Goal: Information Seeking & Learning: Find specific fact

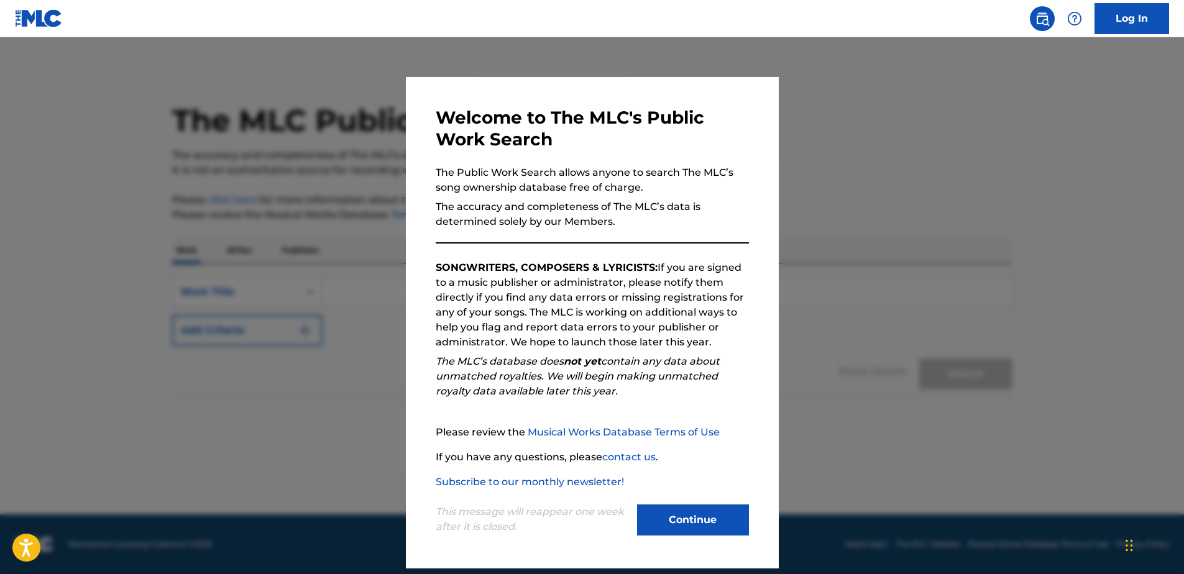
click at [681, 516] on button "Continue" at bounding box center [693, 520] width 112 height 31
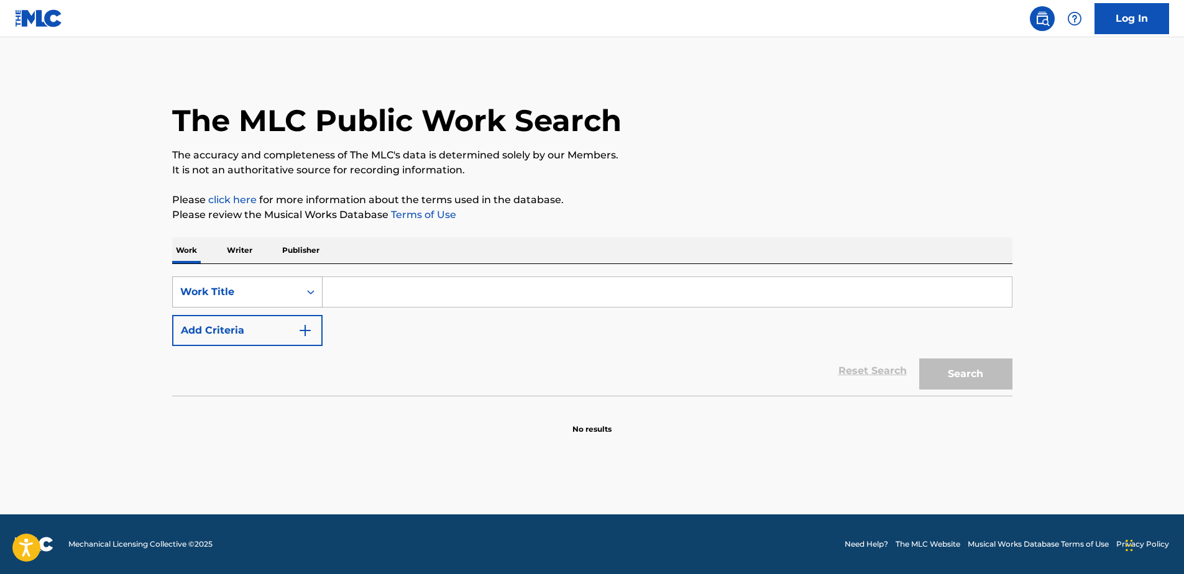
click at [311, 290] on icon "Search Form" at bounding box center [311, 292] width 12 height 12
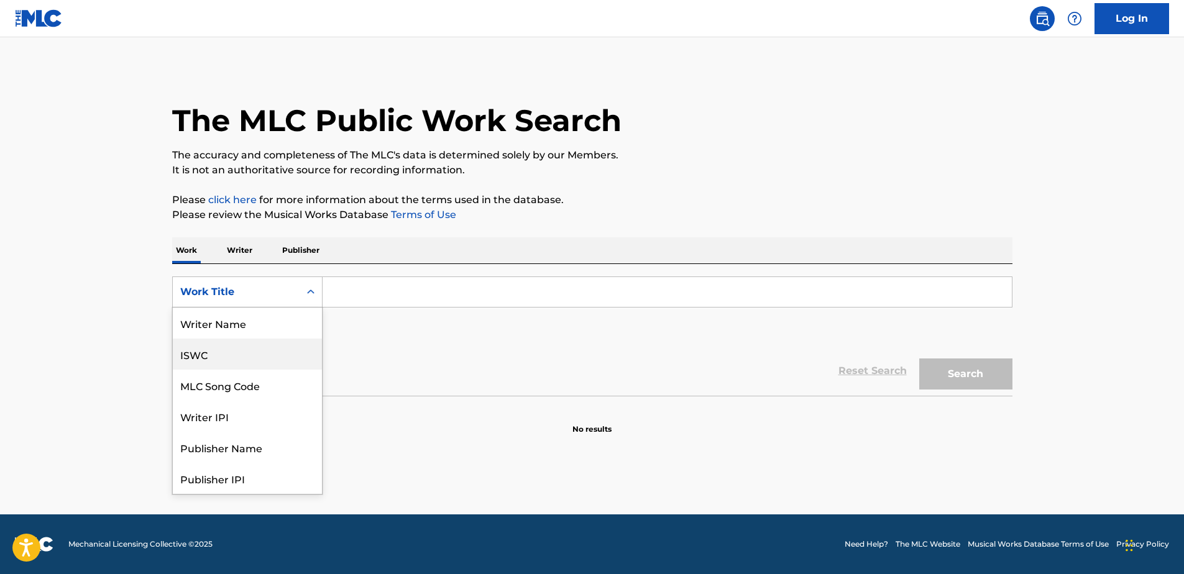
click at [219, 360] on div "ISWC" at bounding box center [247, 354] width 149 height 31
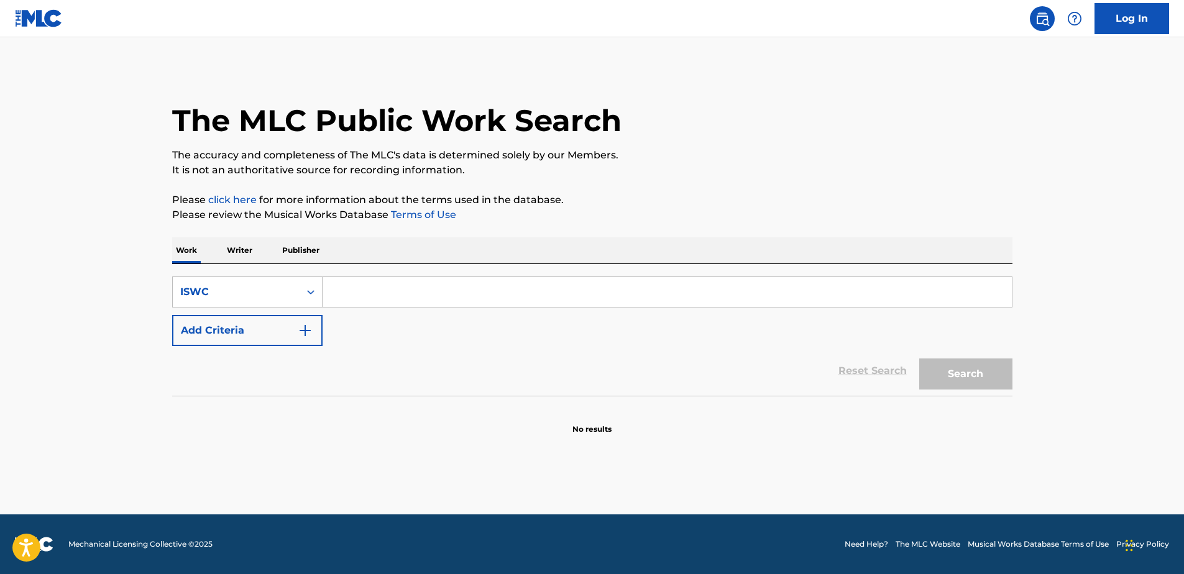
click at [359, 294] on input "Search Form" at bounding box center [667, 292] width 689 height 30
paste input "T9303065965"
type input "T9303065965"
click at [949, 374] on button "Search" at bounding box center [965, 374] width 93 height 31
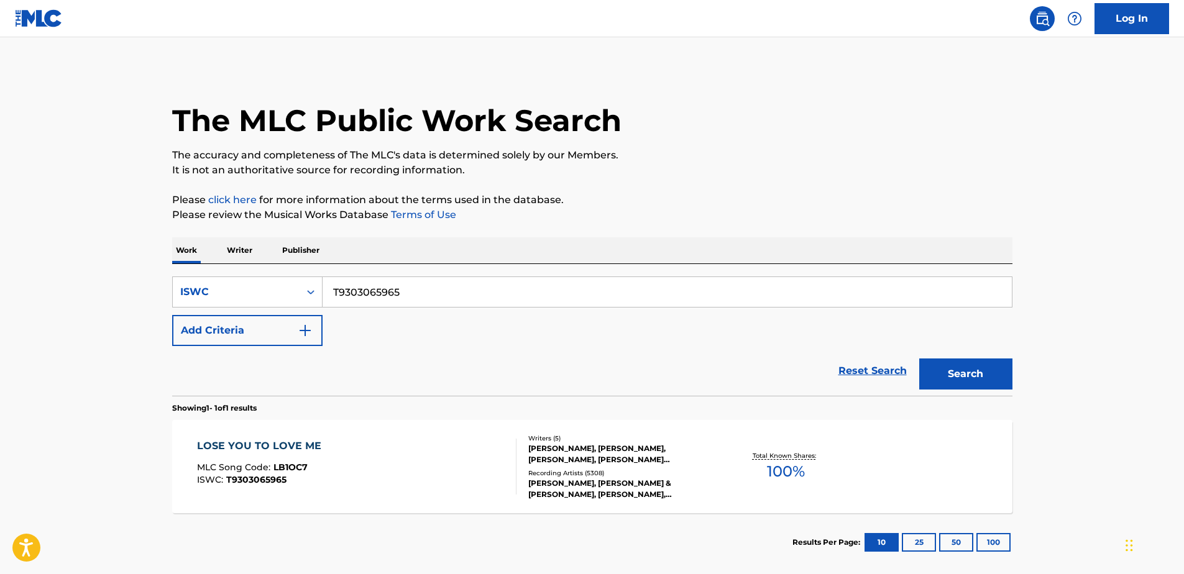
click at [663, 457] on div "[PERSON_NAME], [PERSON_NAME], [PERSON_NAME], [PERSON_NAME] [PERSON_NAME] [PERSO…" at bounding box center [622, 454] width 188 height 22
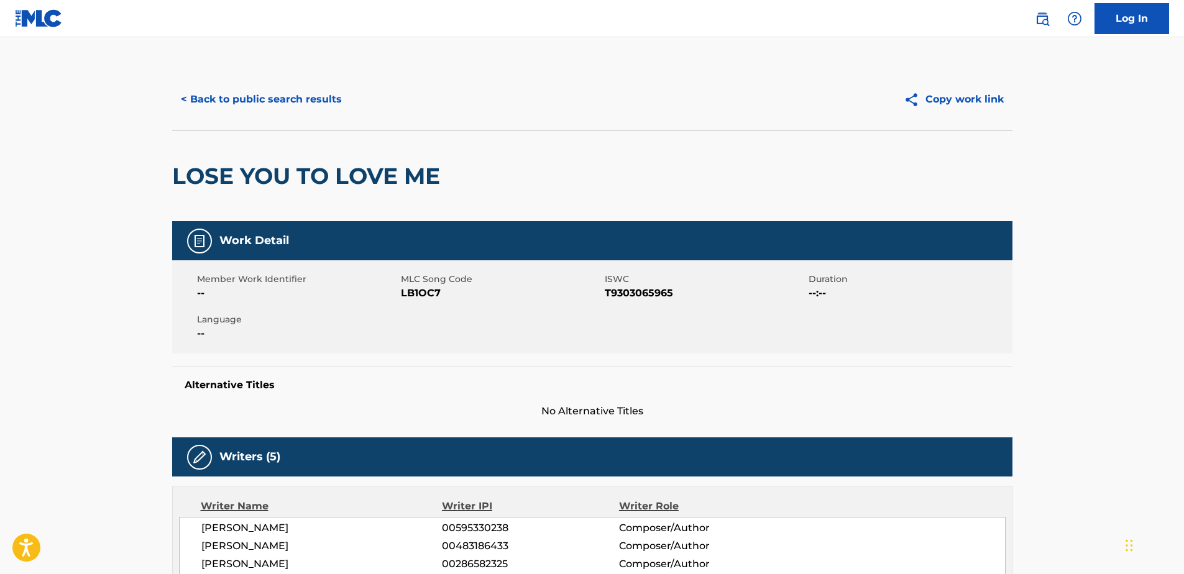
click at [321, 91] on button "< Back to public search results" at bounding box center [261, 99] width 178 height 31
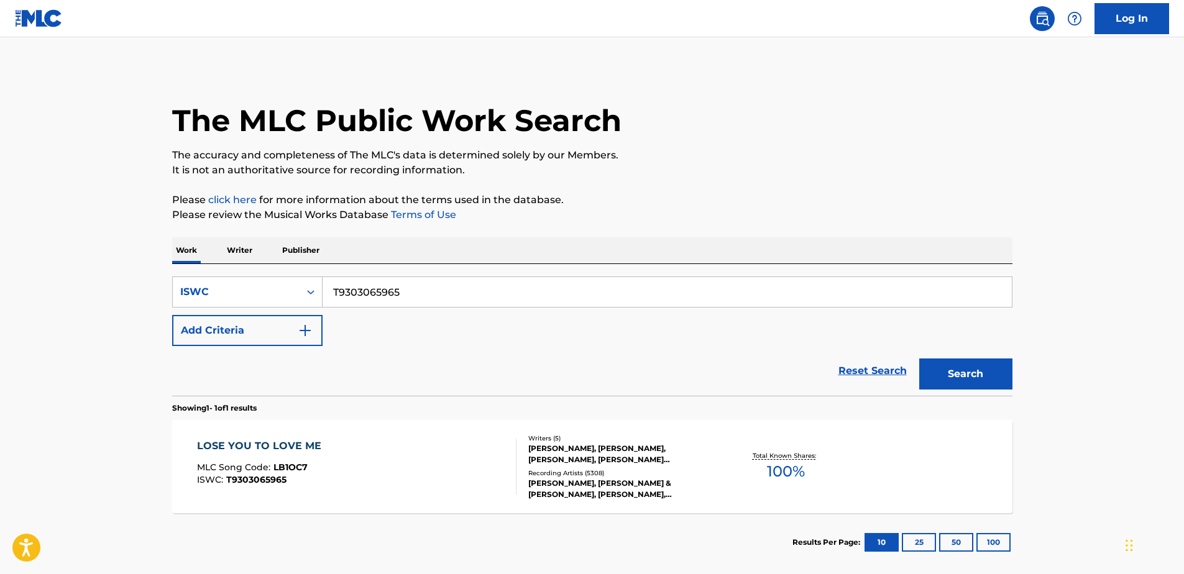
click at [759, 466] on div "Total Known Shares: 100 %" at bounding box center [786, 467] width 140 height 38
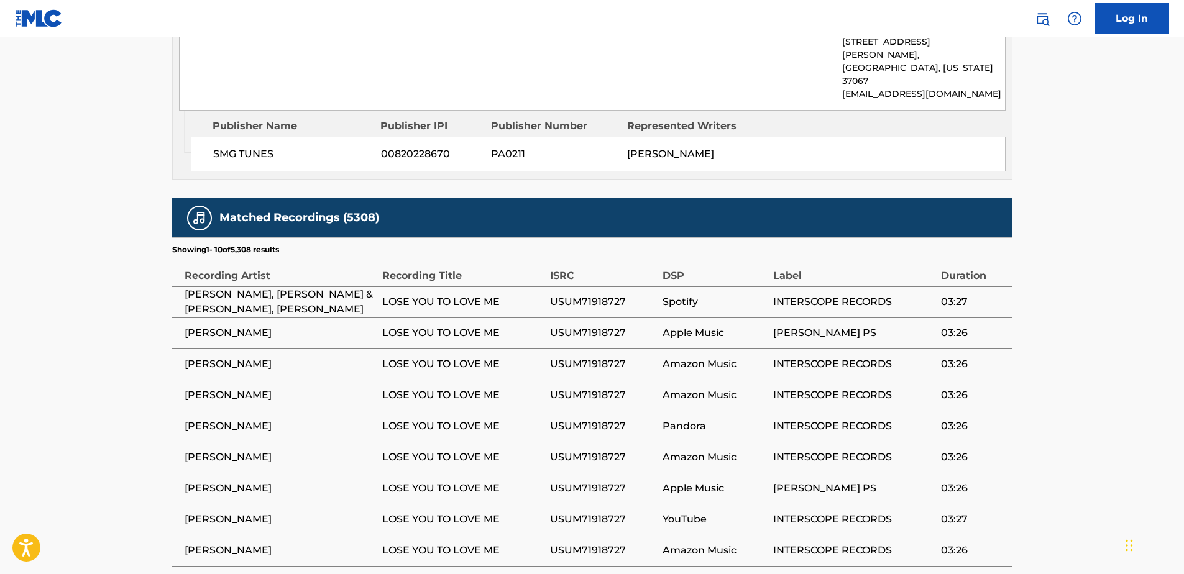
scroll to position [1735, 0]
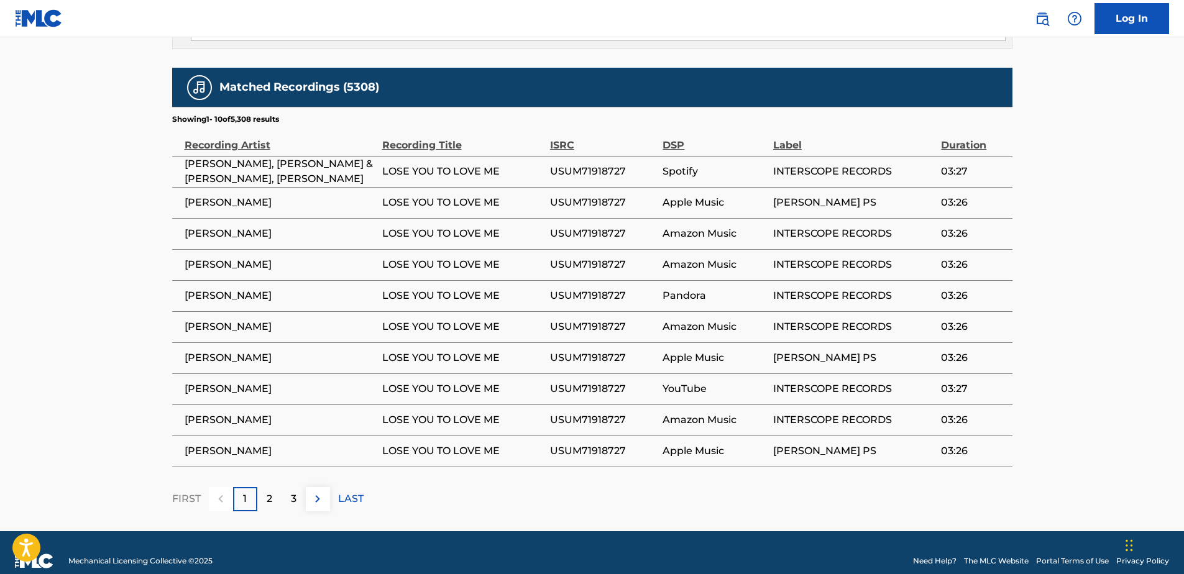
click at [314, 492] on img at bounding box center [317, 499] width 15 height 15
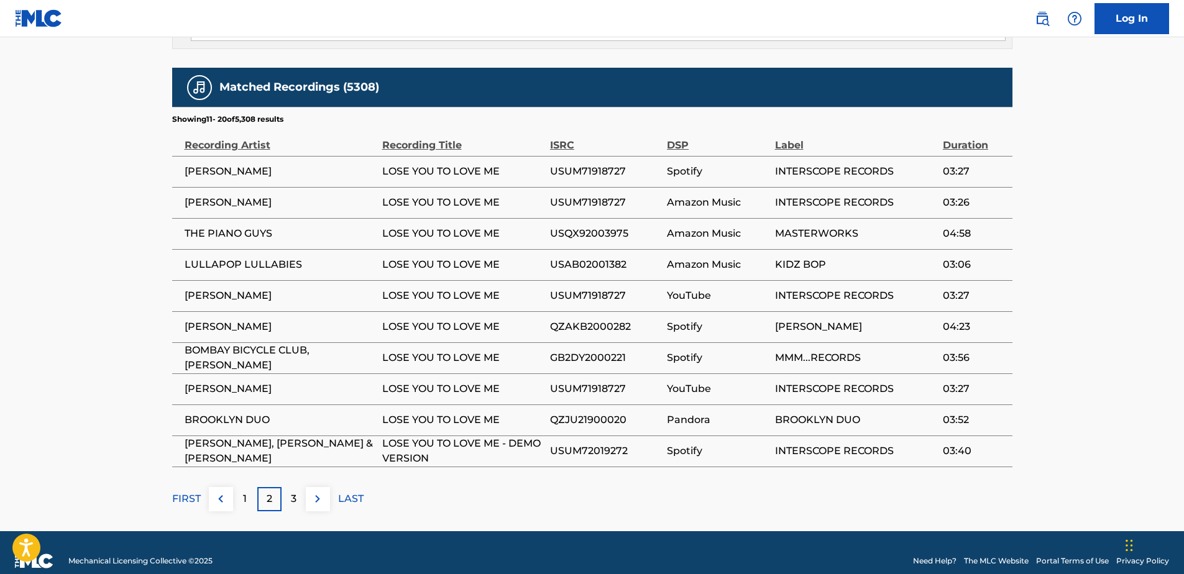
click at [582, 382] on span "USUM71918727" at bounding box center [605, 389] width 111 height 15
click at [599, 164] on span "USUM71918727" at bounding box center [605, 171] width 111 height 15
click at [592, 195] on span "USUM71918727" at bounding box center [605, 202] width 111 height 15
copy span "USUM71918727"
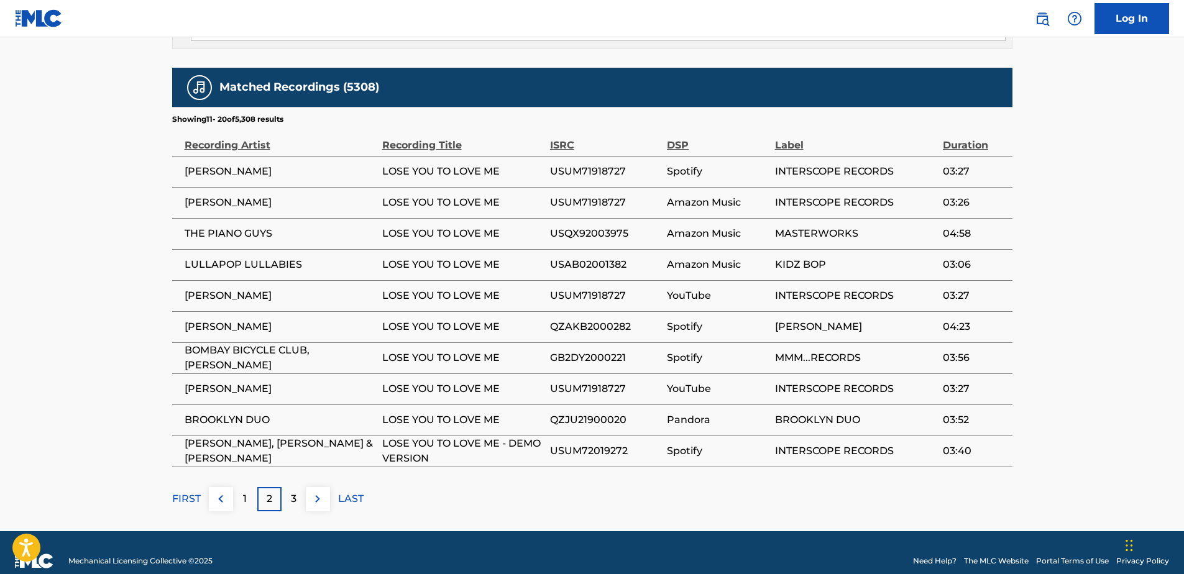
click at [616, 226] on span "USQX92003975" at bounding box center [605, 233] width 111 height 15
copy span "USQX92003975"
click at [620, 257] on span "USAB02001382" at bounding box center [605, 264] width 111 height 15
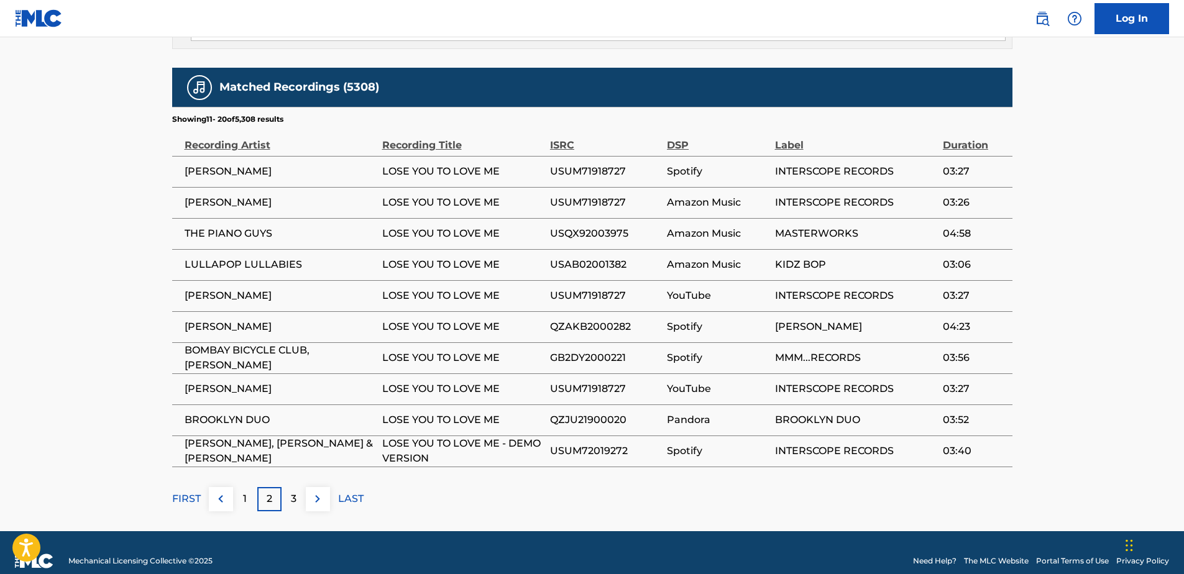
click at [615, 257] on span "USAB02001382" at bounding box center [605, 264] width 111 height 15
copy span "USAB02001382"
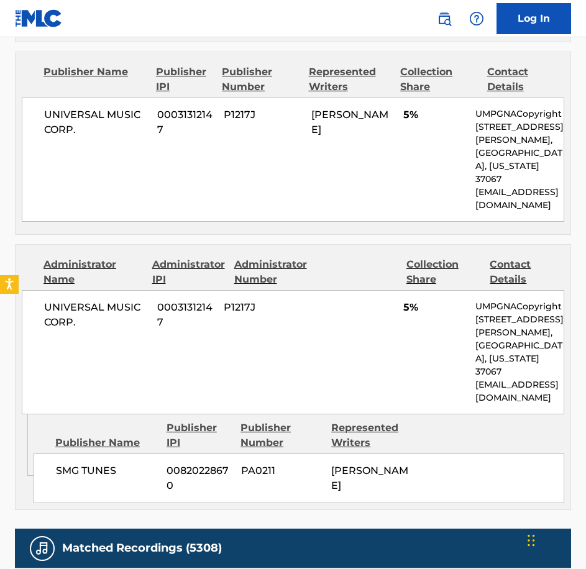
drag, startPoint x: 296, startPoint y: 99, endPoint x: 299, endPoint y: 89, distance: 10.4
click at [298, 98] on div "UNIVERSAL MUSIC CORP. 00031312147 P1217J [PERSON_NAME] 5% UMPGNACopyright [STRE…" at bounding box center [293, 160] width 543 height 124
drag, startPoint x: 299, startPoint y: 89, endPoint x: 344, endPoint y: 144, distance: 70.6
click at [334, 139] on div "UNIVERSAL MUSIC CORP. 00031312147 P1217J [PERSON_NAME] 5% UMPGNACopyright [STRE…" at bounding box center [293, 160] width 543 height 124
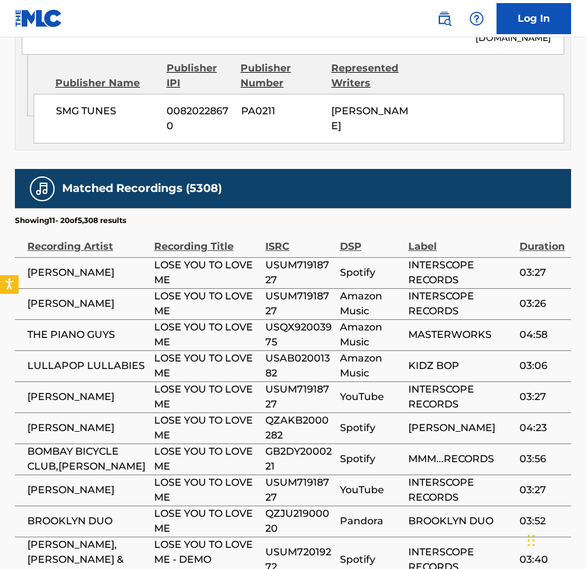
scroll to position [2073, 0]
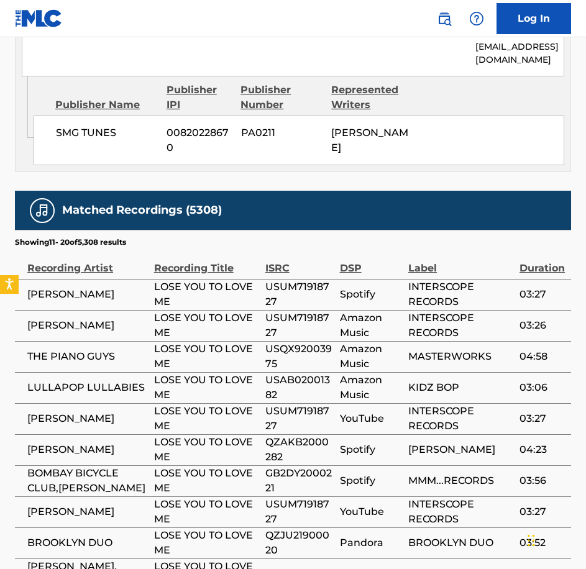
click at [461, 311] on span "INTERSCOPE RECORDS" at bounding box center [460, 326] width 105 height 30
drag, startPoint x: 286, startPoint y: 510, endPoint x: 261, endPoint y: 503, distance: 25.6
click at [261, 528] on tr "BROOKLYN DUO LOSE YOU TO LOVE ME QZJU21900020 Pandora BROOKLYN DUO 03:52" at bounding box center [293, 543] width 556 height 31
copy tr "QZJU21900020"
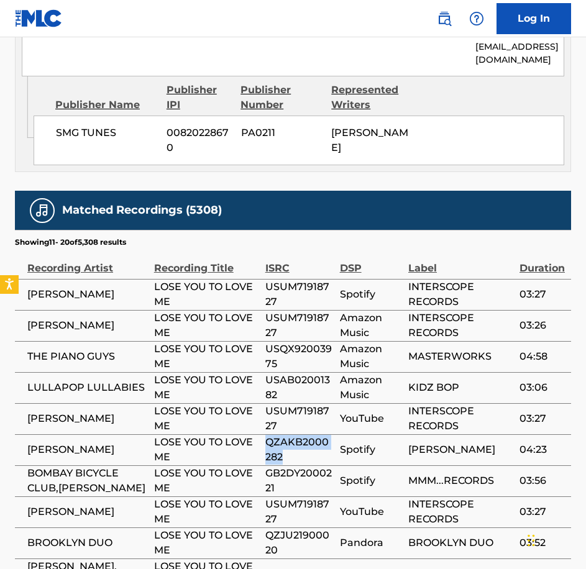
drag, startPoint x: 289, startPoint y: 419, endPoint x: 262, endPoint y: 410, distance: 28.3
click at [262, 434] on tr "[PERSON_NAME] LOSE YOU TO LOVE ME QZAKB2000282 Spotify [PERSON_NAME] 04:23" at bounding box center [293, 449] width 556 height 31
copy tr "QZAKB2000282"
click at [300, 466] on span "GB2DY2000221" at bounding box center [299, 481] width 68 height 30
drag, startPoint x: 288, startPoint y: 451, endPoint x: 267, endPoint y: 439, distance: 23.7
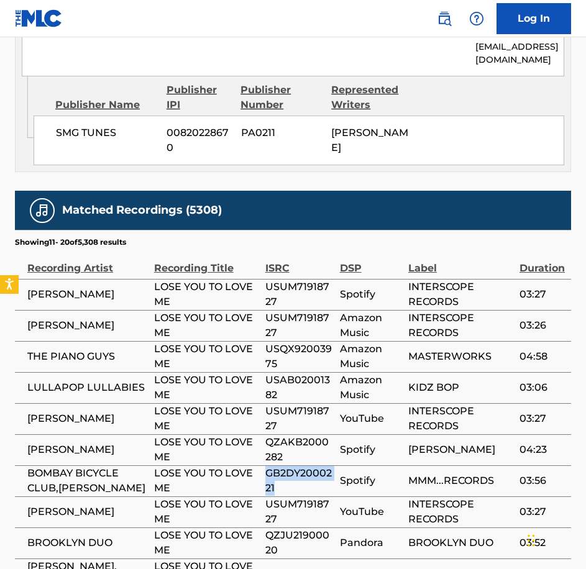
click at [267, 466] on span "GB2DY2000221" at bounding box center [299, 481] width 68 height 30
copy span "GB2DY2000221"
drag, startPoint x: 266, startPoint y: 462, endPoint x: 279, endPoint y: 477, distance: 19.8
click at [279, 497] on span "USUM71918727" at bounding box center [299, 512] width 68 height 30
drag, startPoint x: 279, startPoint y: 477, endPoint x: 265, endPoint y: 493, distance: 21.6
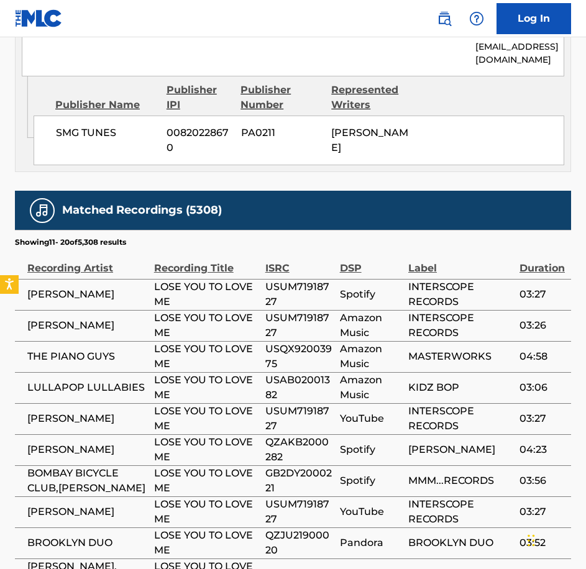
click at [265, 528] on span "QZJU21900020" at bounding box center [299, 543] width 68 height 30
drag, startPoint x: 267, startPoint y: 492, endPoint x: 285, endPoint y: 505, distance: 22.3
click at [285, 528] on span "QZJU21900020" at bounding box center [299, 543] width 68 height 30
copy span "QZJU21900020"
drag, startPoint x: 277, startPoint y: 548, endPoint x: 254, endPoint y: 533, distance: 27.4
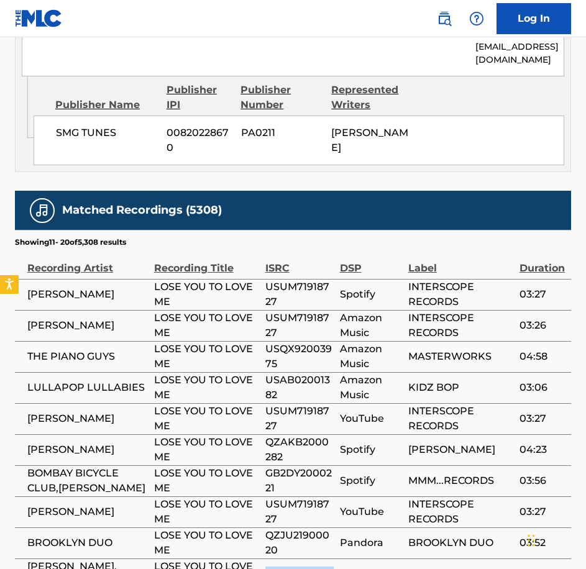
drag, startPoint x: 266, startPoint y: 534, endPoint x: 278, endPoint y: 543, distance: 15.0
copy span "USUM72019272"
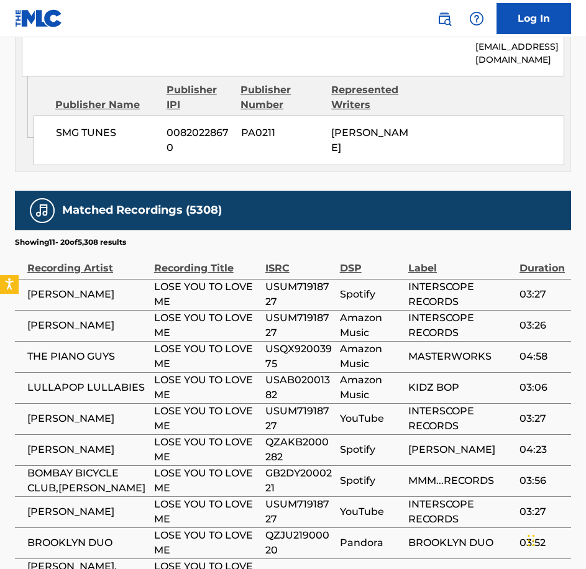
click at [365, 403] on td "YouTube" at bounding box center [374, 418] width 68 height 31
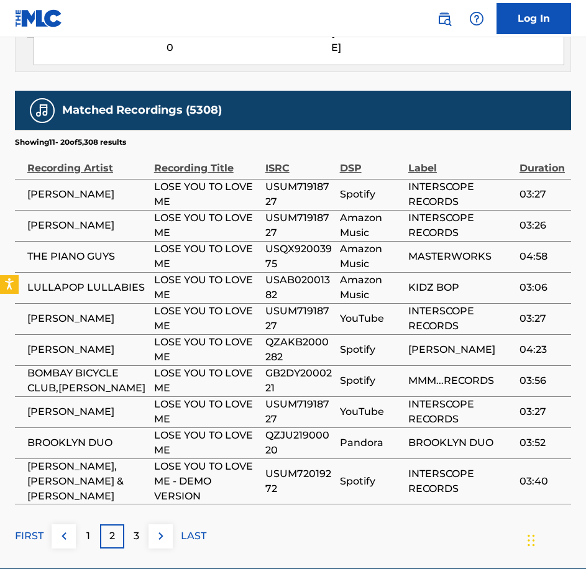
scroll to position [2191, 0]
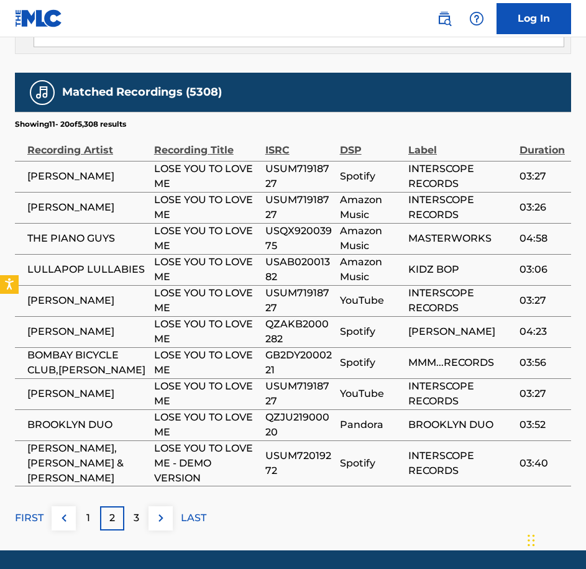
click at [136, 511] on p "3" at bounding box center [137, 518] width 6 height 15
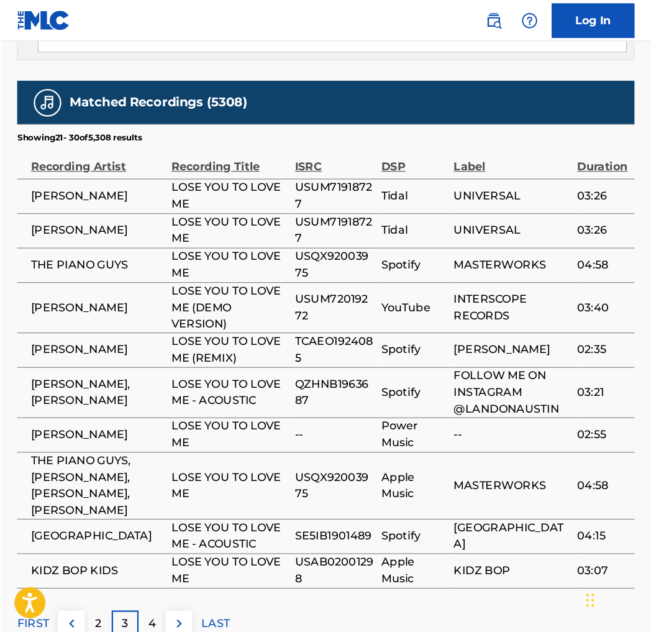
scroll to position [2016, 0]
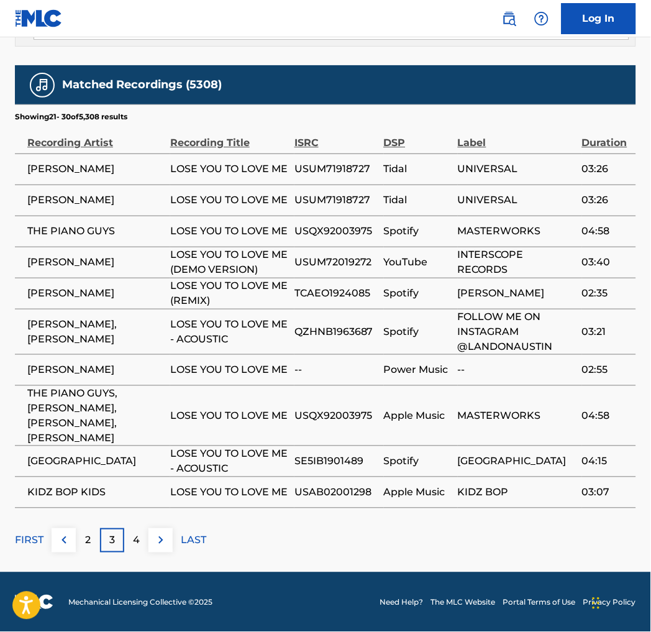
drag, startPoint x: 580, startPoint y: 0, endPoint x: 302, endPoint y: 129, distance: 307.0
click at [302, 122] on section "Showing 21 - 30 of 5,308 results" at bounding box center [326, 113] width 622 height 18
click at [373, 177] on span "USUM71918727" at bounding box center [336, 169] width 83 height 15
click at [355, 301] on span "TCAEO1924085" at bounding box center [336, 293] width 83 height 15
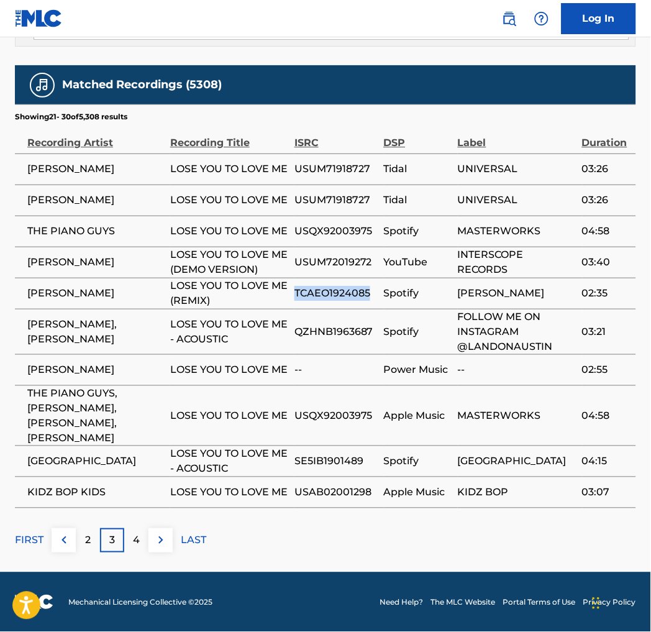
copy span "TCAEO1924085"
click at [326, 339] on span "QZHNB1963687" at bounding box center [336, 331] width 83 height 15
copy span "QZHNB1963687"
click at [329, 423] on span "USQX92003975" at bounding box center [336, 415] width 83 height 15
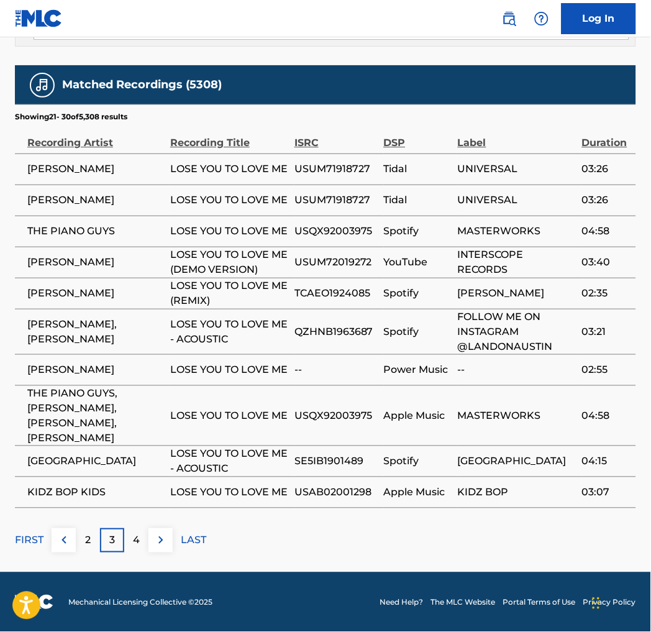
click at [329, 423] on span "USQX92003975" at bounding box center [336, 415] width 83 height 15
click at [330, 423] on span "USQX92003975" at bounding box center [336, 415] width 83 height 15
drag, startPoint x: 330, startPoint y: 426, endPoint x: 354, endPoint y: 440, distance: 27.8
click at [354, 440] on td "USQX92003975" at bounding box center [339, 415] width 89 height 60
click at [338, 421] on span "USQX92003975" at bounding box center [336, 415] width 83 height 15
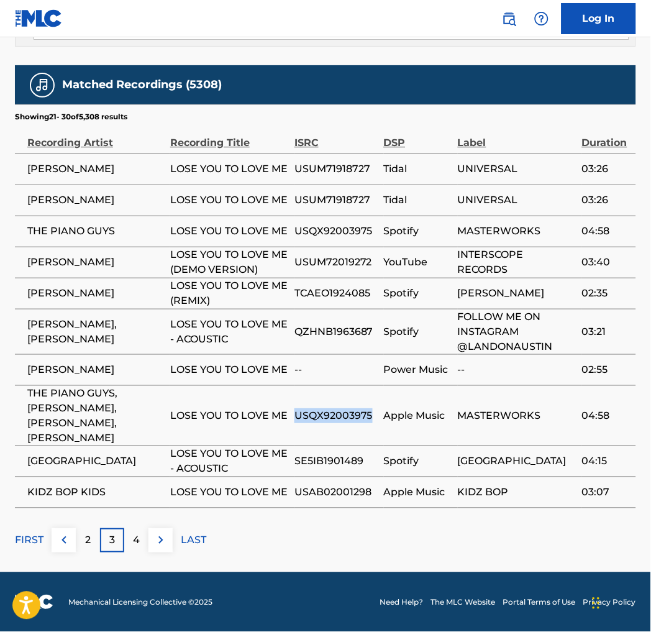
click at [338, 421] on span "USQX92003975" at bounding box center [336, 415] width 83 height 15
click at [313, 462] on span "SE5IB1901489" at bounding box center [336, 461] width 83 height 15
click at [327, 492] on span "USAB02001298" at bounding box center [336, 492] width 83 height 15
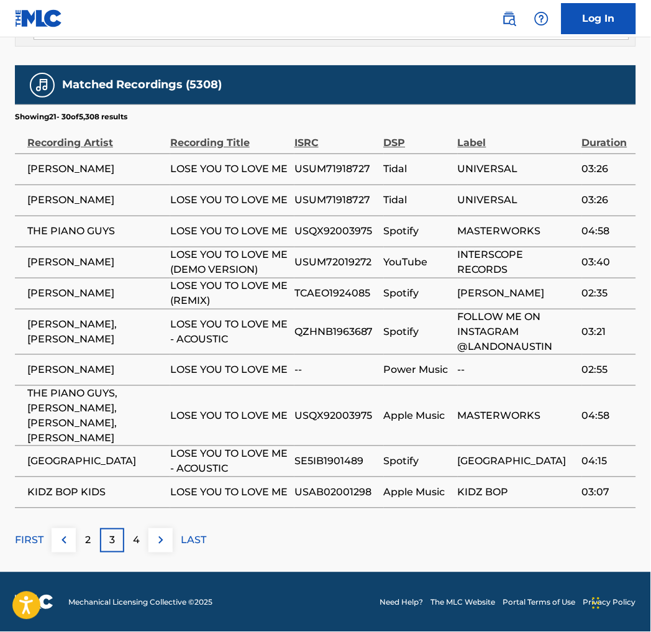
click at [137, 533] on p "4" at bounding box center [136, 540] width 7 height 15
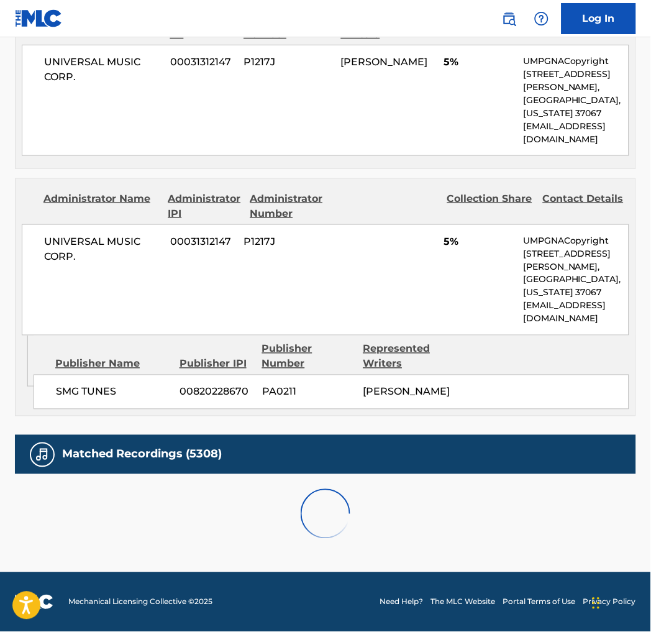
scroll to position [1987, 0]
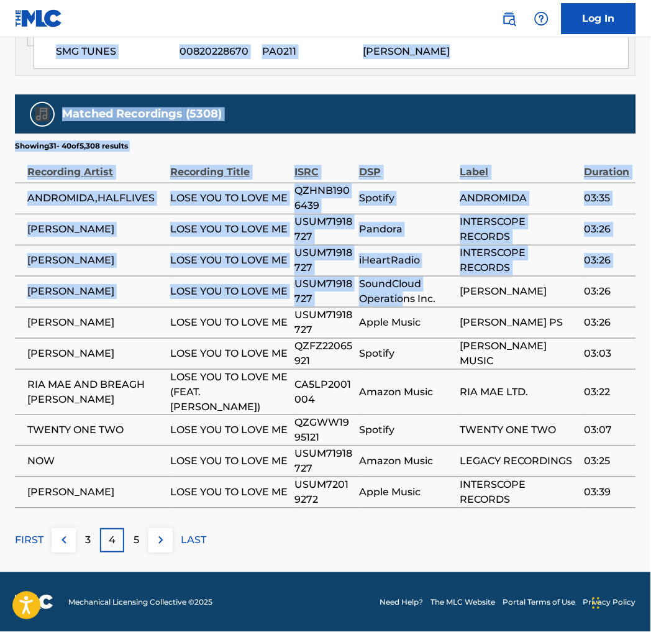
drag, startPoint x: 402, startPoint y: 309, endPoint x: 659, endPoint y: 1, distance: 401.5
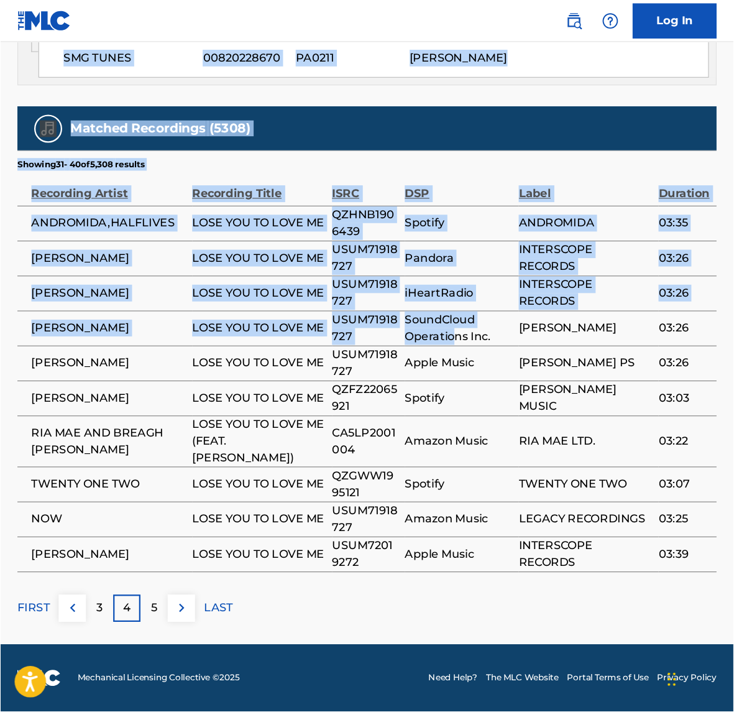
scroll to position [1859, 0]
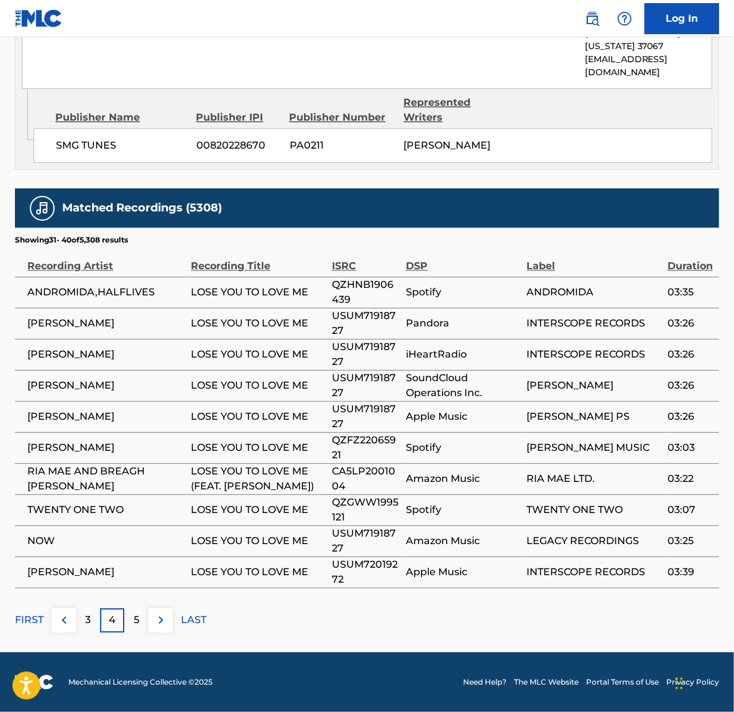
drag, startPoint x: 659, startPoint y: 1, endPoint x: 337, endPoint y: 64, distance: 328.1
click at [337, 64] on div "UNIVERSAL MUSIC CORP. 00031312147 P1217J 5% UMPGNACopyright [STREET_ADDRESS][PE…" at bounding box center [367, 33] width 691 height 111
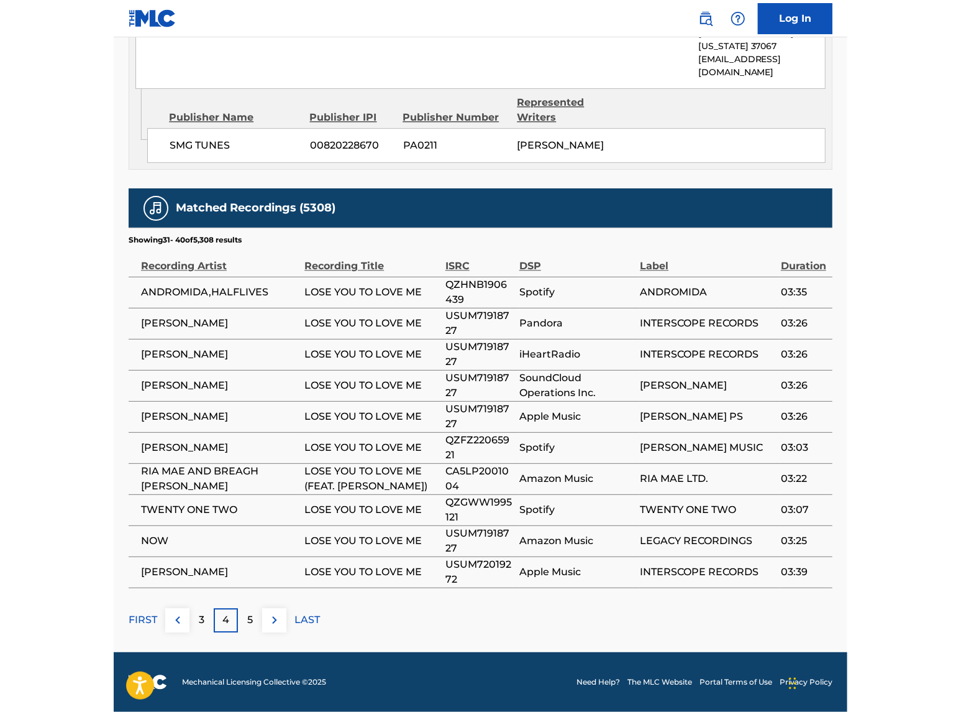
scroll to position [1602, 0]
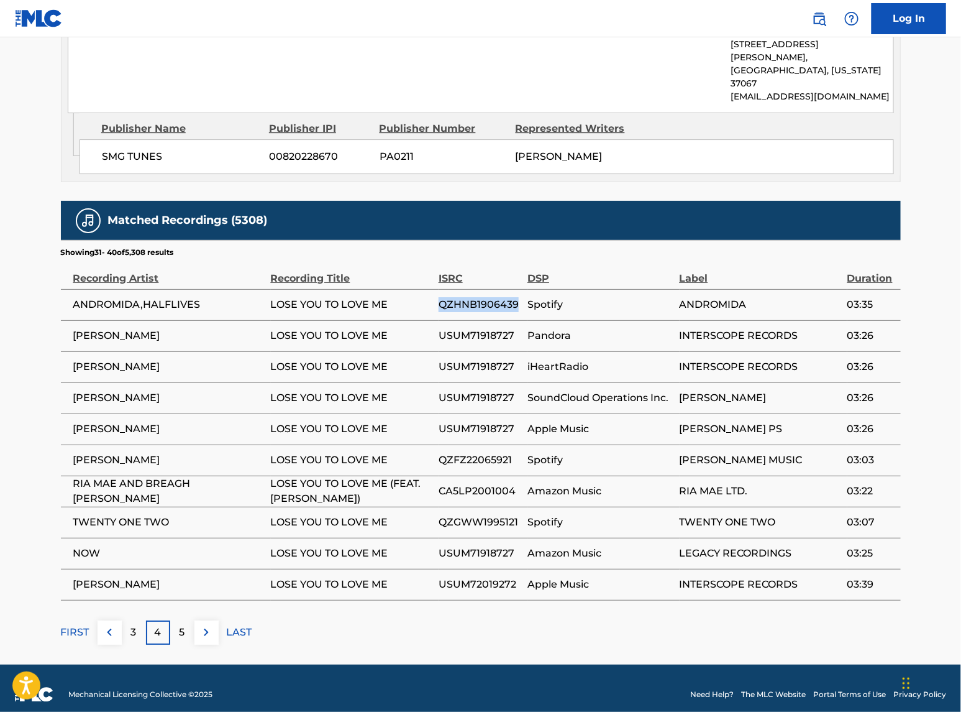
click at [468, 297] on span "QZHNB1906439" at bounding box center [480, 304] width 83 height 15
drag, startPoint x: 468, startPoint y: 293, endPoint x: 479, endPoint y: 324, distance: 33.4
click at [479, 328] on span "USUM71918727" at bounding box center [480, 335] width 83 height 15
click at [465, 297] on span "QZHNB1906439" at bounding box center [480, 304] width 83 height 15
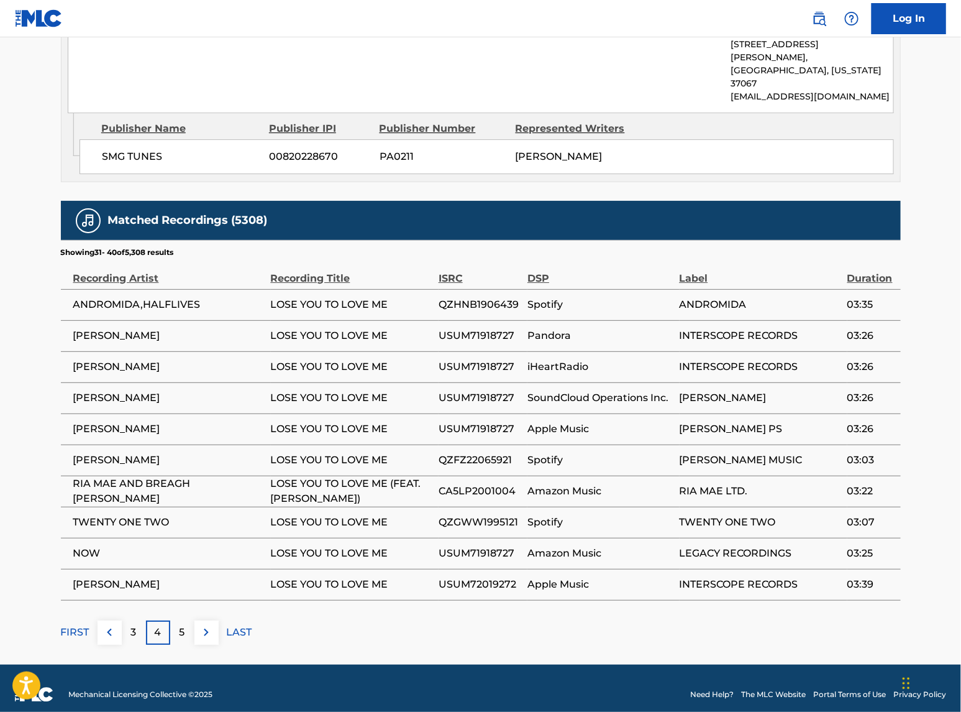
click at [457, 297] on span "QZHNB1906439" at bounding box center [480, 304] width 83 height 15
click at [495, 452] on span "QZFZ22065921" at bounding box center [480, 459] width 83 height 15
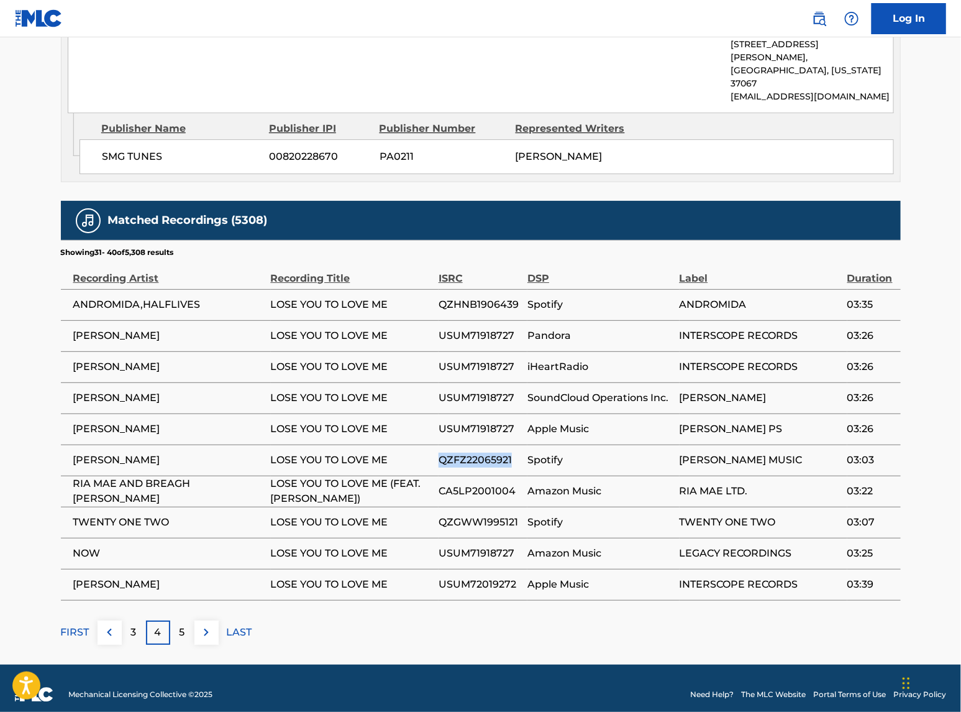
click at [495, 452] on span "QZFZ22065921" at bounding box center [480, 459] width 83 height 15
click at [480, 484] on span "CA5LP2001004" at bounding box center [480, 491] width 83 height 15
click at [472, 452] on span "QZFZ22065921" at bounding box center [480, 459] width 83 height 15
click at [469, 484] on span "CA5LP2001004" at bounding box center [480, 491] width 83 height 15
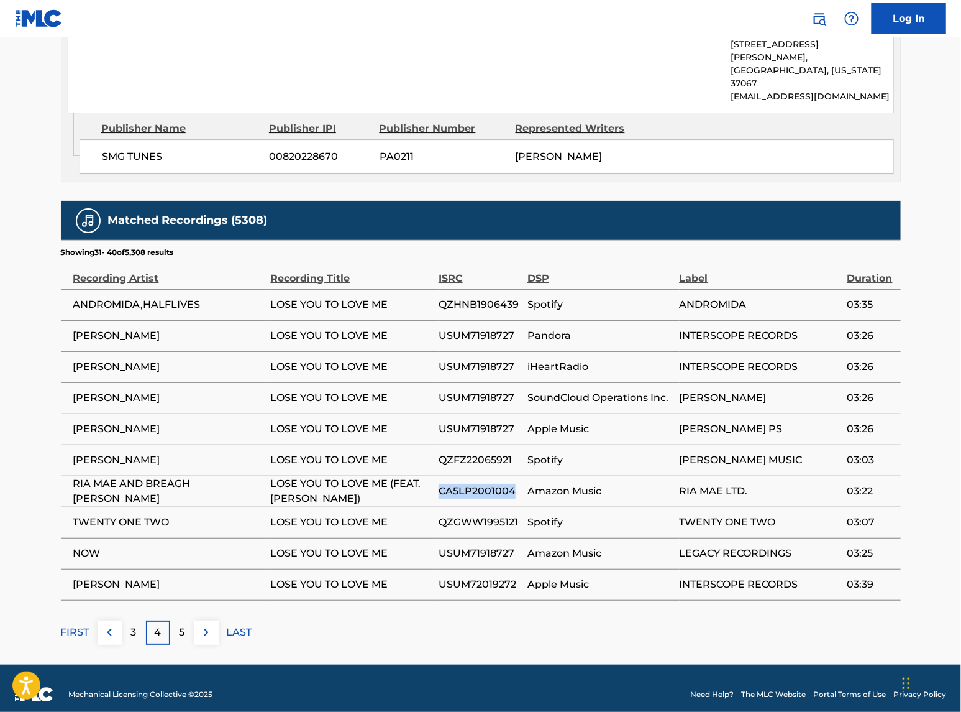
click at [469, 484] on span "CA5LP2001004" at bounding box center [480, 491] width 83 height 15
click at [491, 515] on span "QZGWW1995121" at bounding box center [480, 522] width 83 height 15
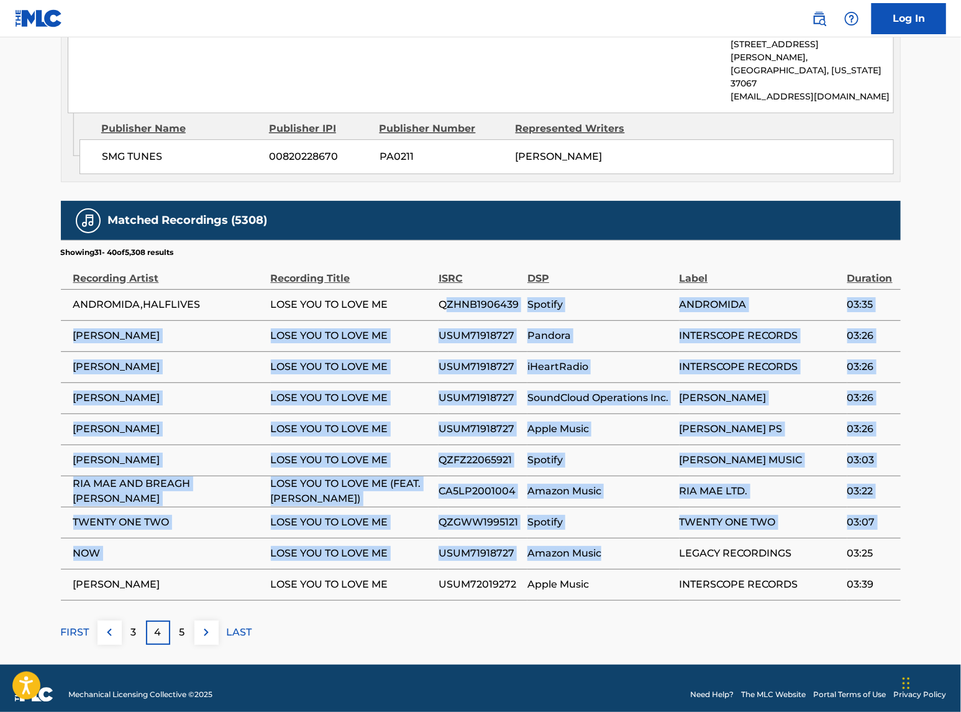
drag, startPoint x: 448, startPoint y: 287, endPoint x: 619, endPoint y: 554, distance: 316.7
click at [619, 554] on tbody "ANDROMIDA,HALFLIVES LOSE YOU TO LOVE ME QZHNB1906439 Spotify ANDROMIDA 03:35 [P…" at bounding box center [481, 444] width 840 height 311
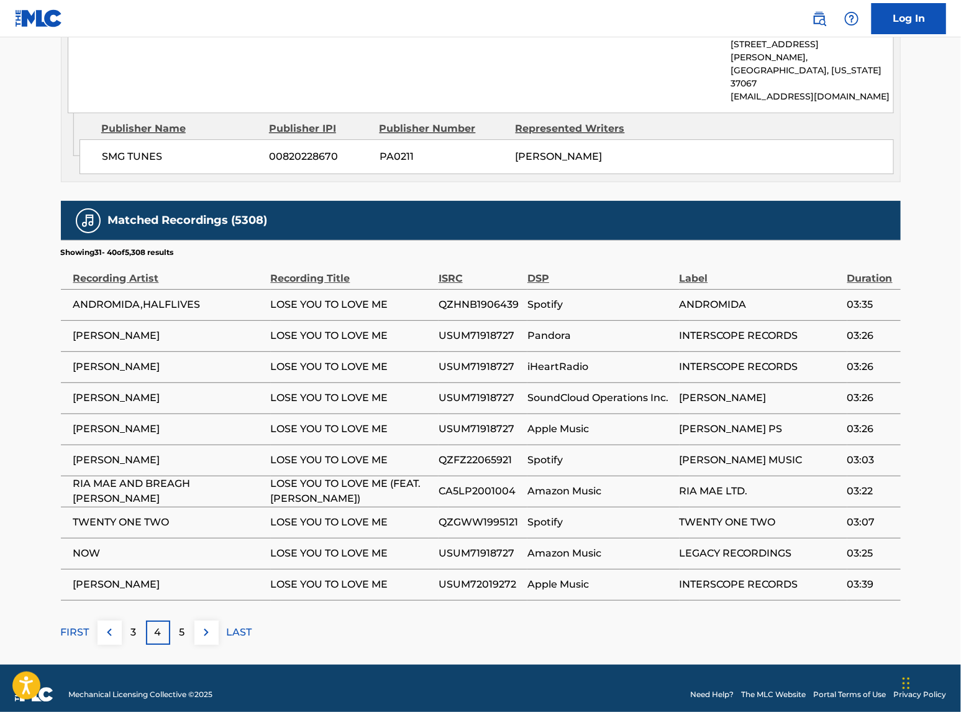
drag, startPoint x: 619, startPoint y: 554, endPoint x: 650, endPoint y: 561, distance: 31.8
click at [650, 569] on td "Apple Music" at bounding box center [604, 584] width 152 height 31
drag, startPoint x: 215, startPoint y: 642, endPoint x: 131, endPoint y: 623, distance: 86.7
drag, startPoint x: 131, startPoint y: 623, endPoint x: 62, endPoint y: 622, distance: 68.4
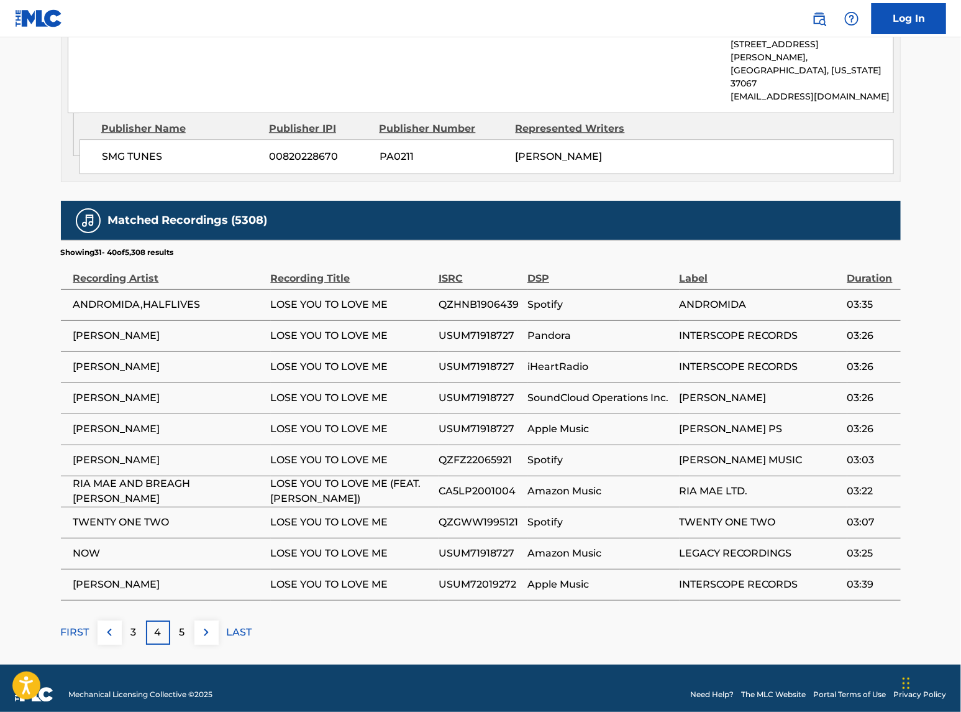
click at [62, 574] on p "FIRST" at bounding box center [75, 632] width 29 height 15
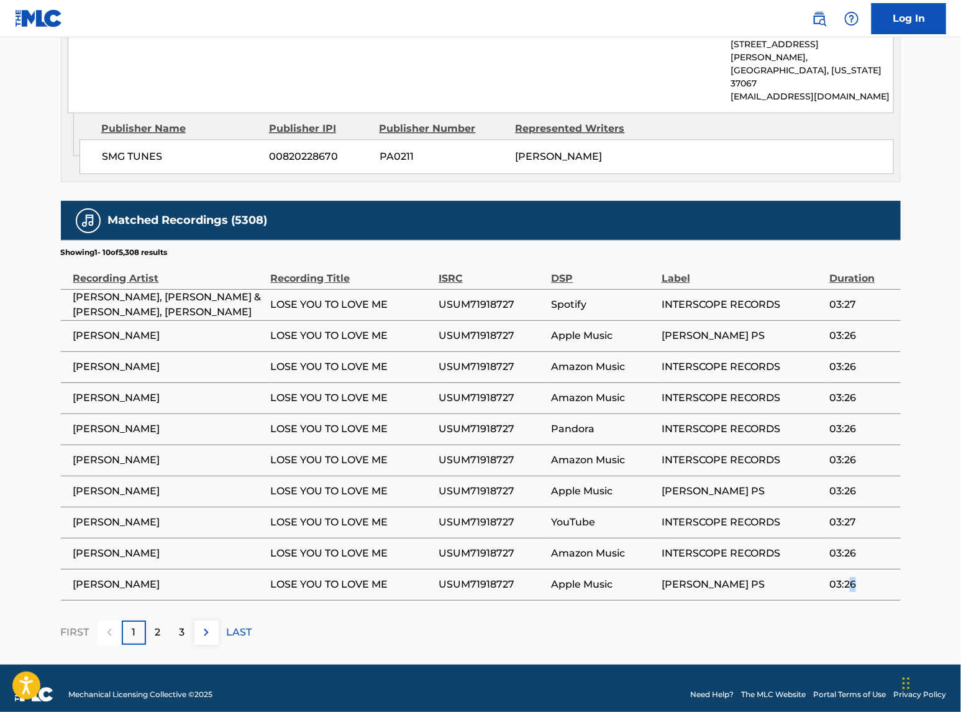
drag, startPoint x: 858, startPoint y: 578, endPoint x: 856, endPoint y: 554, distance: 24.4
click at [695, 490] on td "[PERSON_NAME] PS" at bounding box center [746, 490] width 168 height 31
click at [68, 262] on th "Recording Artist" at bounding box center [166, 273] width 210 height 31
drag, startPoint x: 840, startPoint y: 569, endPoint x: 855, endPoint y: 569, distance: 14.9
click at [85, 265] on div "Recording Artist" at bounding box center [168, 272] width 191 height 28
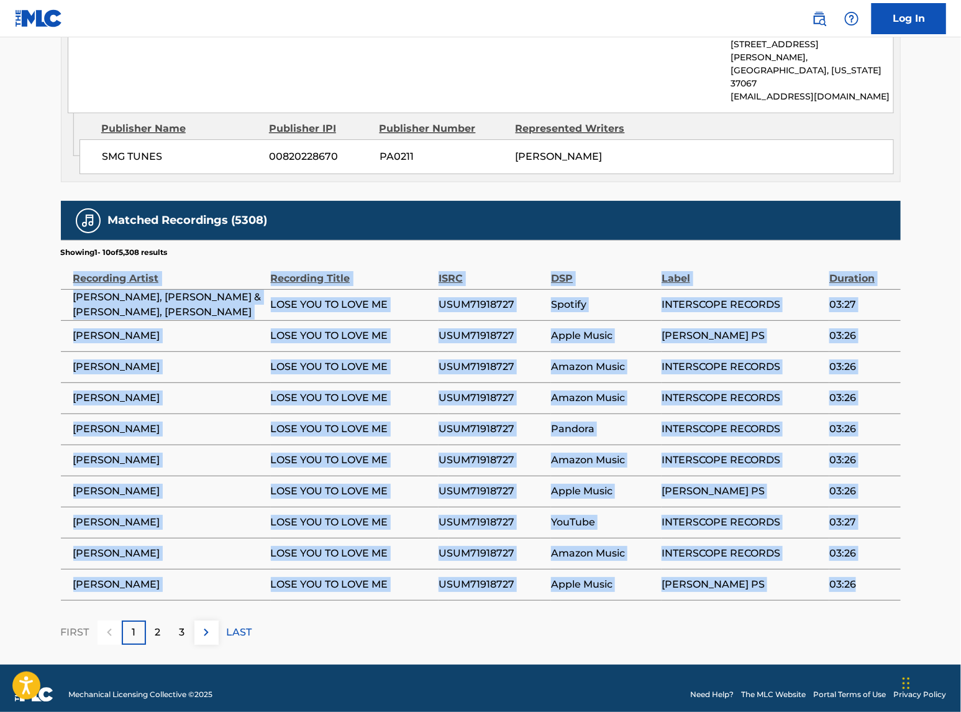
drag, startPoint x: 73, startPoint y: 264, endPoint x: 869, endPoint y: 579, distance: 856.0
click at [869, 574] on table "Recording Artist Recording Title ISRC DSP Label Duration [PERSON_NAME], [PERSON…" at bounding box center [481, 429] width 840 height 342
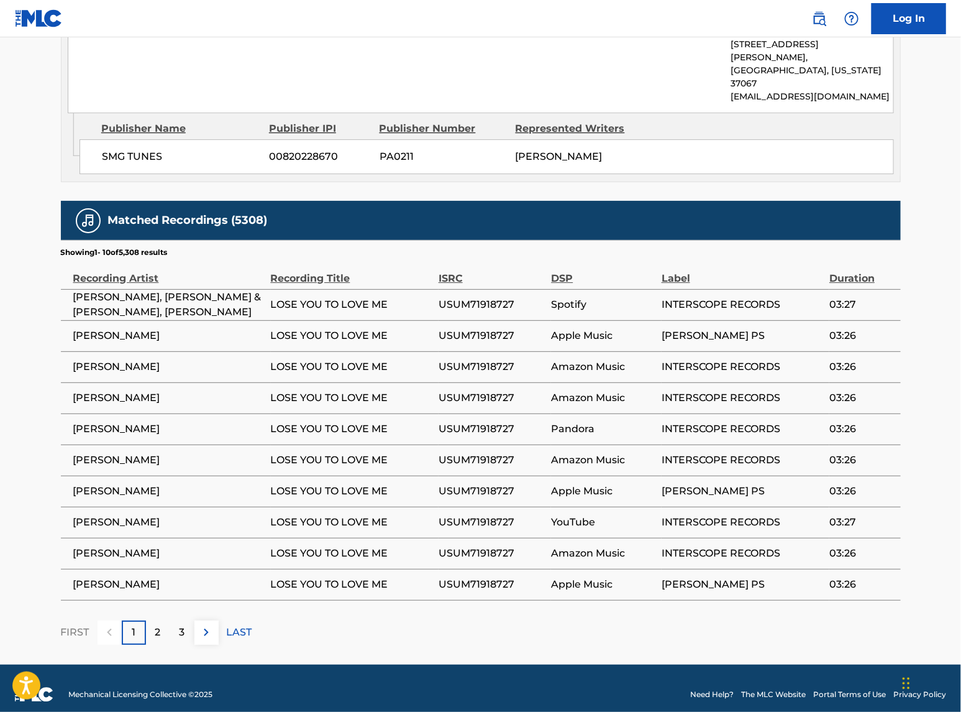
click at [166, 574] on div "2" at bounding box center [158, 632] width 24 height 24
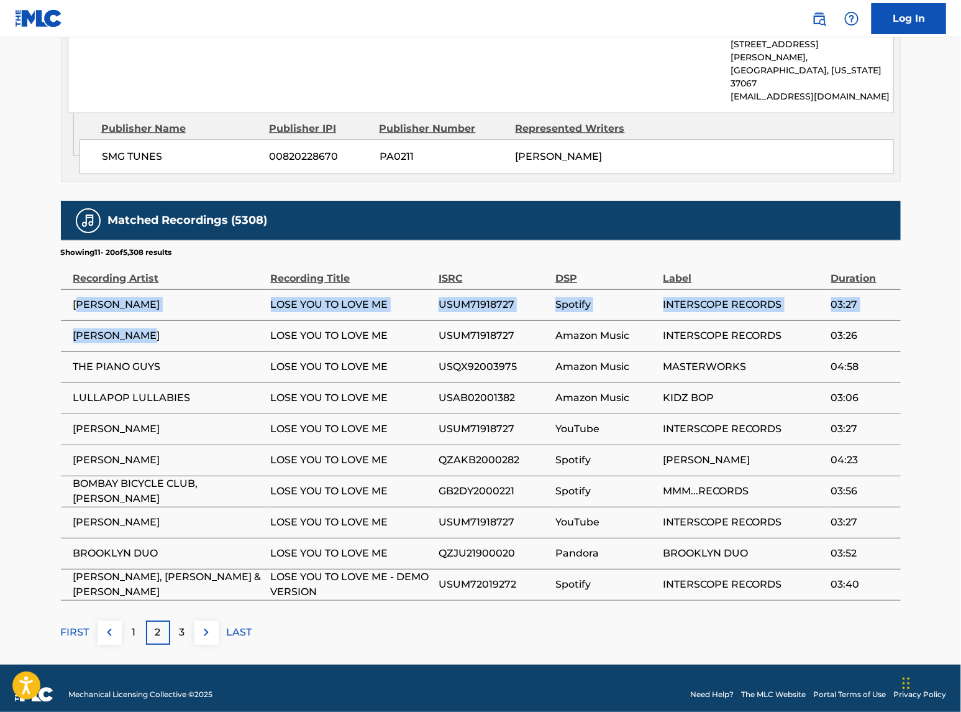
drag, startPoint x: 76, startPoint y: 288, endPoint x: 190, endPoint y: 324, distance: 118.9
click at [190, 324] on tbody "[PERSON_NAME] LOSE YOU TO LOVE ME USUM71918727 Spotify INTERSCOPE RECORDS 03:27…" at bounding box center [481, 444] width 840 height 311
drag, startPoint x: 190, startPoint y: 324, endPoint x: 118, endPoint y: 306, distance: 73.7
click at [118, 306] on td "[PERSON_NAME]" at bounding box center [166, 304] width 210 height 31
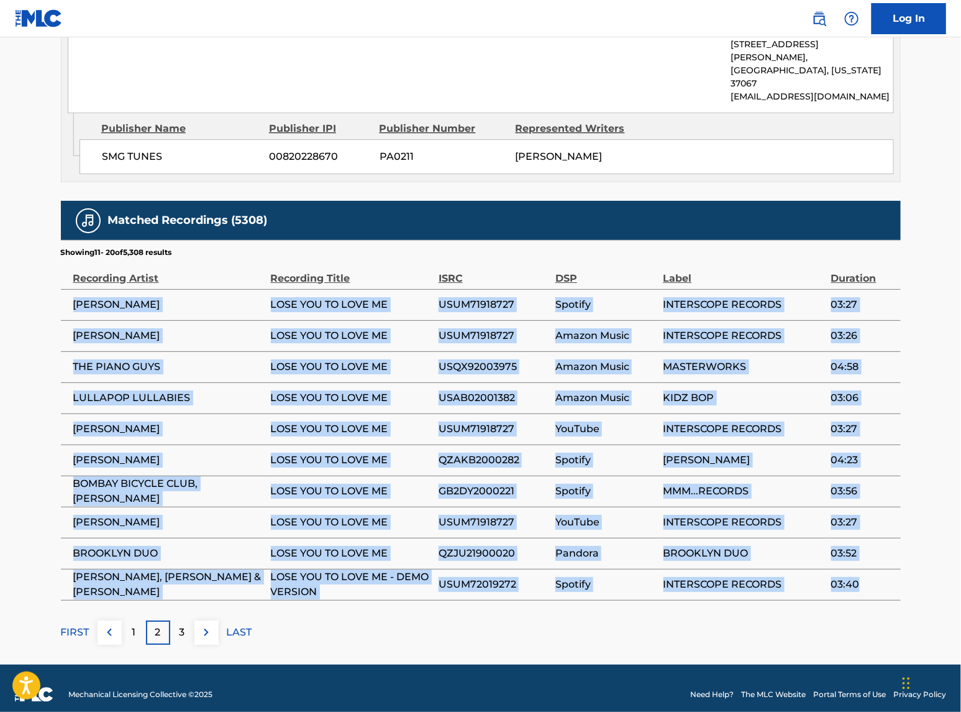
drag, startPoint x: 75, startPoint y: 290, endPoint x: 865, endPoint y: 570, distance: 838.8
click at [865, 570] on tbody "[PERSON_NAME] LOSE YOU TO LOVE ME USUM71918727 Spotify INTERSCOPE RECORDS 03:27…" at bounding box center [481, 444] width 840 height 311
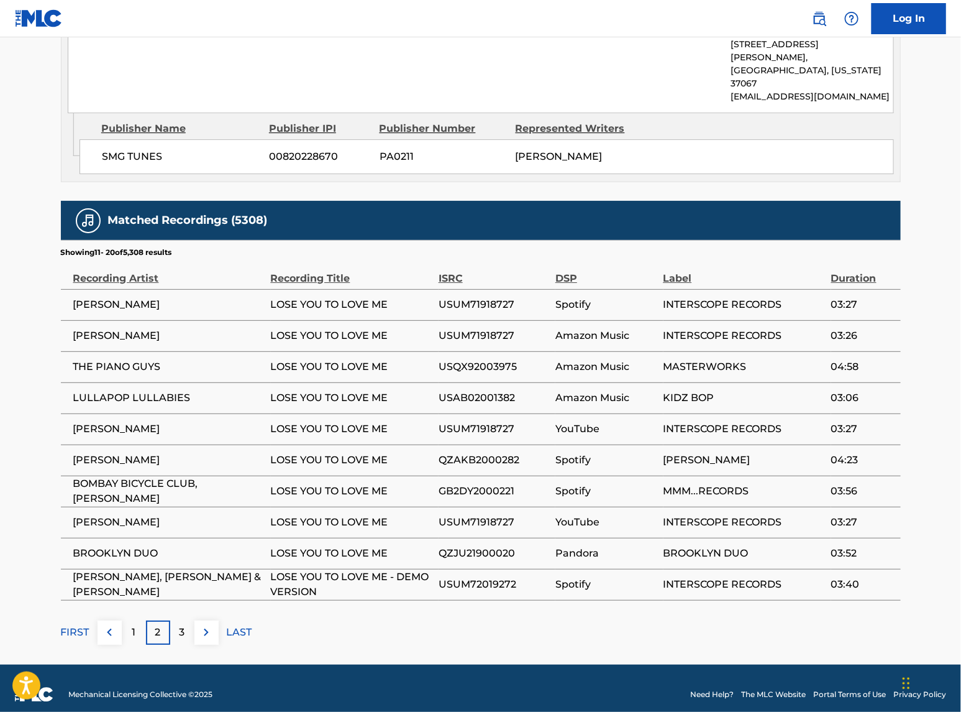
click at [185, 574] on p "3" at bounding box center [183, 632] width 6 height 15
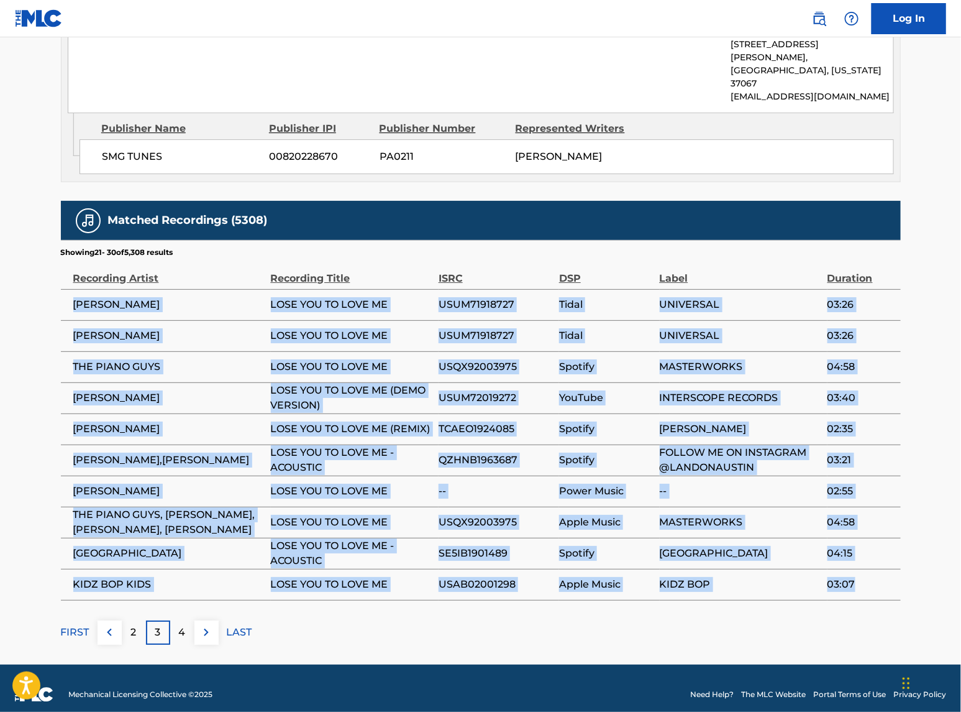
drag, startPoint x: 73, startPoint y: 292, endPoint x: 866, endPoint y: 570, distance: 839.7
click at [866, 570] on tbody "[PERSON_NAME] LOSE YOU TO LOVE ME USUM71918727 Tidal UNIVERSAL 03:26 [PERSON_NA…" at bounding box center [481, 444] width 840 height 311
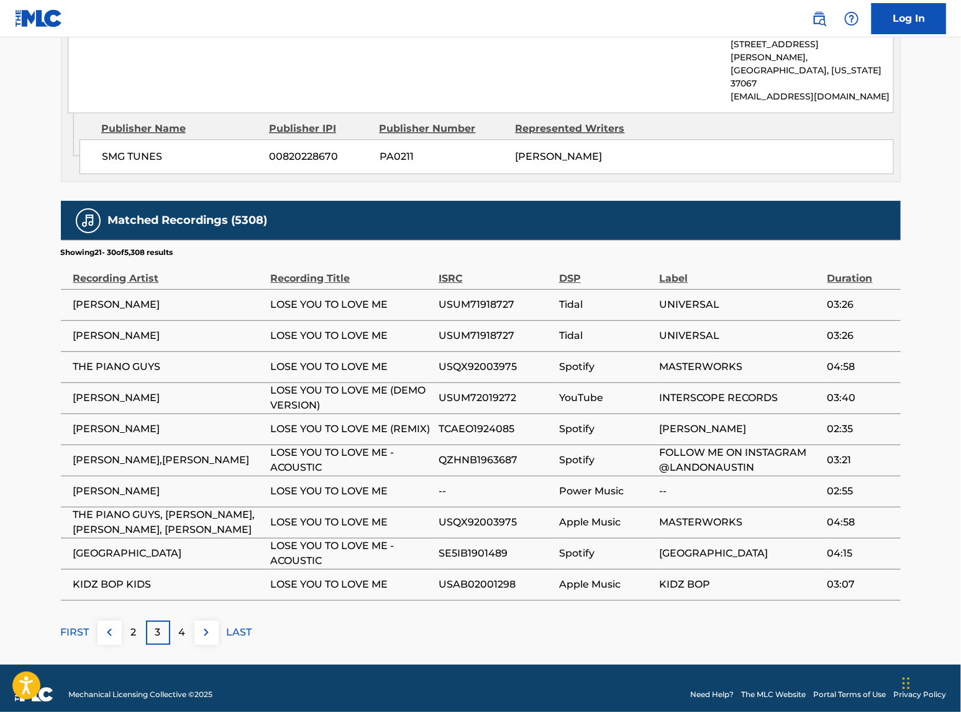
click at [181, 574] on p "4" at bounding box center [182, 632] width 7 height 15
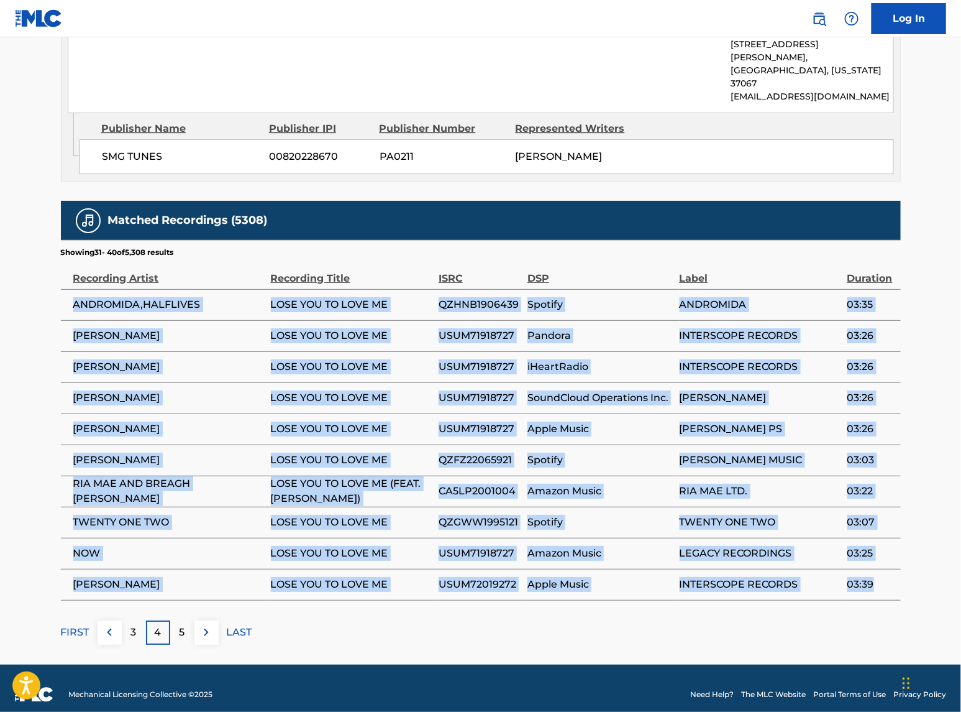
drag, startPoint x: 73, startPoint y: 295, endPoint x: 883, endPoint y: 566, distance: 853.4
click at [883, 566] on tbody "ANDROMIDA,HALFLIVES LOSE YOU TO LOVE ME QZHNB1906439 Spotify ANDROMIDA 03:35 [P…" at bounding box center [481, 444] width 840 height 311
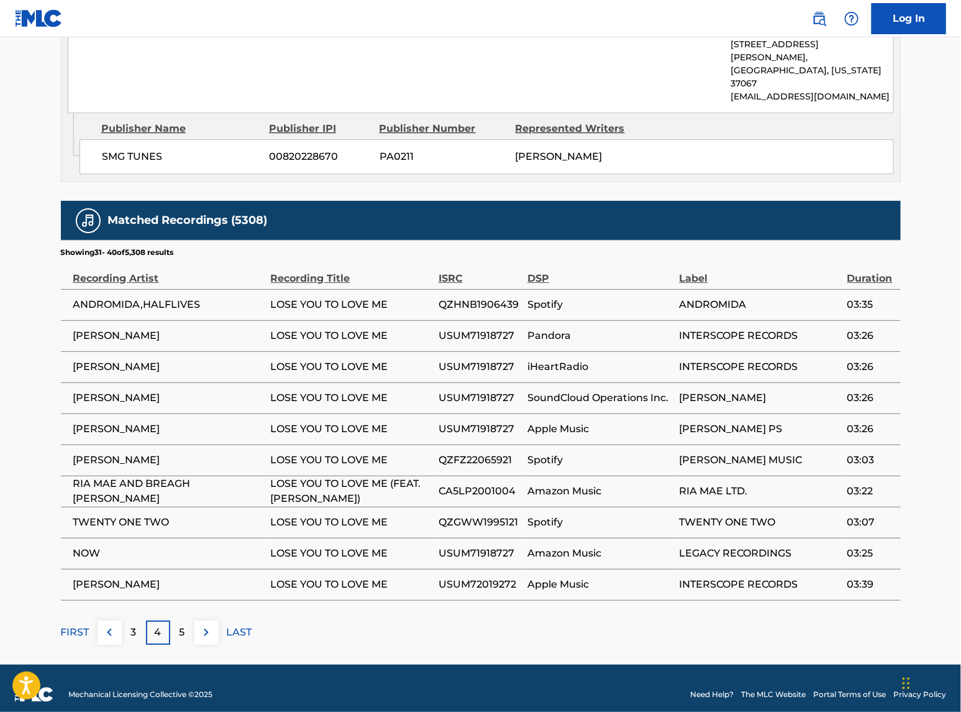
click at [180, 574] on div "5" at bounding box center [182, 632] width 24 height 24
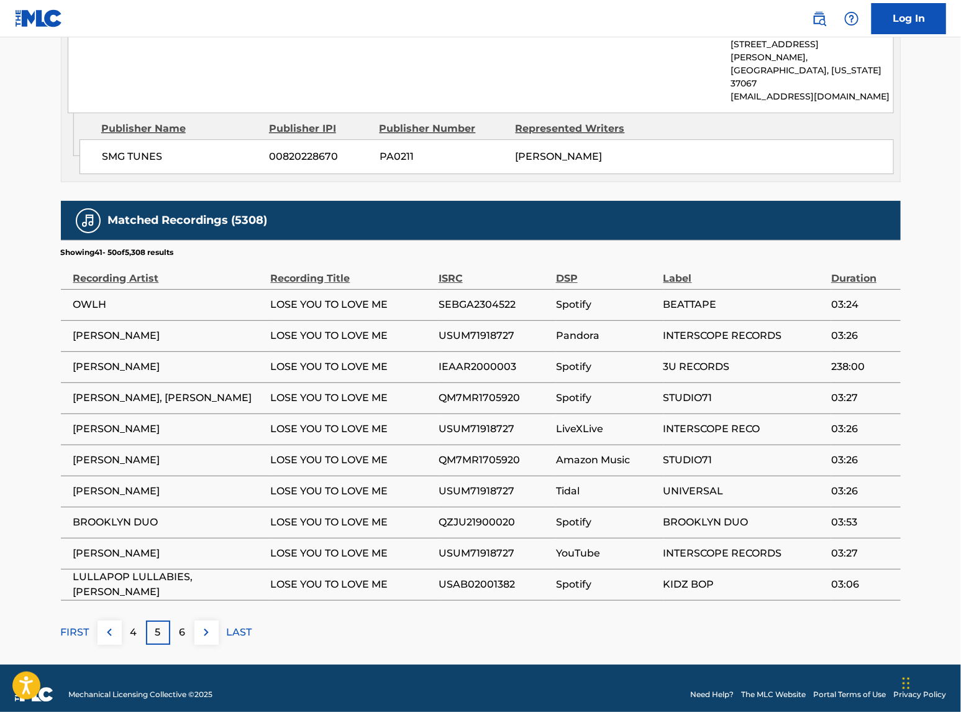
click at [72, 292] on td "OWLH" at bounding box center [166, 304] width 210 height 31
click at [132, 328] on span "[PERSON_NAME]" at bounding box center [168, 335] width 191 height 15
drag, startPoint x: 78, startPoint y: 291, endPoint x: 84, endPoint y: 292, distance: 6.3
click at [84, 297] on span "OWLH" at bounding box center [168, 304] width 191 height 15
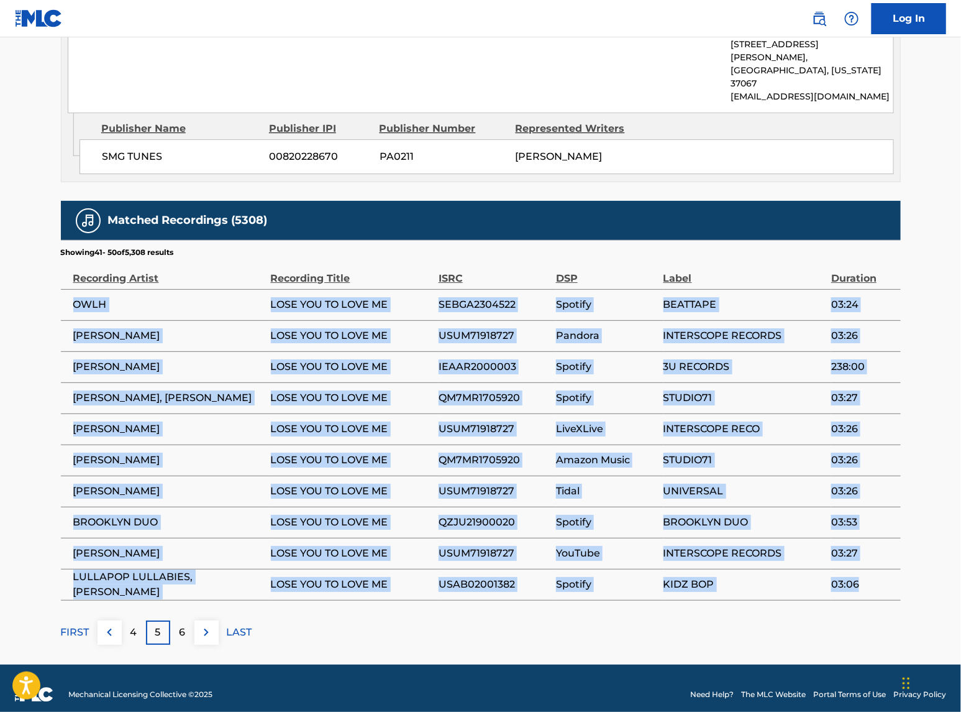
drag, startPoint x: 75, startPoint y: 292, endPoint x: 867, endPoint y: 571, distance: 839.9
click at [867, 571] on tbody "OWLH LOSE YOU TO LOVE ME SEBGA2304522 Spotify BEATTAPE 03:24 [PERSON_NAME] LOSE…" at bounding box center [481, 444] width 840 height 311
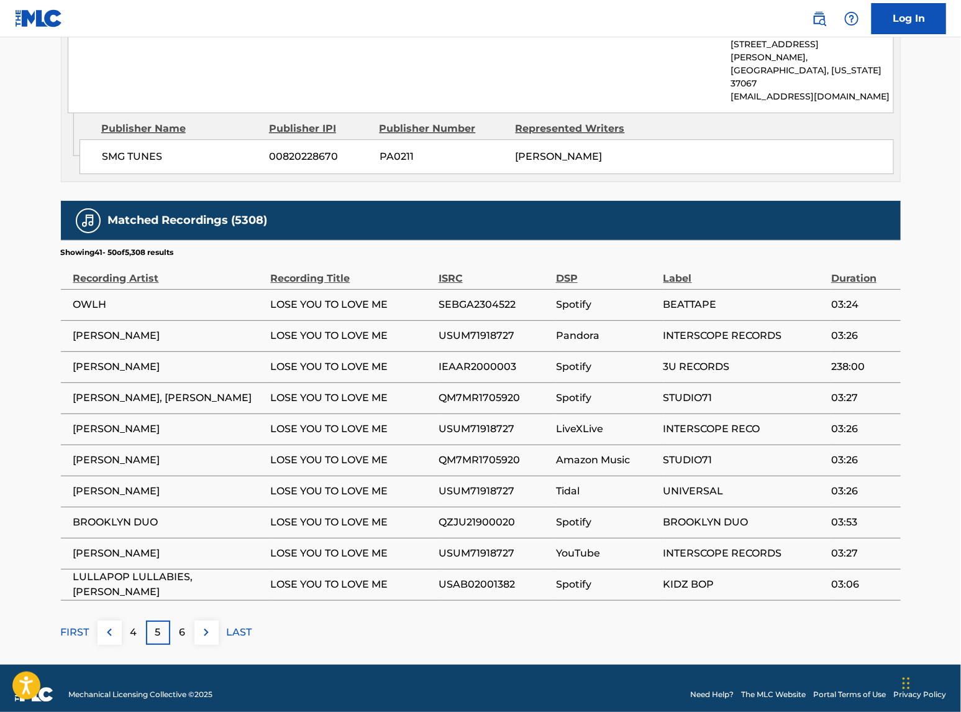
click at [184, 574] on p "6" at bounding box center [182, 632] width 6 height 15
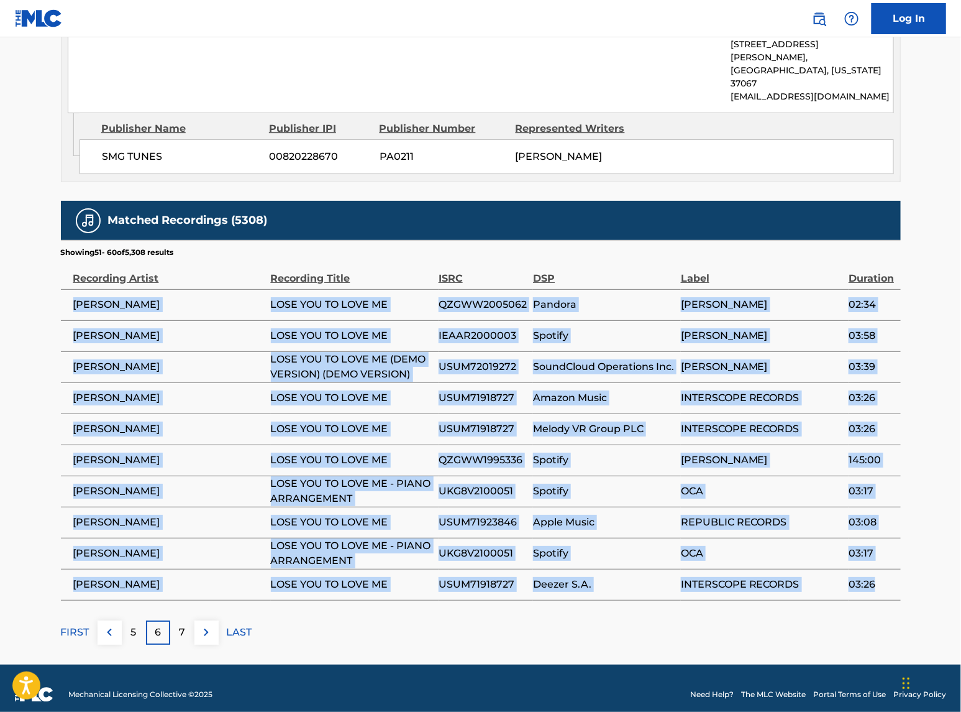
drag, startPoint x: 75, startPoint y: 293, endPoint x: 878, endPoint y: 585, distance: 854.5
click at [878, 574] on tbody "[PERSON_NAME] LOSE YOU TO LOVE ME QZGWW2005062 [PERSON_NAME] 02:34 [PERSON_NAME…" at bounding box center [481, 444] width 840 height 311
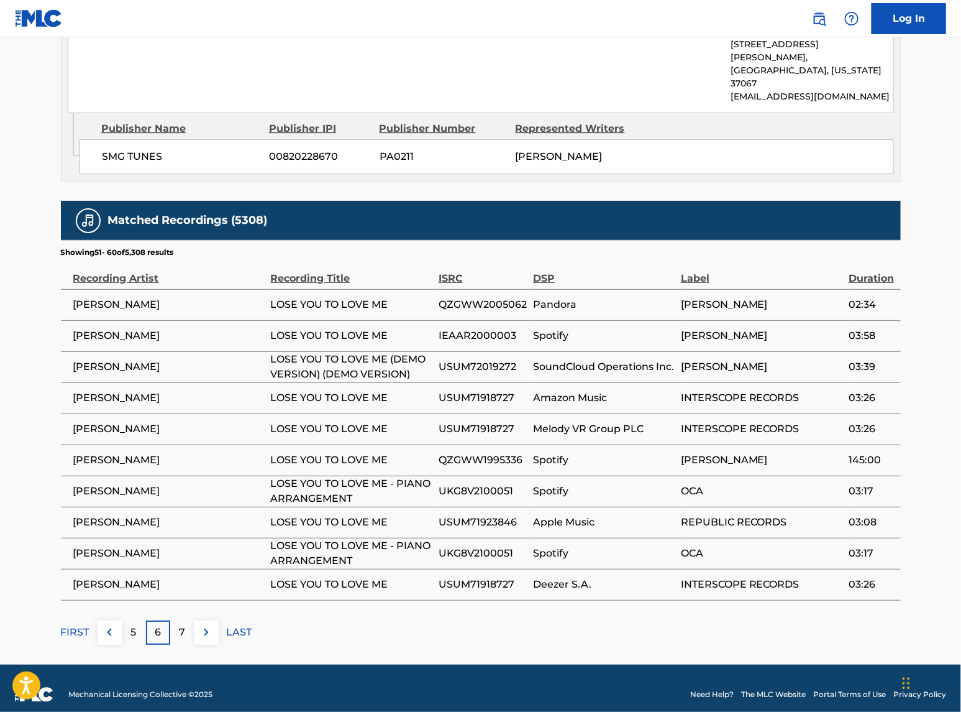
click at [191, 574] on div "7" at bounding box center [182, 632] width 24 height 24
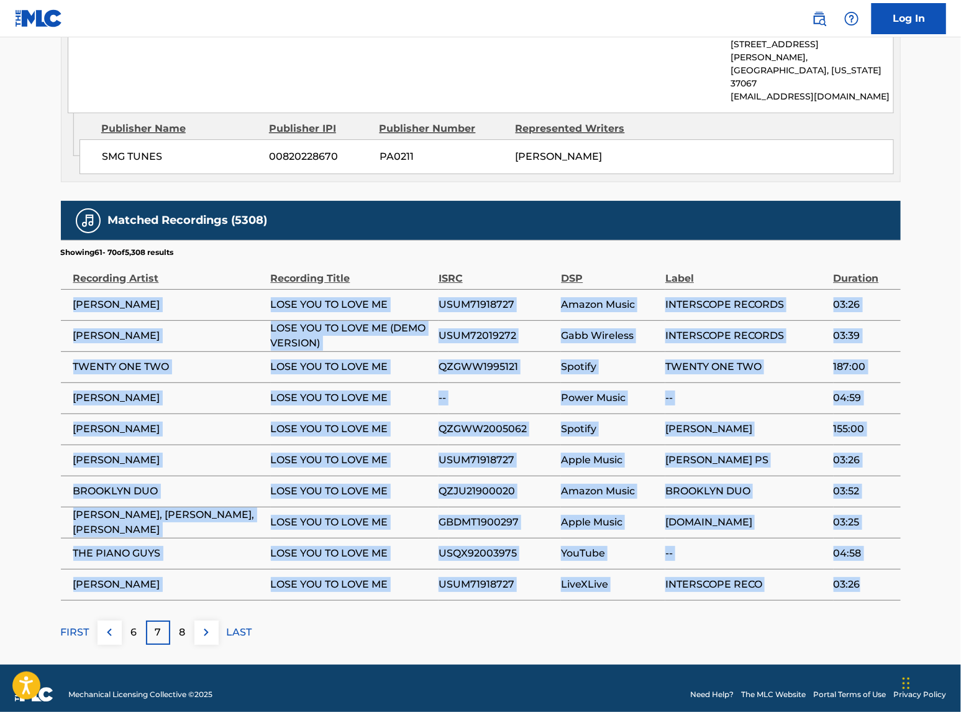
drag, startPoint x: 73, startPoint y: 295, endPoint x: 893, endPoint y: 573, distance: 865.0
click at [893, 573] on tbody "[PERSON_NAME] LOSE YOU TO LOVE ME USUM71918727 Amazon Music INTERSCOPE RECORDS …" at bounding box center [481, 444] width 840 height 311
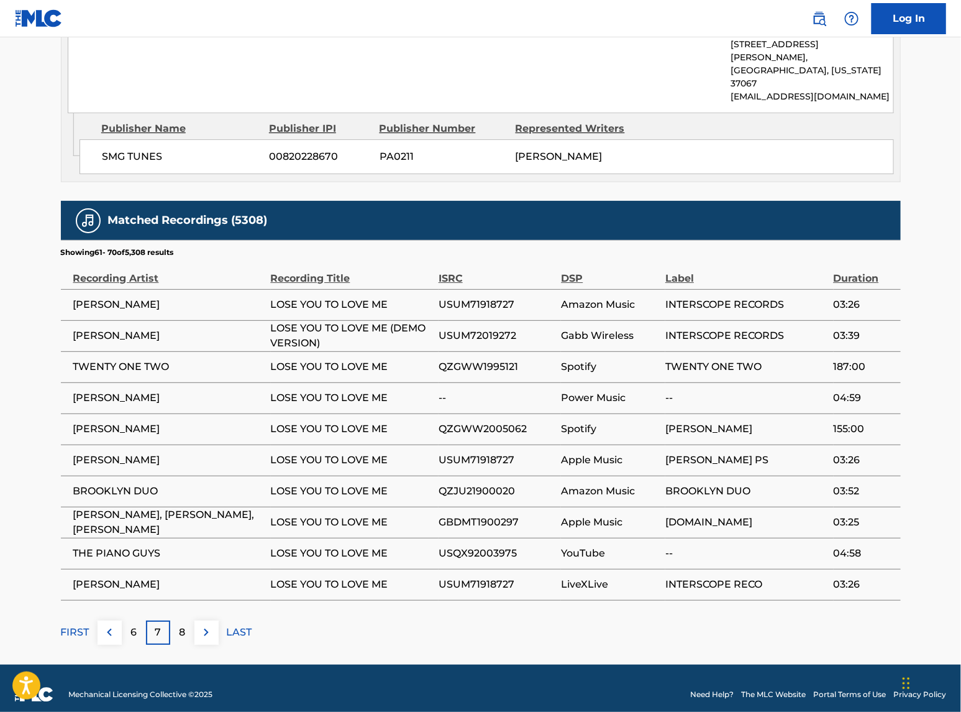
click at [174, 574] on div "8" at bounding box center [182, 632] width 24 height 24
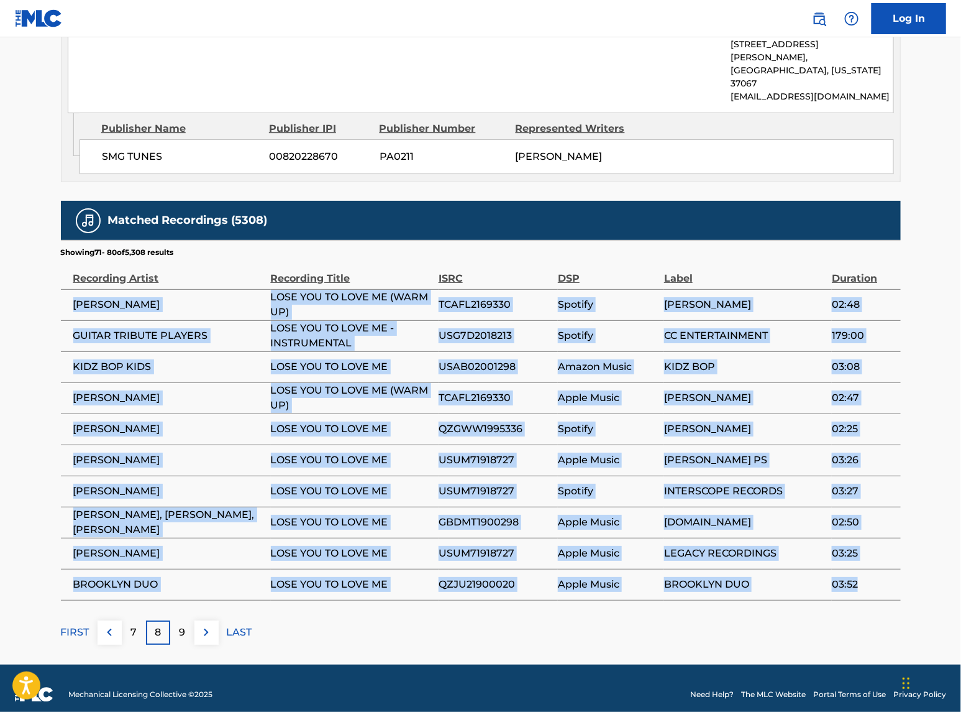
drag, startPoint x: 75, startPoint y: 293, endPoint x: 865, endPoint y: 580, distance: 839.7
click at [865, 574] on tbody "[PERSON_NAME] LOSE YOU TO LOVE ME (WARM UP) TCAFL2169330 Spotify [PERSON_NAME] …" at bounding box center [481, 444] width 840 height 311
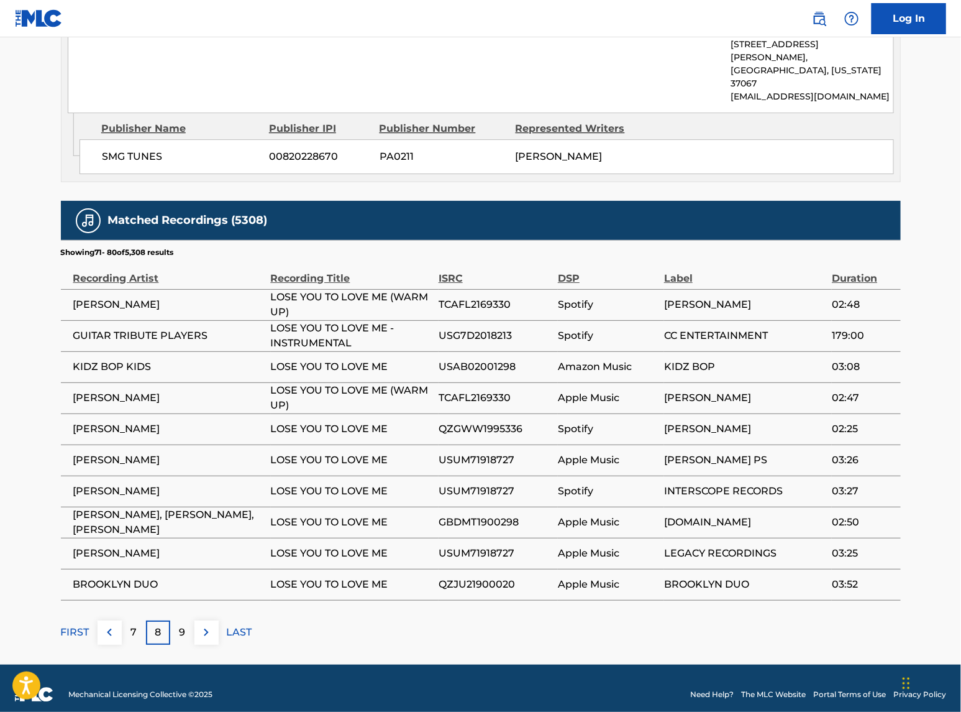
click at [182, 574] on p "9" at bounding box center [182, 632] width 6 height 15
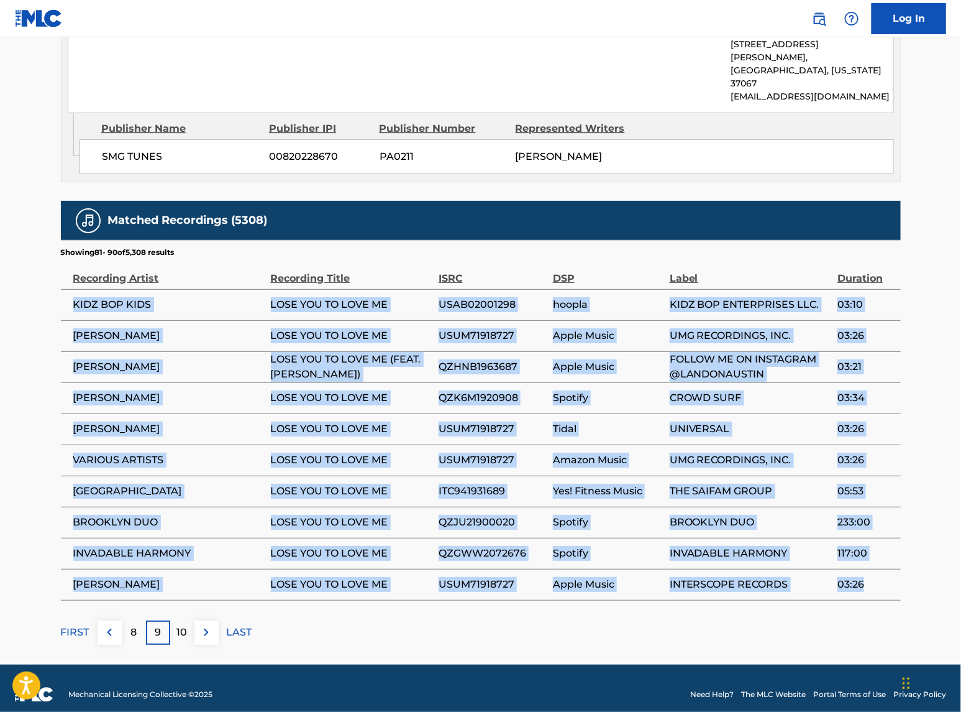
drag, startPoint x: 73, startPoint y: 291, endPoint x: 875, endPoint y: 587, distance: 854.8
click at [875, 574] on tbody "KIDZ BOP KIDS LOSE YOU TO LOVE ME USAB02001298 hoopla KIDZ BOP ENTERPRISES LLC.…" at bounding box center [481, 444] width 840 height 311
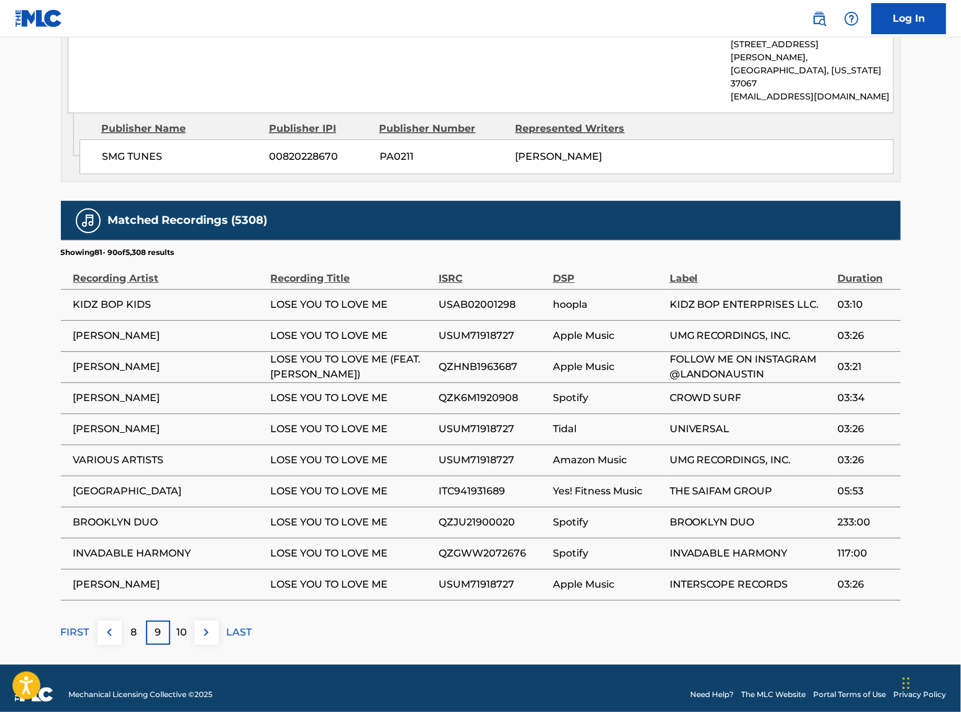
click at [187, 574] on p "10" at bounding box center [182, 632] width 11 height 15
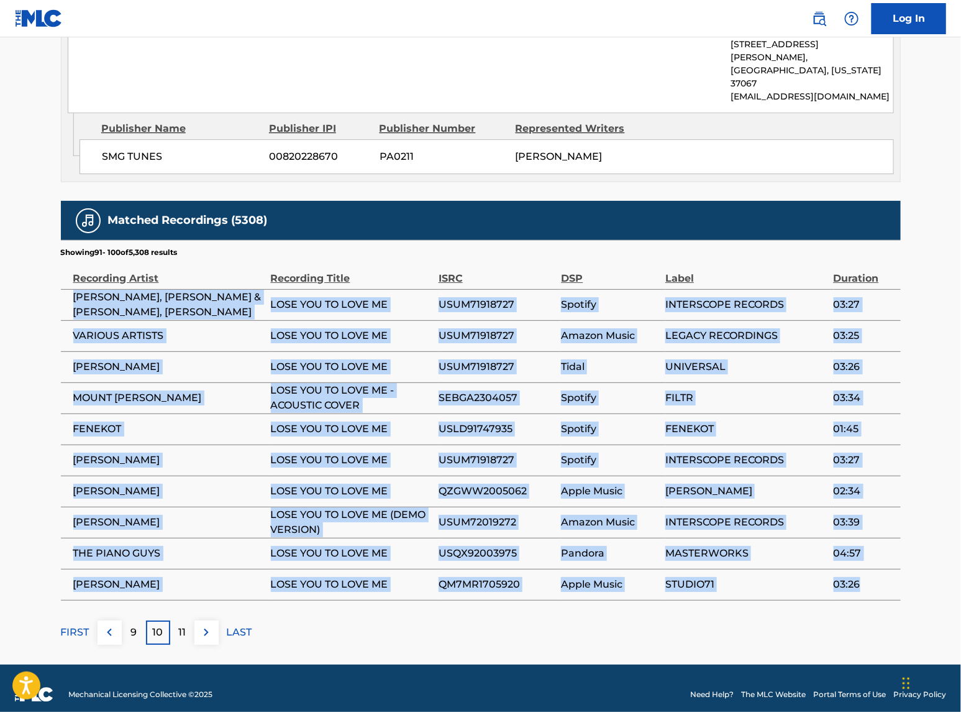
drag, startPoint x: 73, startPoint y: 283, endPoint x: 884, endPoint y: 577, distance: 863.1
click at [884, 574] on tbody "[PERSON_NAME], [PERSON_NAME] & [PERSON_NAME], [PERSON_NAME] LOSE YOU TO LOVE ME…" at bounding box center [481, 444] width 840 height 311
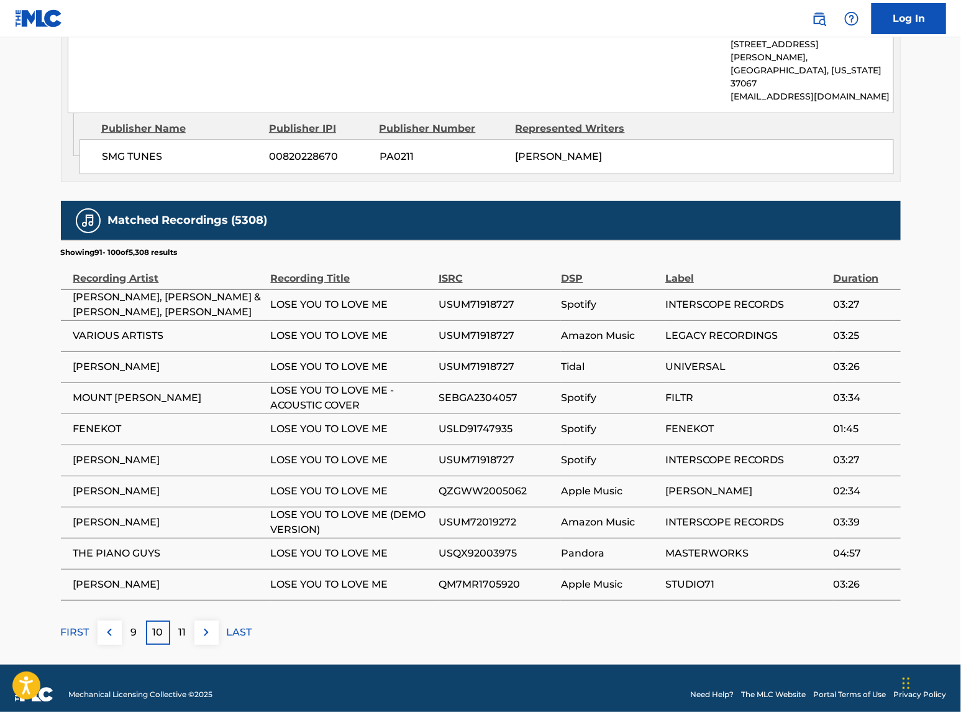
click at [191, 574] on div "11" at bounding box center [182, 632] width 24 height 24
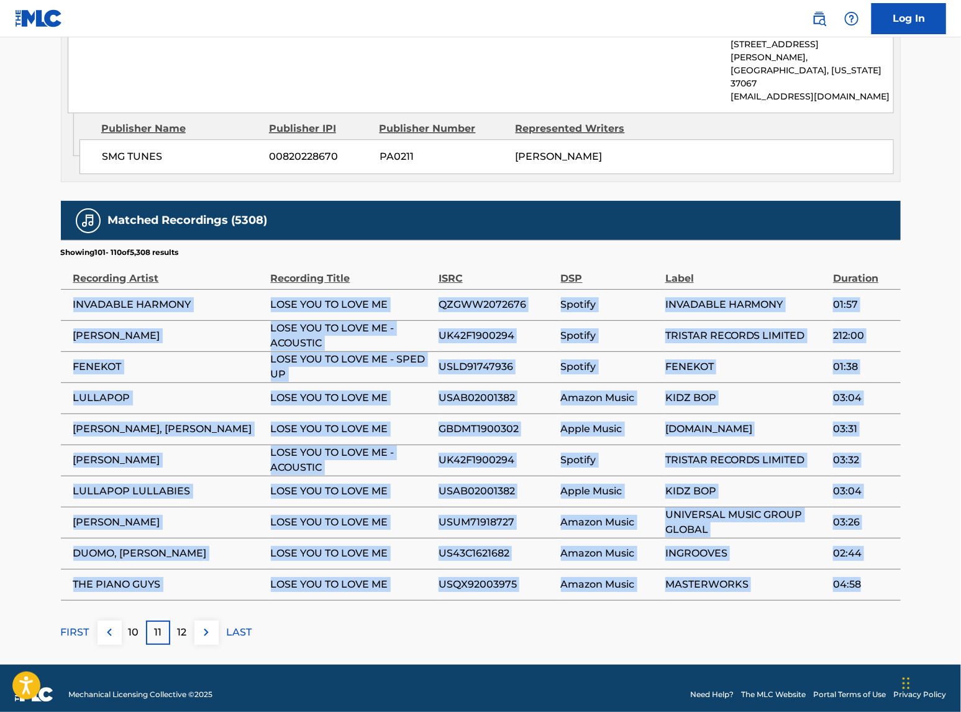
drag, startPoint x: 73, startPoint y: 291, endPoint x: 880, endPoint y: 579, distance: 856.7
click at [880, 574] on tbody "INVADABLE HARMONY LOSE YOU TO LOVE ME QZGWW2072676 Spotify INVADABLE HARMONY 01…" at bounding box center [481, 444] width 840 height 311
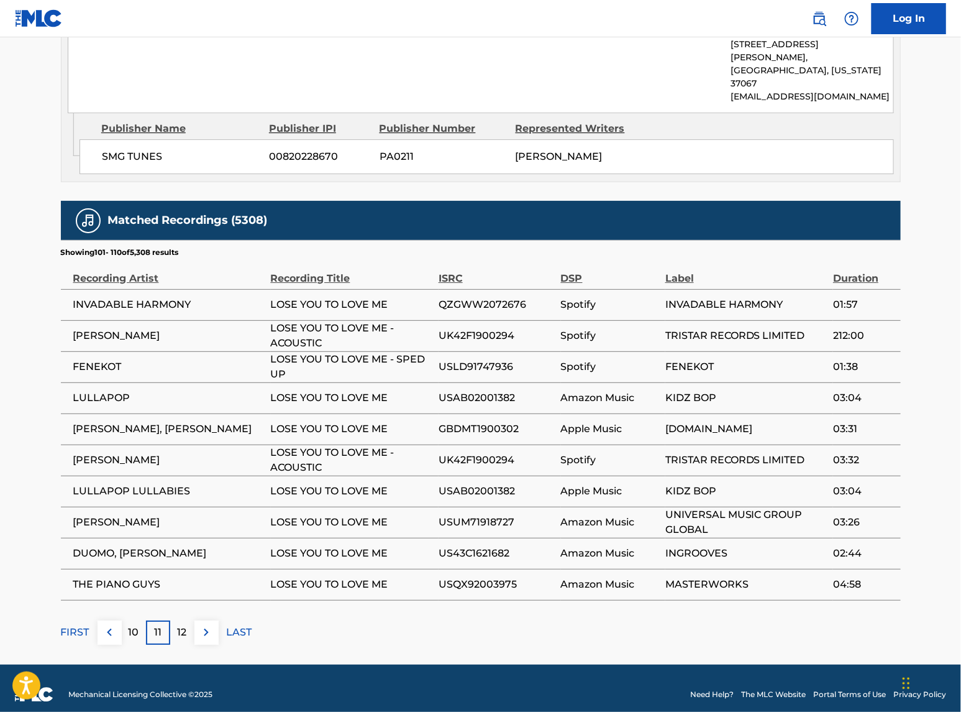
click at [176, 574] on div "12" at bounding box center [182, 632] width 24 height 24
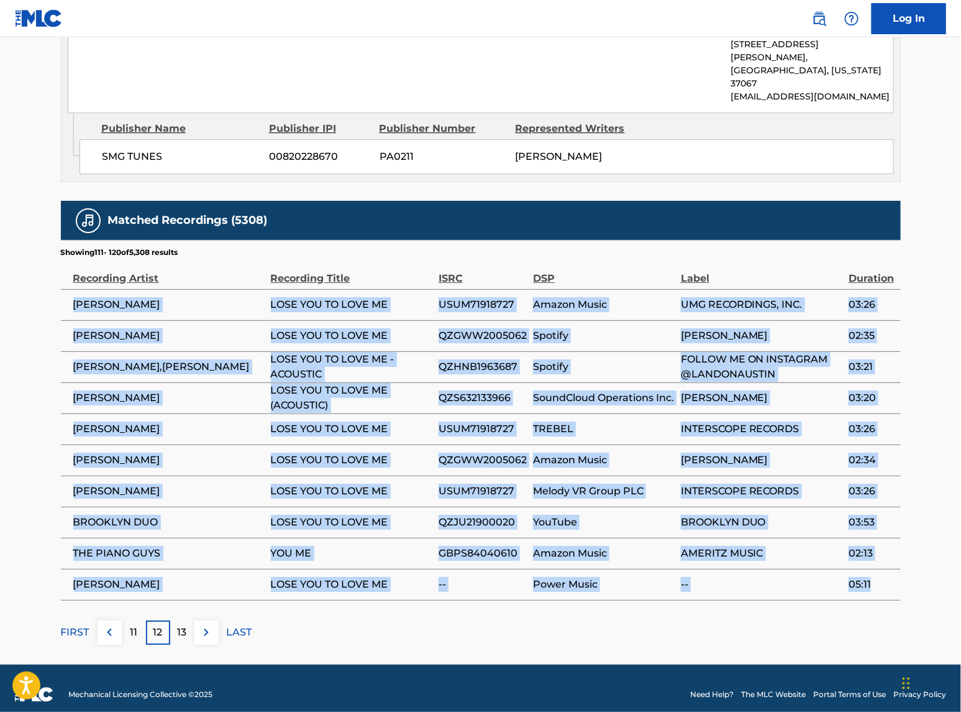
drag, startPoint x: 72, startPoint y: 292, endPoint x: 883, endPoint y: 564, distance: 855.0
click at [883, 564] on tbody "[PERSON_NAME] LOSE YOU TO LOVE ME USUM71918727 Amazon Music UMG RECORDINGS, INC…" at bounding box center [481, 444] width 840 height 311
click at [182, 574] on p "13" at bounding box center [182, 632] width 9 height 15
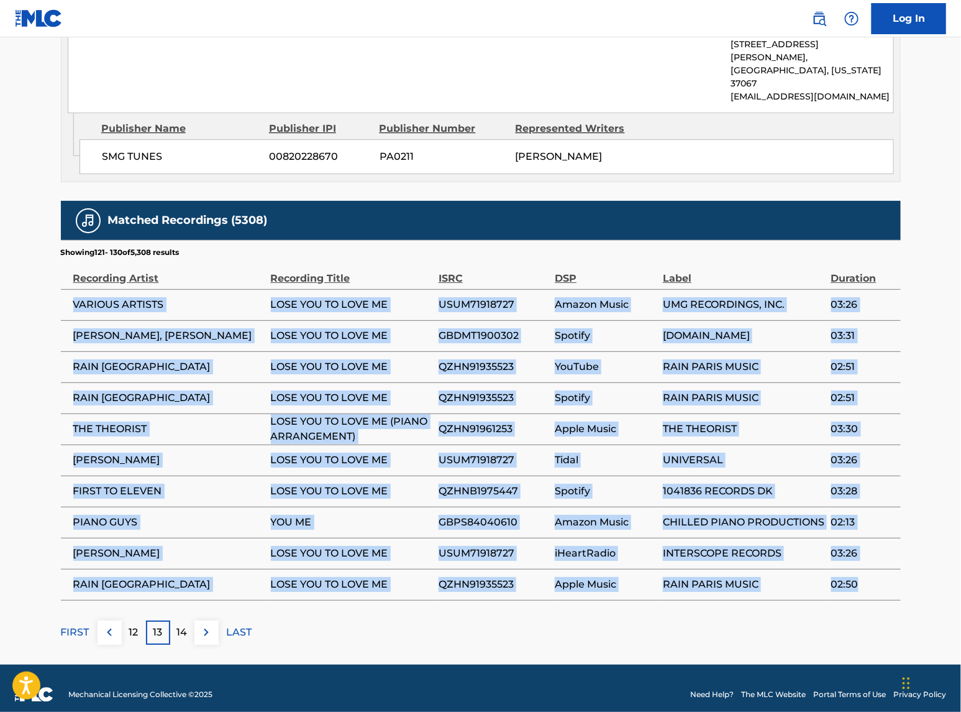
drag, startPoint x: 76, startPoint y: 291, endPoint x: 878, endPoint y: 572, distance: 850.1
click at [878, 572] on tbody "VARIOUS ARTISTS LOSE YOU TO LOVE ME USUM71918727 Amazon Music UMG RECORDINGS, I…" at bounding box center [481, 444] width 840 height 311
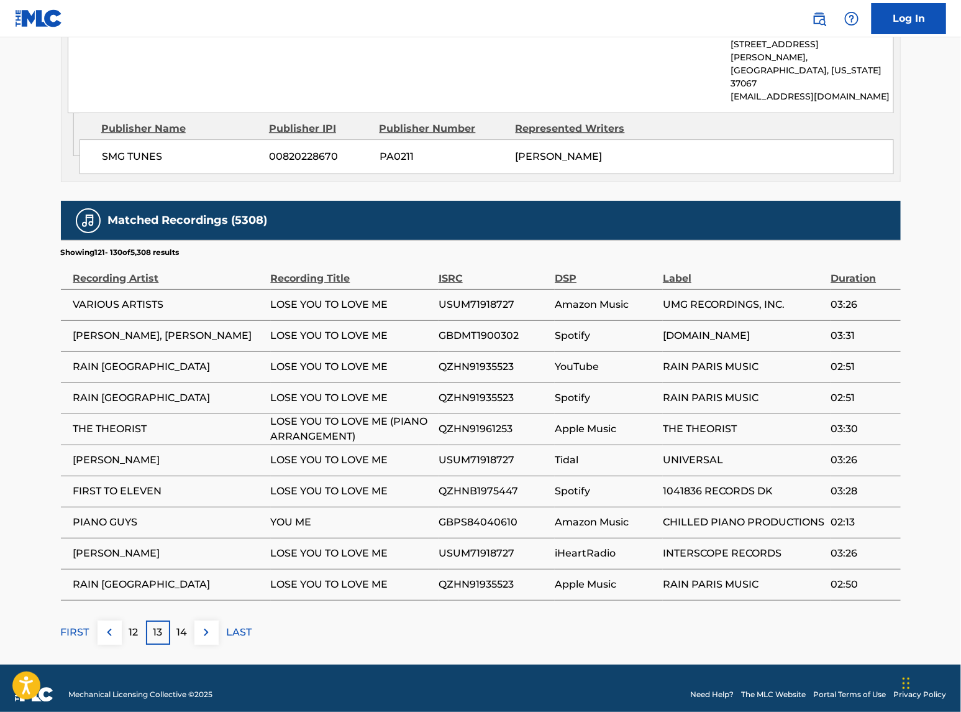
click at [178, 574] on div "14" at bounding box center [182, 632] width 24 height 24
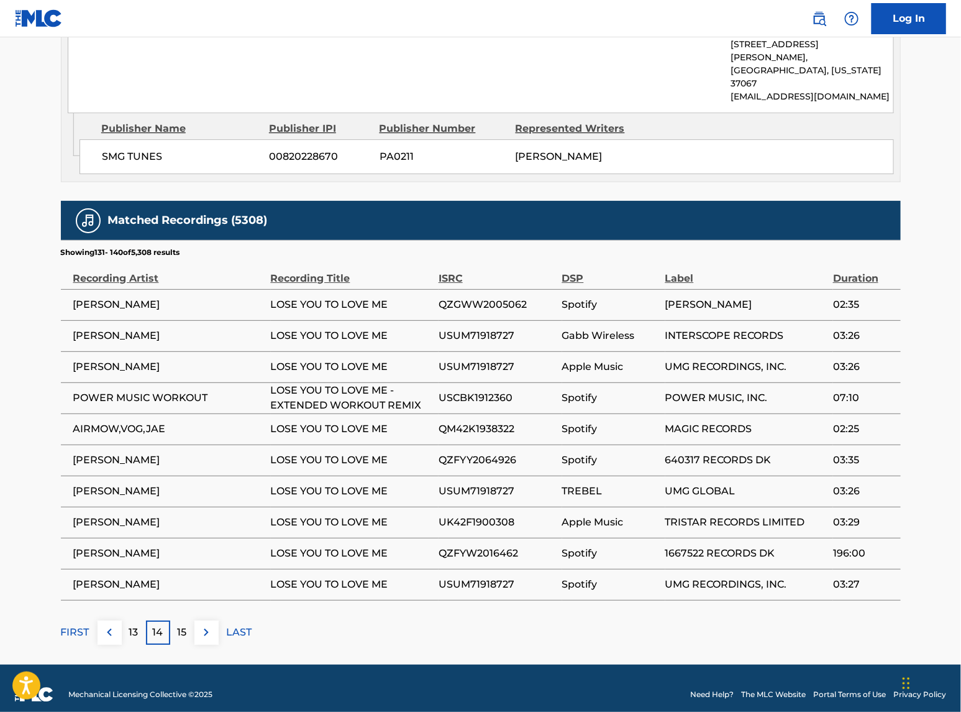
click at [80, 297] on span "[PERSON_NAME]" at bounding box center [168, 304] width 191 height 15
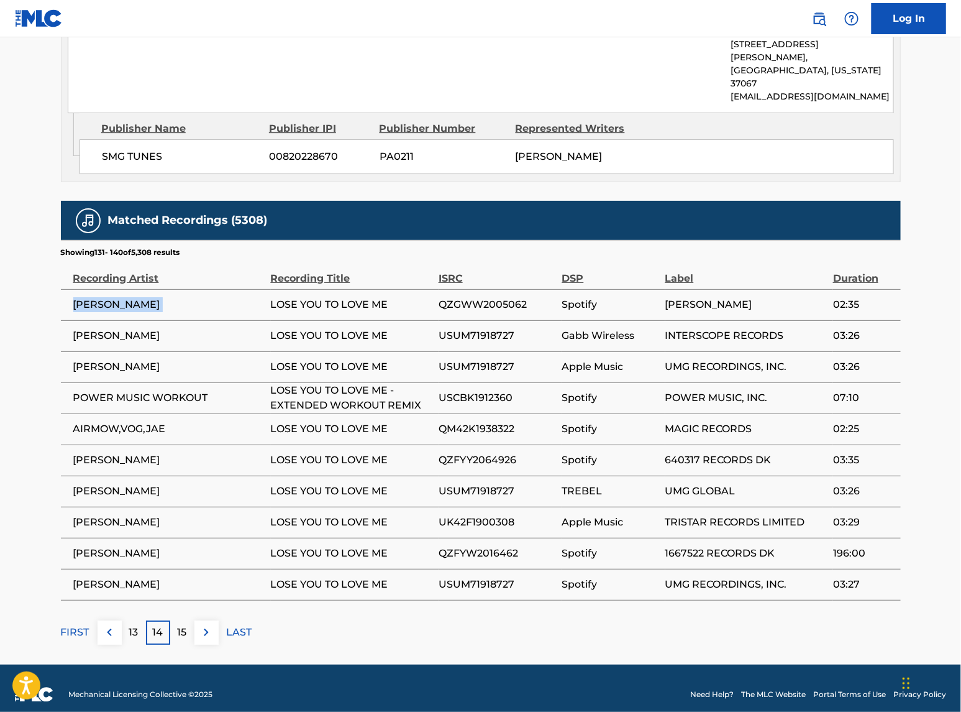
click at [79, 297] on span "[PERSON_NAME]" at bounding box center [168, 304] width 191 height 15
drag, startPoint x: 79, startPoint y: 292, endPoint x: 73, endPoint y: 296, distance: 6.7
click at [73, 297] on span "[PERSON_NAME]" at bounding box center [168, 304] width 191 height 15
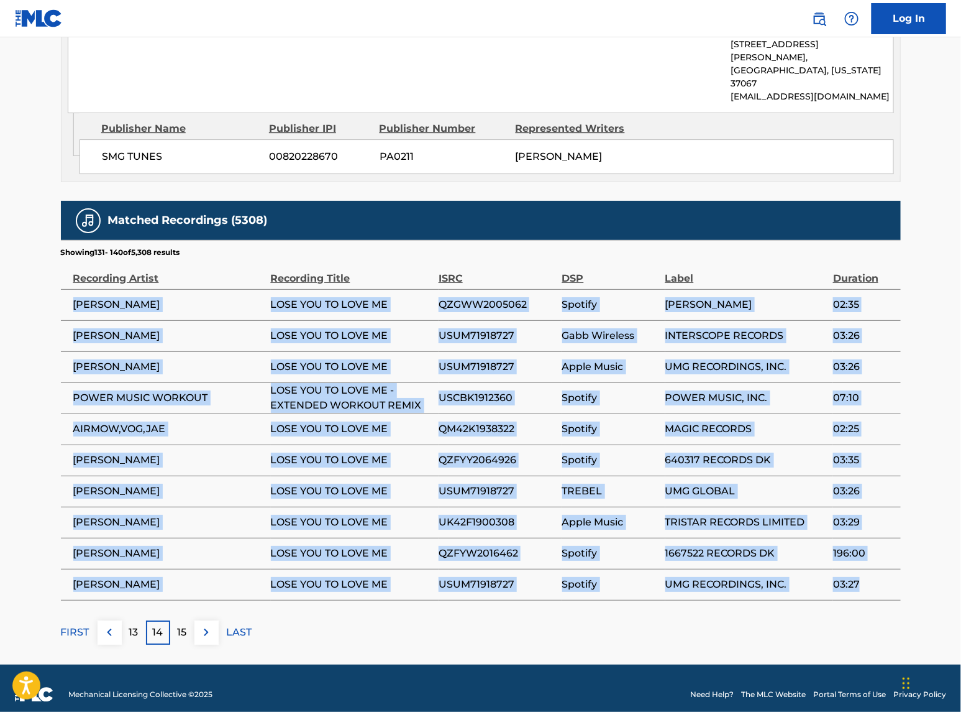
drag, startPoint x: 73, startPoint y: 296, endPoint x: 860, endPoint y: 558, distance: 828.8
click at [860, 558] on tbody "[PERSON_NAME] LOSE YOU TO LOVE ME QZGWW2005062 Spotify [PERSON_NAME] 02:35 [PER…" at bounding box center [481, 444] width 840 height 311
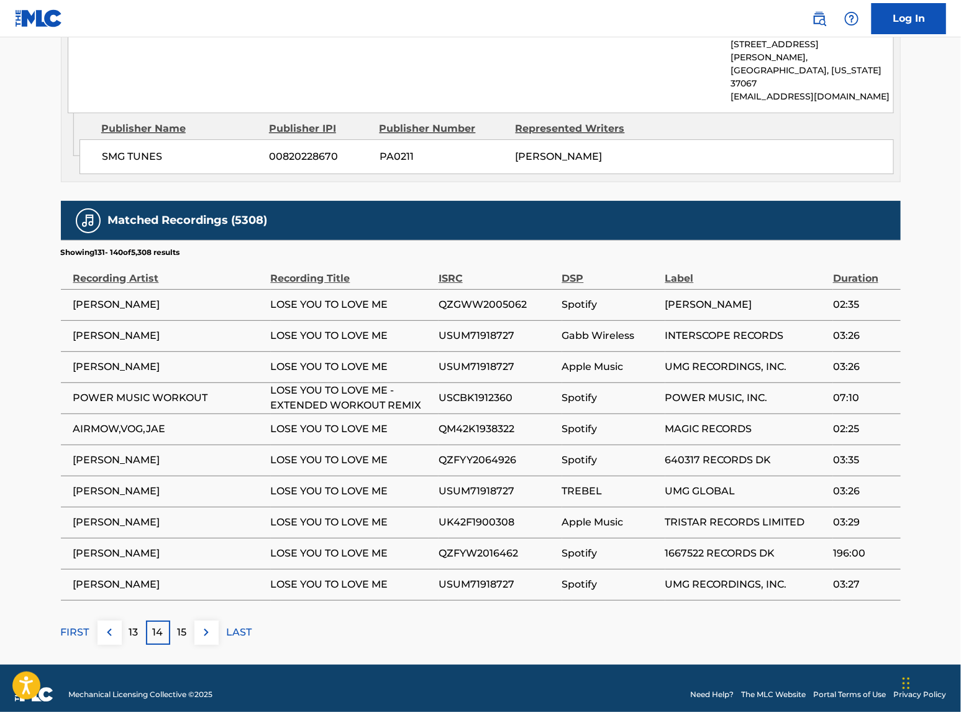
click at [172, 574] on div "15" at bounding box center [182, 632] width 24 height 24
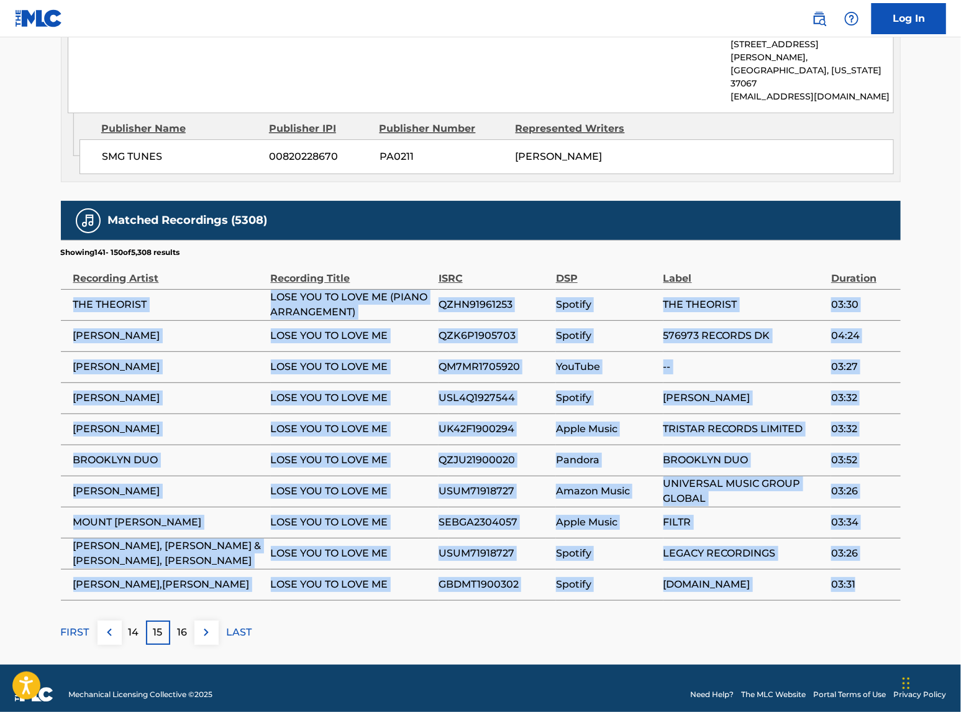
drag, startPoint x: 73, startPoint y: 290, endPoint x: 878, endPoint y: 558, distance: 847.7
click at [878, 558] on tbody "THE THEORIST LOSE YOU TO LOVE ME (PIANO ARRANGEMENT) QZHN91961253 Spotify THE T…" at bounding box center [481, 444] width 840 height 311
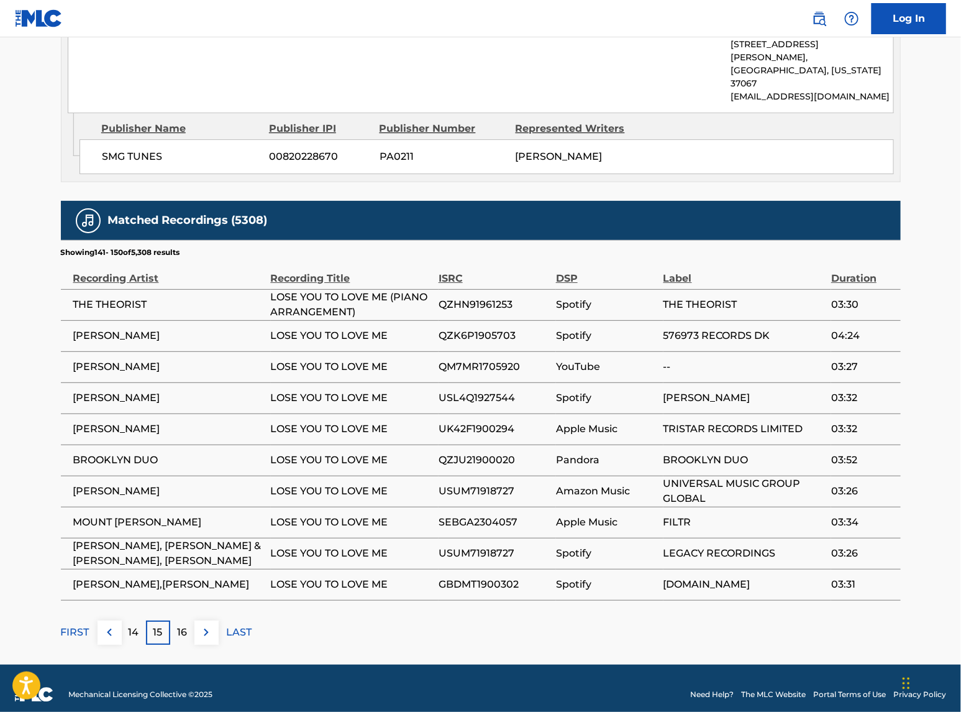
click at [183, 574] on p "16" at bounding box center [182, 632] width 10 height 15
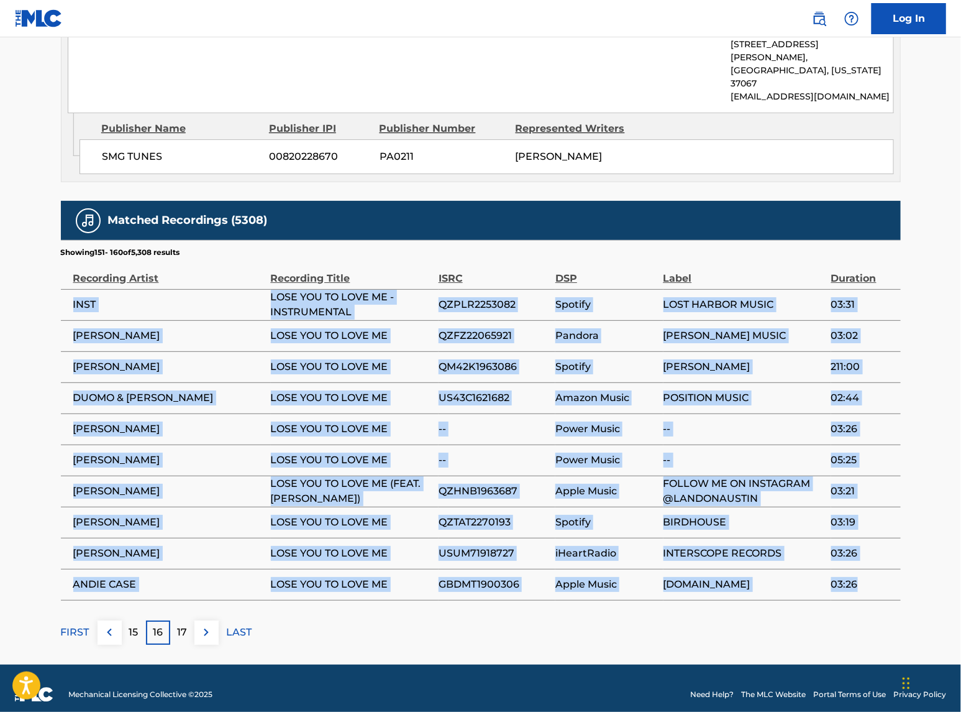
drag, startPoint x: 72, startPoint y: 293, endPoint x: 871, endPoint y: 583, distance: 850.1
click at [871, 574] on tbody "INST LOSE YOU TO LOVE ME - INSTRUMENTAL QZPLR2253082 Spotify LOST HARBOR MUSIC …" at bounding box center [481, 444] width 840 height 311
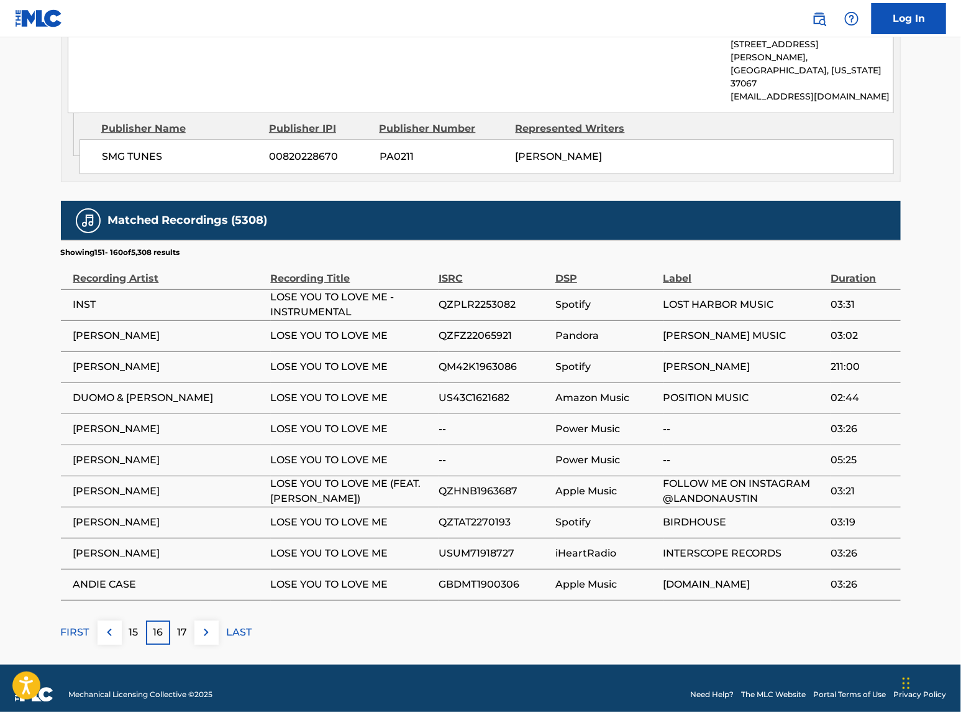
click at [190, 574] on div "17" at bounding box center [182, 632] width 24 height 24
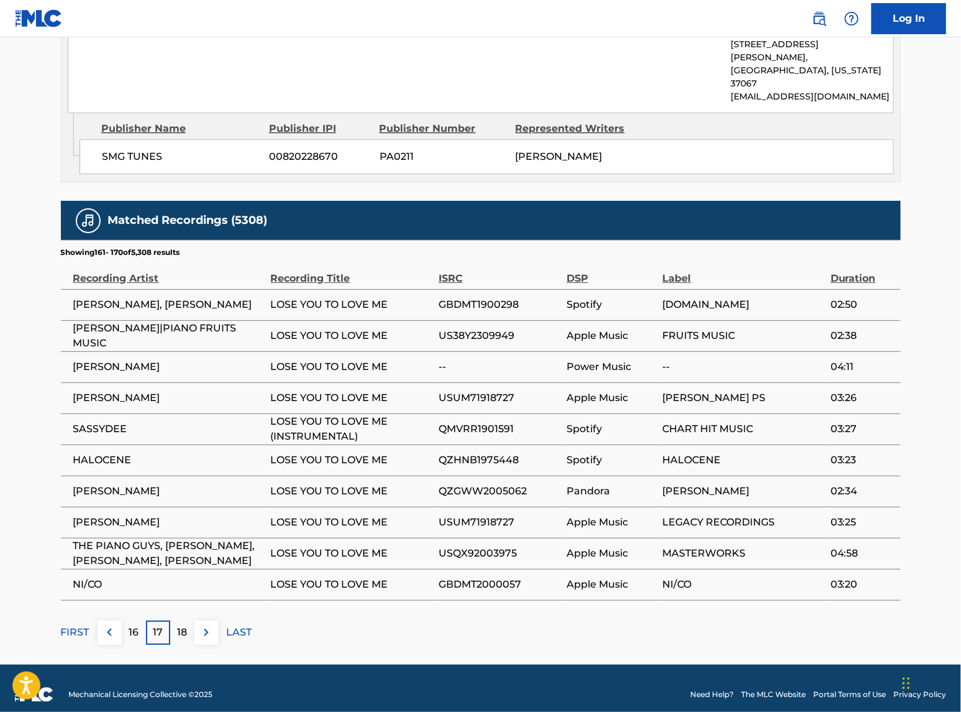
click at [90, 321] on span "[PERSON_NAME]|PIANO FRUITS MUSIC" at bounding box center [168, 336] width 191 height 30
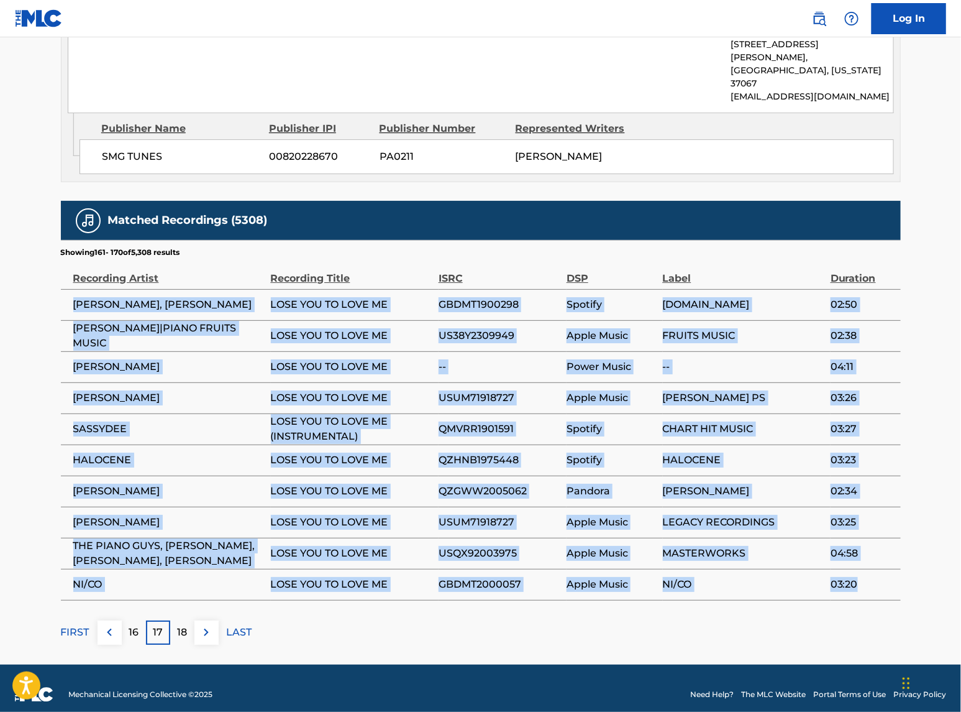
drag, startPoint x: 89, startPoint y: 318, endPoint x: 893, endPoint y: 561, distance: 840.0
click at [893, 561] on tbody "[PERSON_NAME], [PERSON_NAME] LOSE YOU TO LOVE ME GBDMT1900298 Spotify [DOMAIN_N…" at bounding box center [481, 444] width 840 height 311
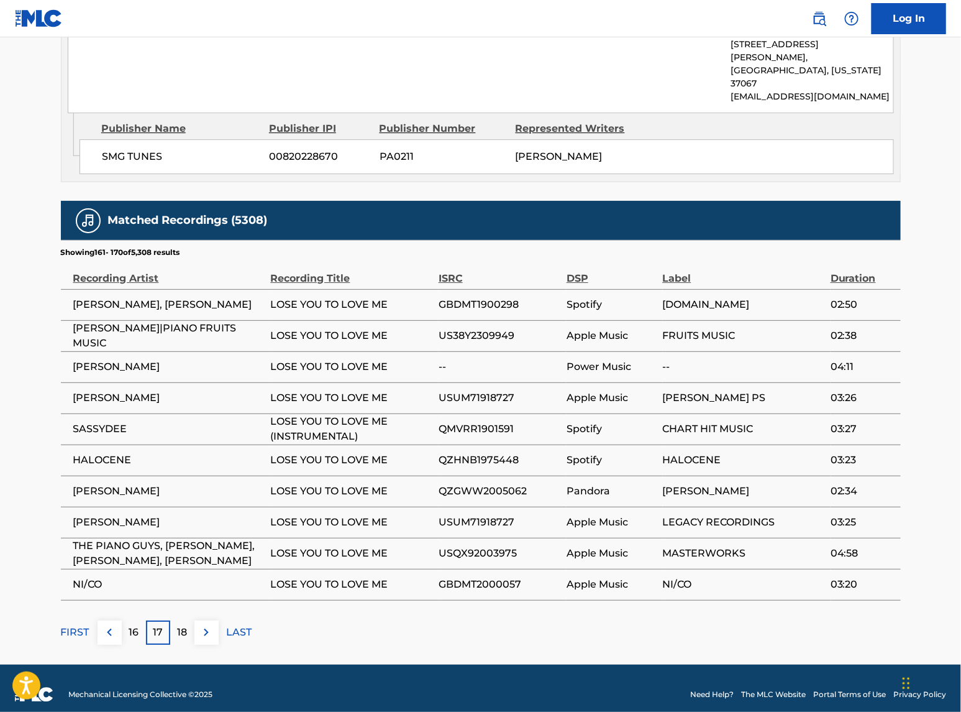
click at [180, 574] on p "18" at bounding box center [182, 632] width 10 height 15
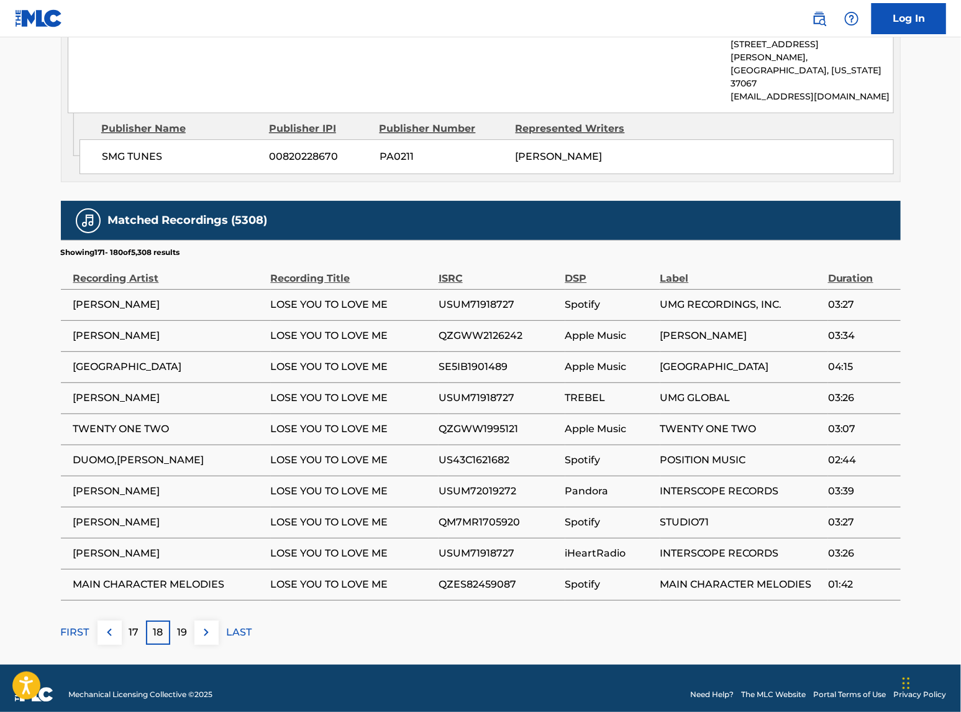
drag, startPoint x: 873, startPoint y: 581, endPoint x: 861, endPoint y: 564, distance: 20.9
click at [861, 569] on td "01:42" at bounding box center [864, 584] width 73 height 31
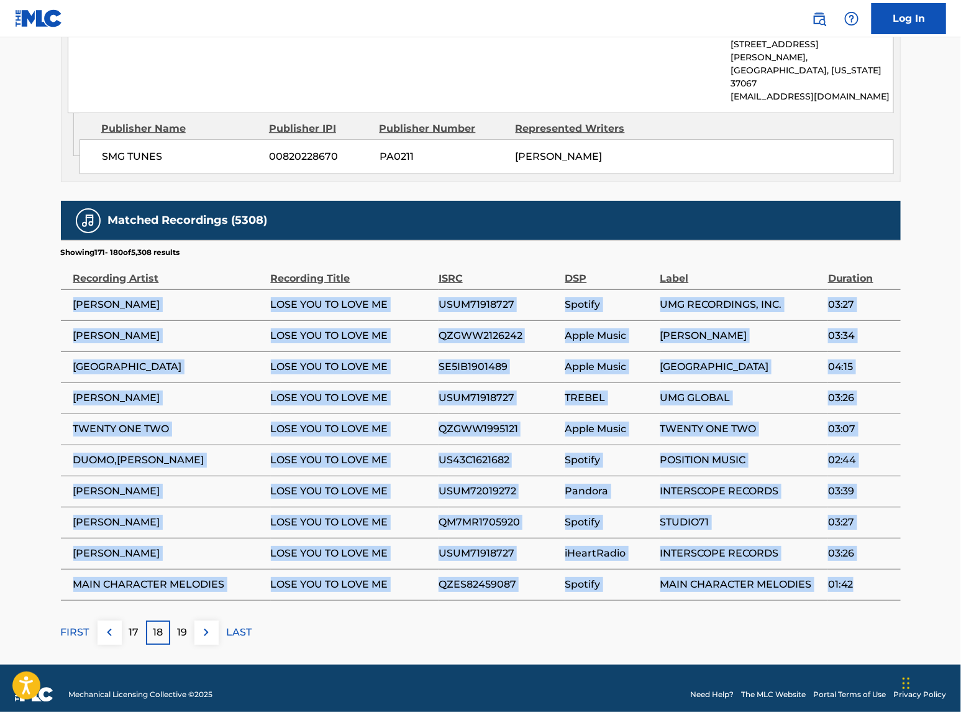
drag, startPoint x: 73, startPoint y: 294, endPoint x: 861, endPoint y: 585, distance: 840.1
click at [861, 574] on tbody "[PERSON_NAME] LOSE YOU TO LOVE ME USUM71918727 Spotify UMG RECORDINGS, INC. 03:…" at bounding box center [481, 444] width 840 height 311
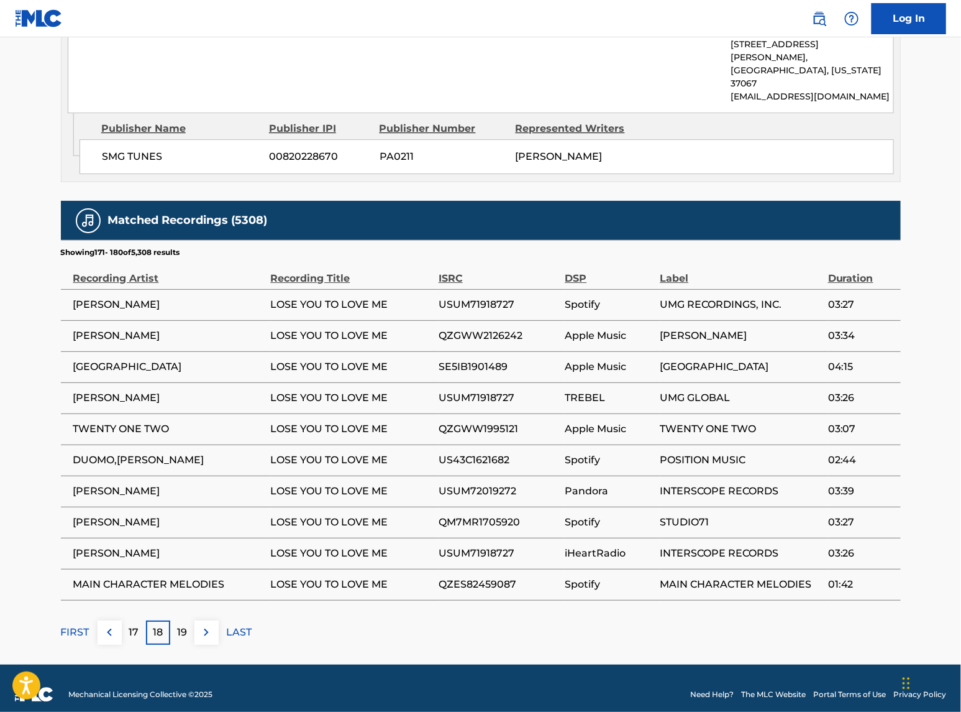
click at [178, 574] on p "19" at bounding box center [182, 632] width 10 height 15
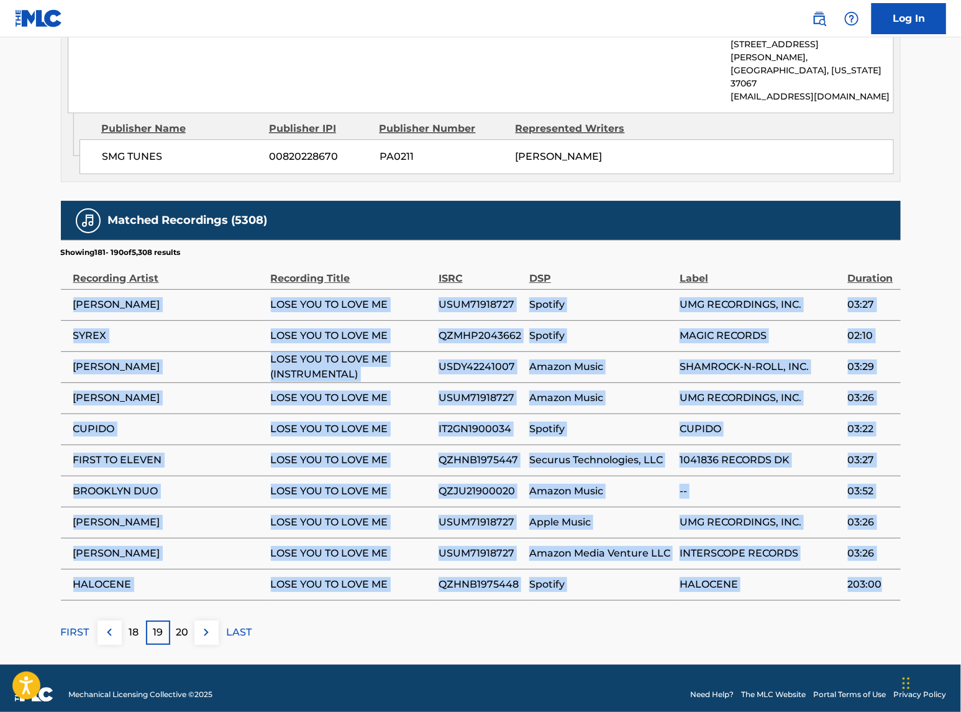
drag, startPoint x: 73, startPoint y: 293, endPoint x: 886, endPoint y: 576, distance: 860.7
click at [886, 574] on tbody "[PERSON_NAME] LOSE YOU TO LOVE ME USUM71918727 Spotify UMG RECORDINGS, INC. 03:…" at bounding box center [481, 444] width 840 height 311
click at [191, 574] on div "20" at bounding box center [182, 632] width 24 height 24
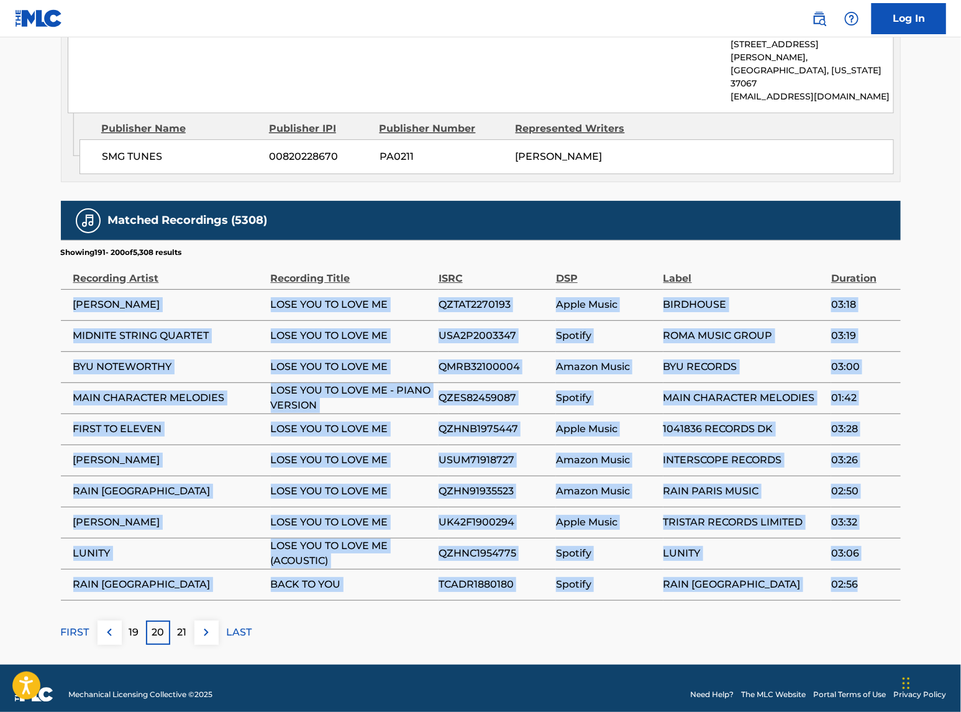
drag, startPoint x: 75, startPoint y: 296, endPoint x: 863, endPoint y: 575, distance: 835.2
click at [863, 574] on tbody "[PERSON_NAME] LOSE YOU TO LOVE ME QZTAT2270193 Apple Music BIRDHOUSE 03:18 MIDN…" at bounding box center [481, 444] width 840 height 311
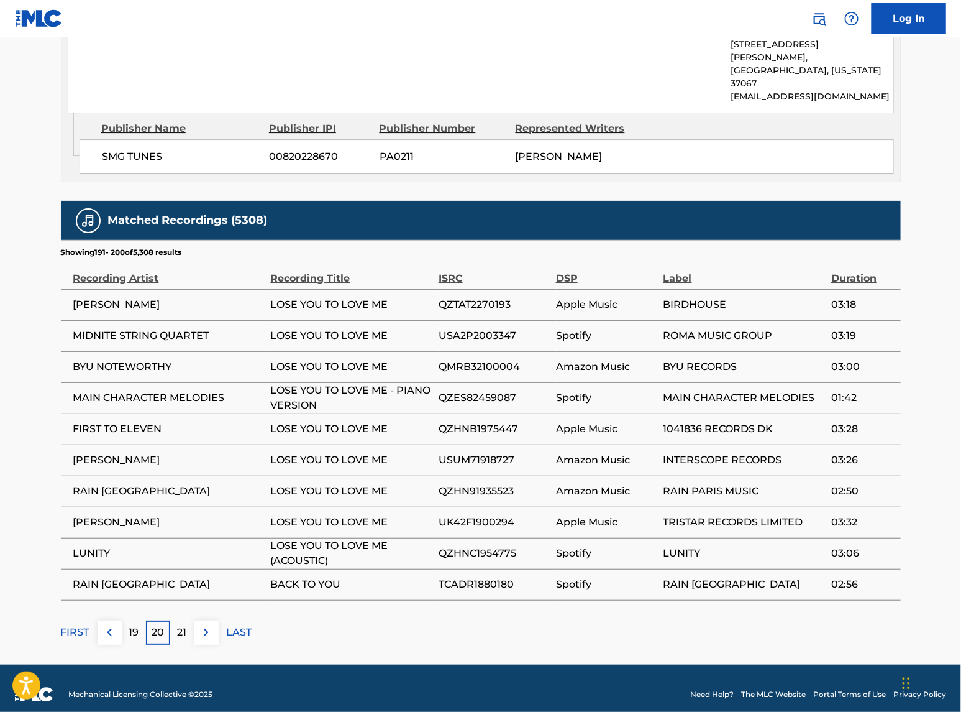
click at [186, 574] on p "21" at bounding box center [182, 632] width 9 height 15
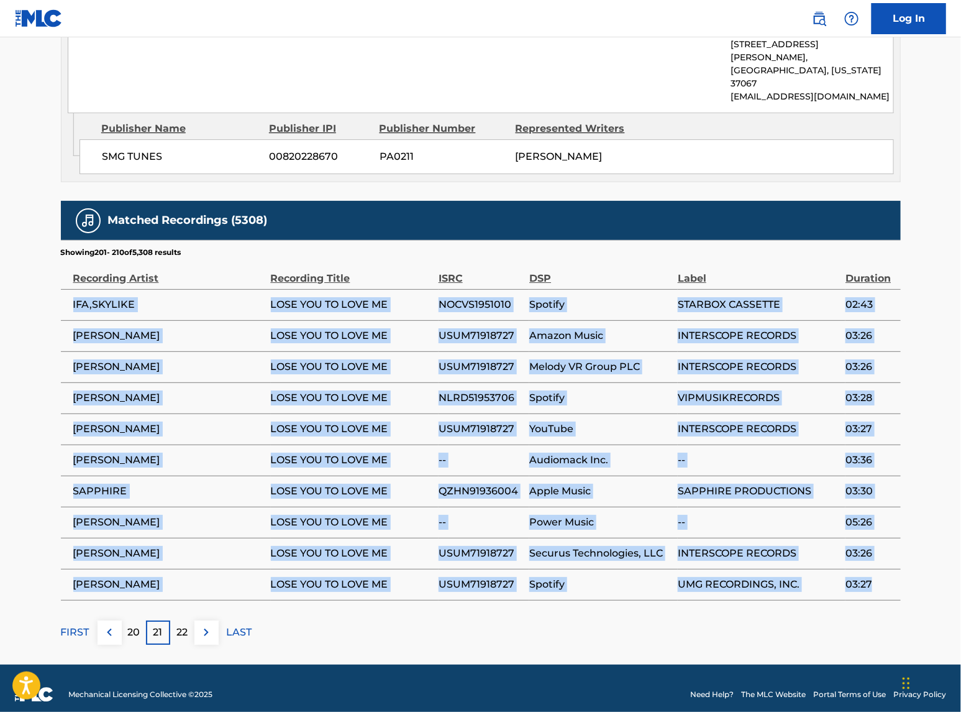
drag, startPoint x: 73, startPoint y: 295, endPoint x: 875, endPoint y: 566, distance: 846.9
click at [875, 566] on tbody "IFA,SKYLIKE LOSE YOU TO LOVE ME NOCVS1951010 Spotify STARBOX CASSETTE 02:43 [PE…" at bounding box center [481, 444] width 840 height 311
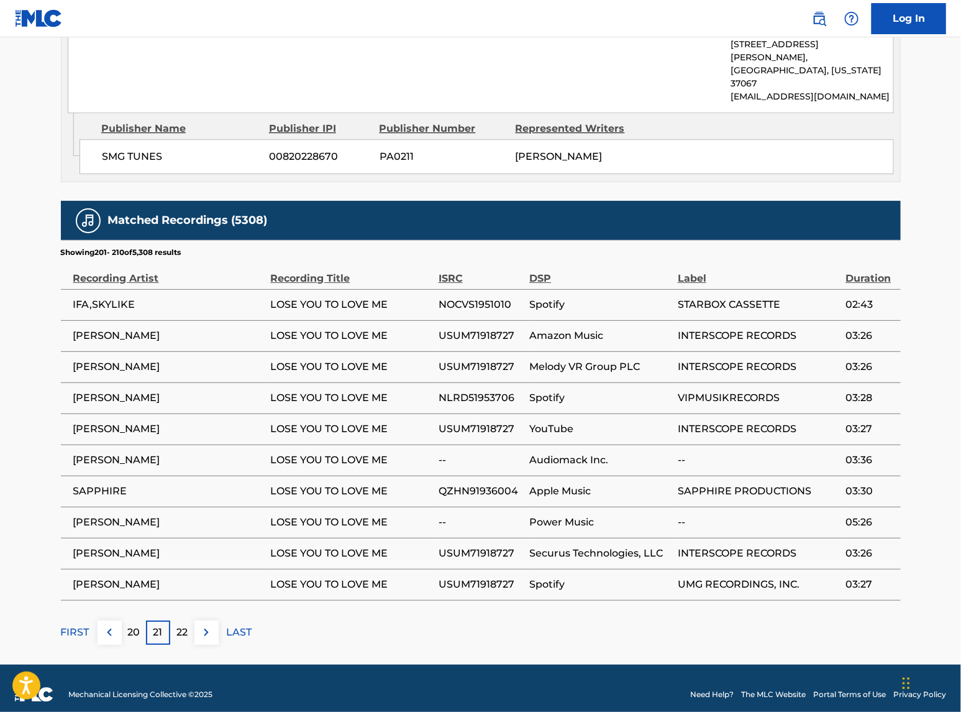
click at [186, 574] on p "22" at bounding box center [182, 632] width 11 height 15
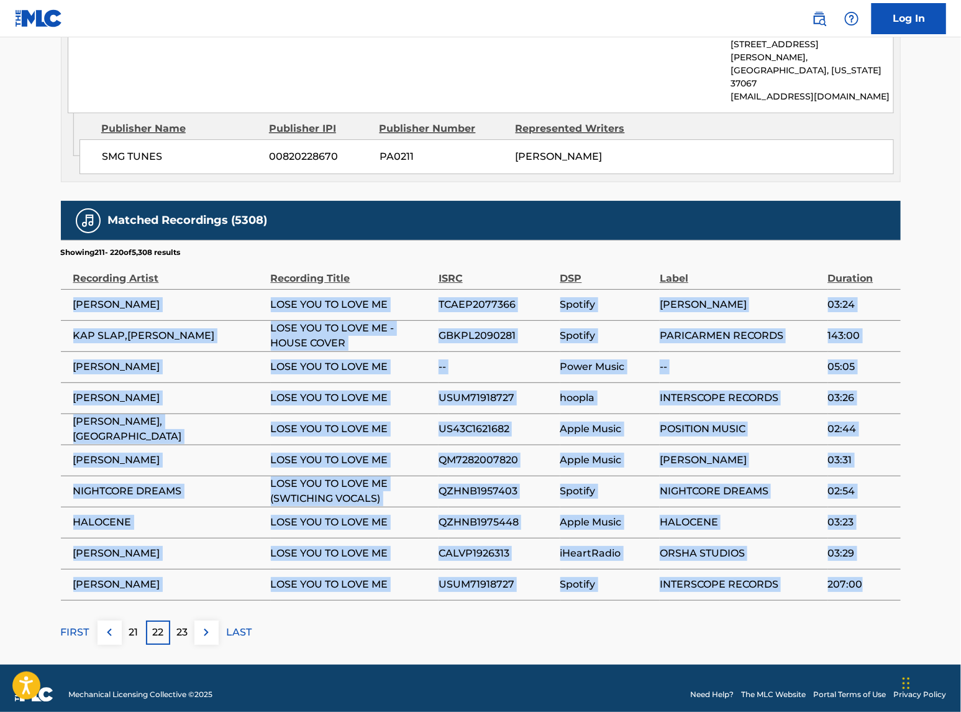
drag, startPoint x: 73, startPoint y: 294, endPoint x: 873, endPoint y: 575, distance: 847.8
click at [873, 574] on tbody "[PERSON_NAME] LOSE YOU TO LOVE ME TCAEP2077366 Spotify [PERSON_NAME] 03:24 KAP …" at bounding box center [481, 444] width 840 height 311
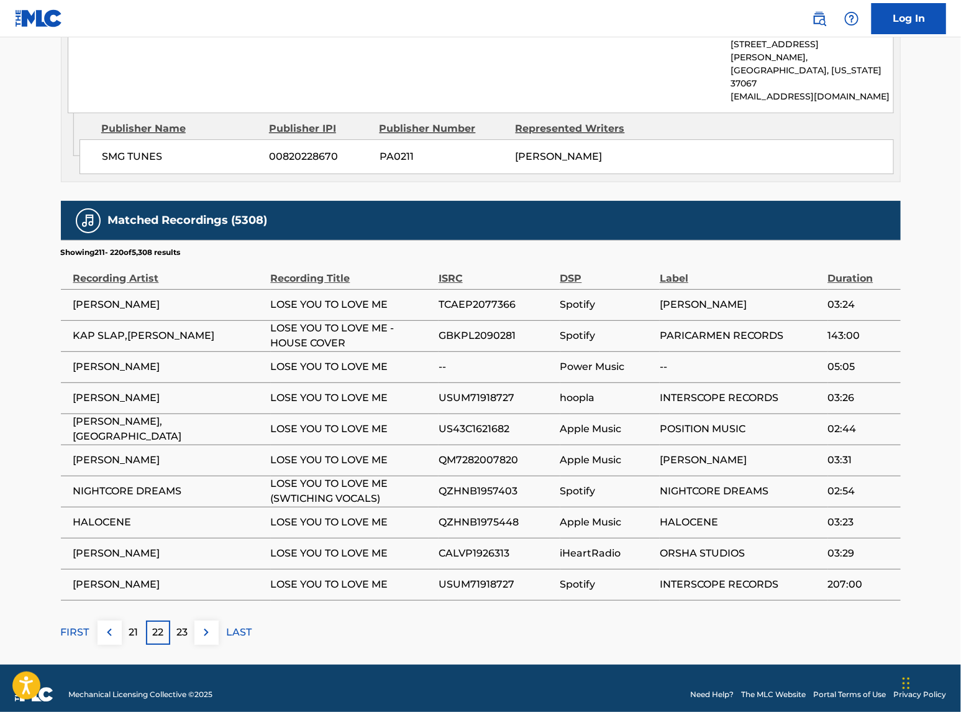
click at [175, 574] on div "23" at bounding box center [182, 632] width 24 height 24
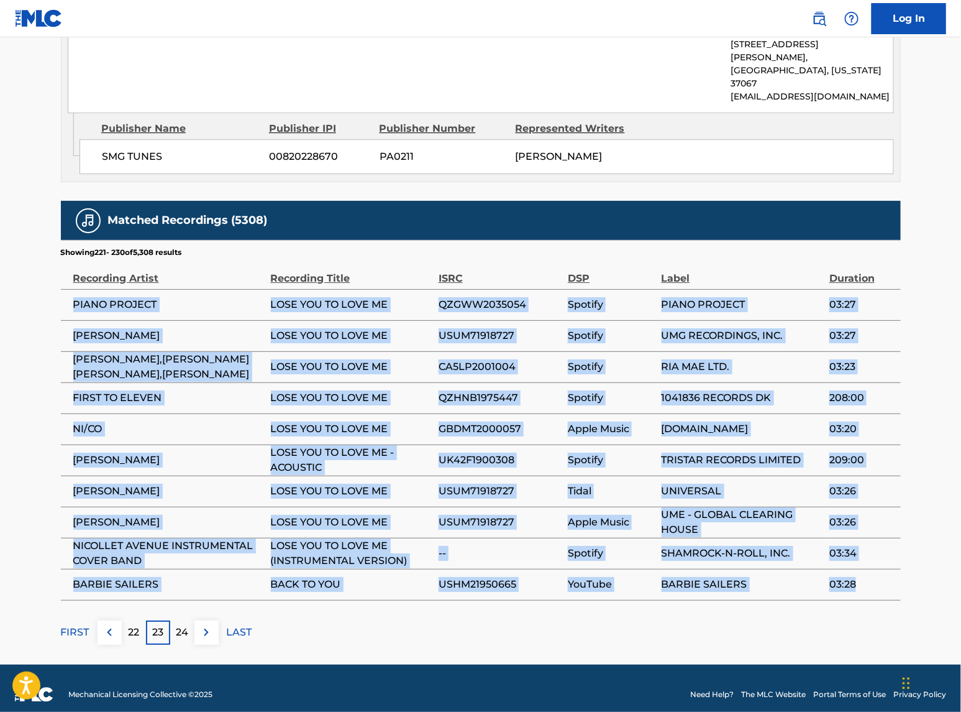
drag, startPoint x: 75, startPoint y: 295, endPoint x: 865, endPoint y: 578, distance: 839.6
click at [865, 574] on tbody "PIANO PROJECT LOSE YOU TO LOVE ME QZGWW2035054 Spotify PIANO PROJECT 03:27 [PER…" at bounding box center [481, 444] width 840 height 311
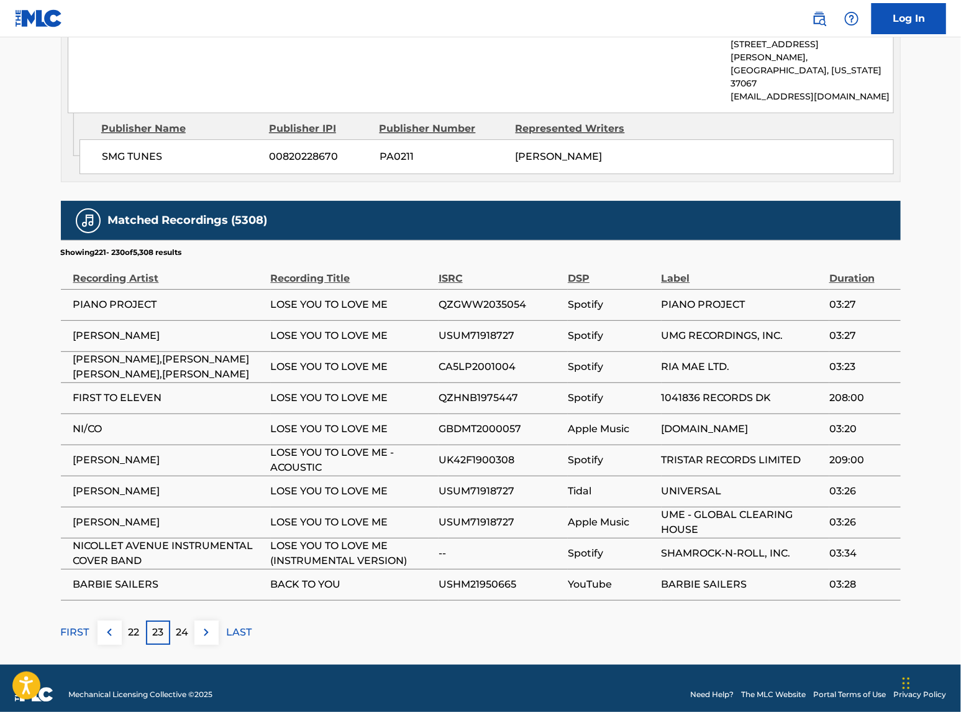
click at [183, 574] on p "24" at bounding box center [182, 632] width 12 height 15
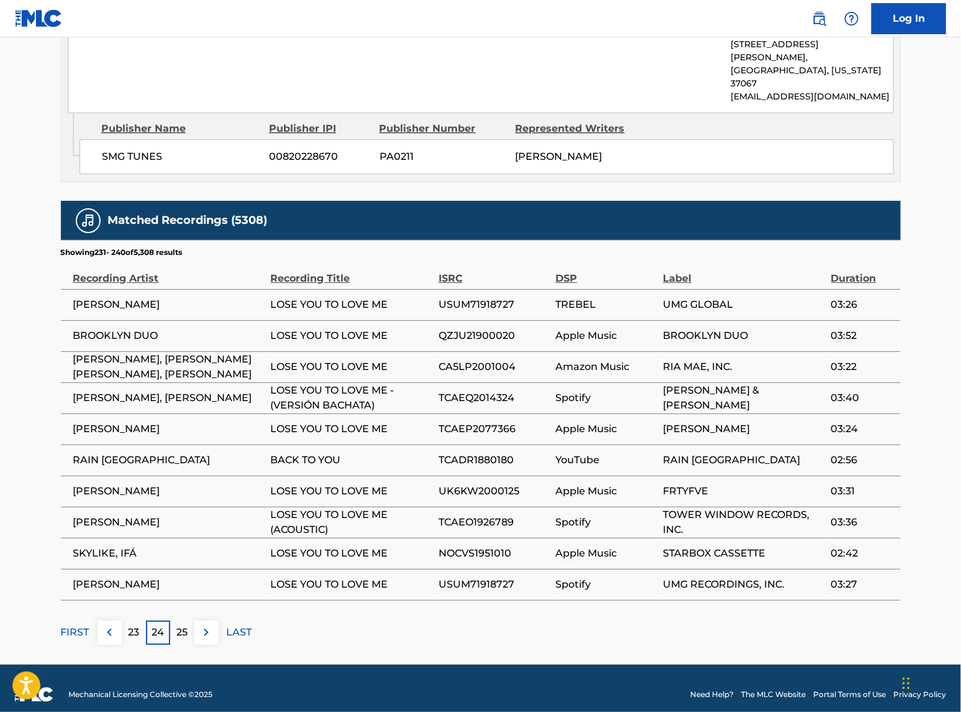
click at [76, 297] on span "[PERSON_NAME]" at bounding box center [168, 304] width 191 height 15
click at [78, 297] on span "[PERSON_NAME]" at bounding box center [168, 304] width 191 height 15
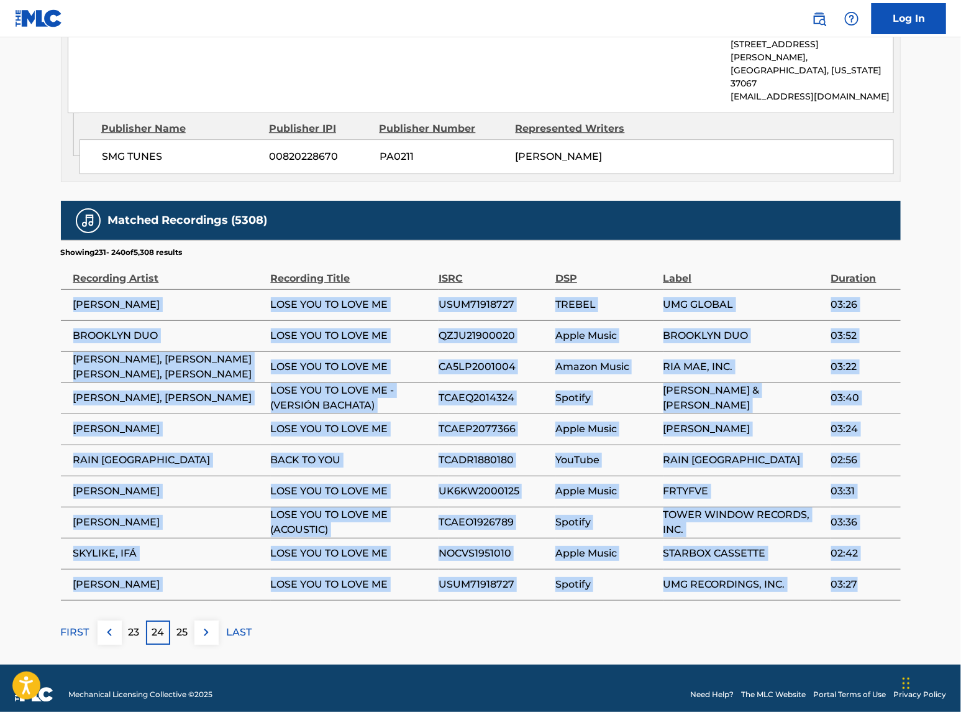
drag, startPoint x: 76, startPoint y: 292, endPoint x: 888, endPoint y: 566, distance: 856.7
click at [888, 566] on tbody "[PERSON_NAME] LOSE YOU TO LOVE ME USUM71918727 TREBEL UMG GLOBAL 03:26 BROOKLYN…" at bounding box center [481, 444] width 840 height 311
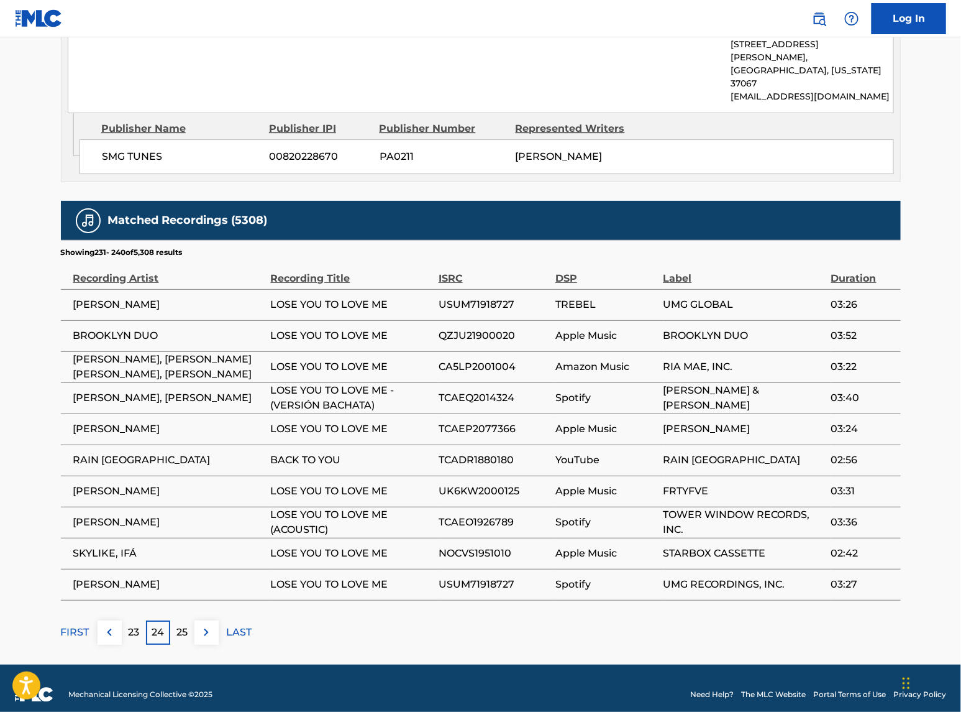
click at [186, 574] on p "25" at bounding box center [182, 632] width 11 height 15
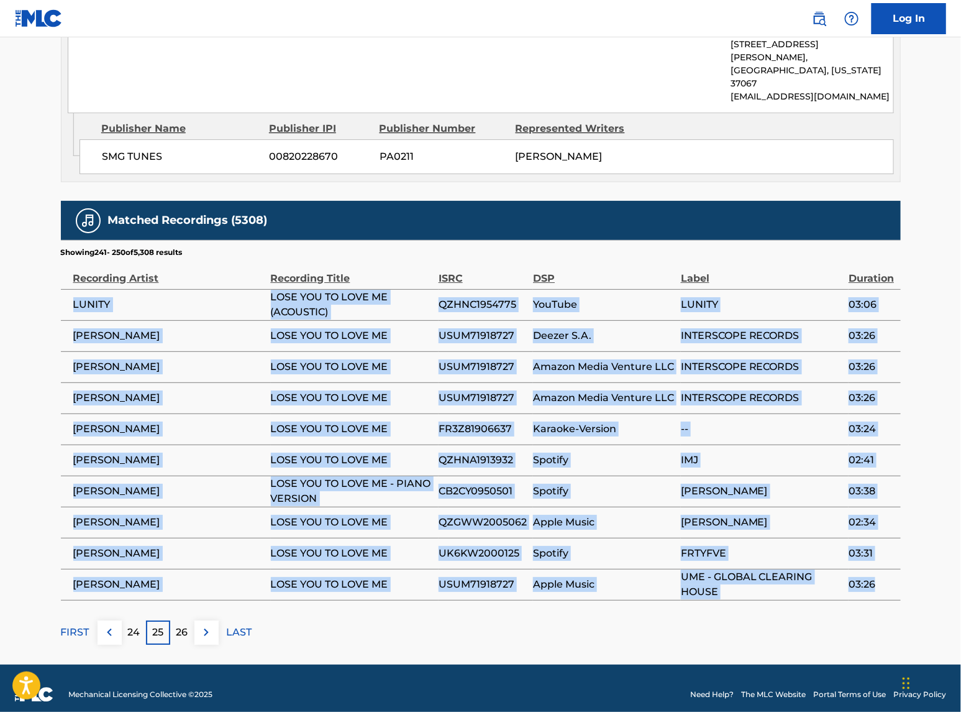
drag, startPoint x: 73, startPoint y: 294, endPoint x: 881, endPoint y: 571, distance: 854.6
click at [881, 571] on tbody "LUNITY LOSE YOU TO LOVE ME (ACOUSTIC) QZHNC1954775 YouTube LUNITY 03:06 [PERSON…" at bounding box center [481, 444] width 840 height 311
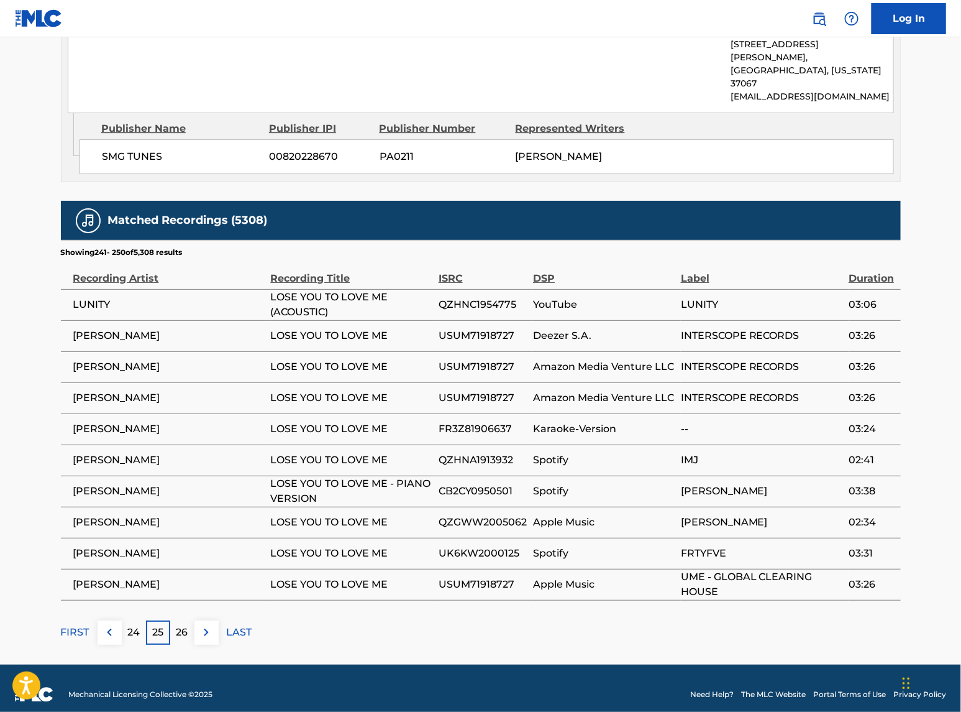
click at [185, 574] on p "26" at bounding box center [183, 632] width 12 height 15
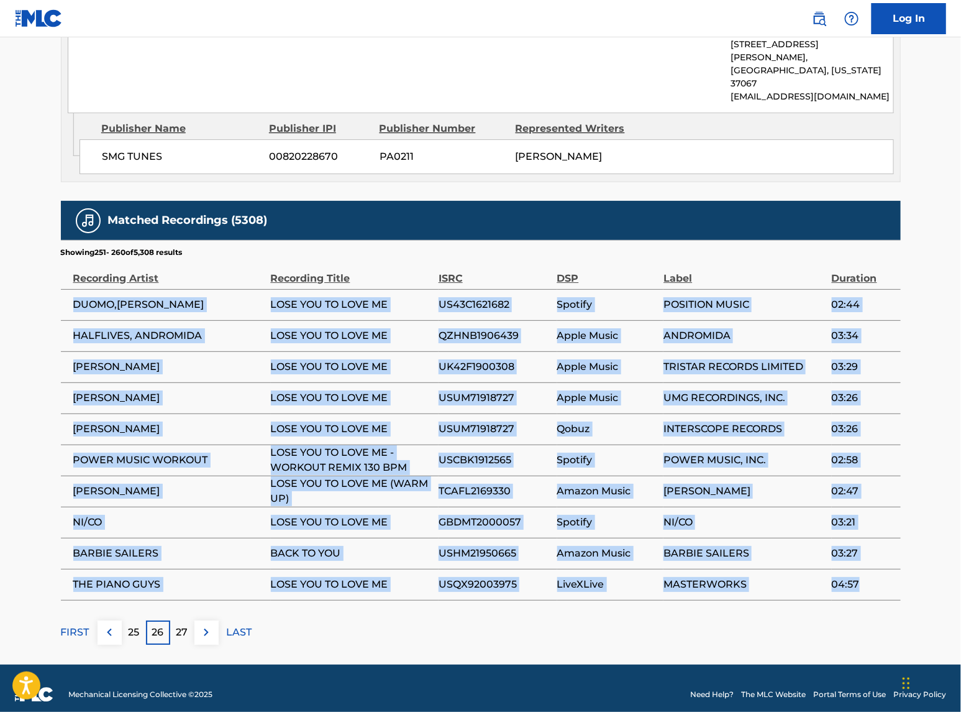
drag, startPoint x: 75, startPoint y: 293, endPoint x: 889, endPoint y: 582, distance: 864.0
click at [889, 574] on tbody "DUOMO,[PERSON_NAME] LOSE YOU TO LOVE ME US43C1621682 Spotify POSITION MUSIC 02:…" at bounding box center [481, 444] width 840 height 311
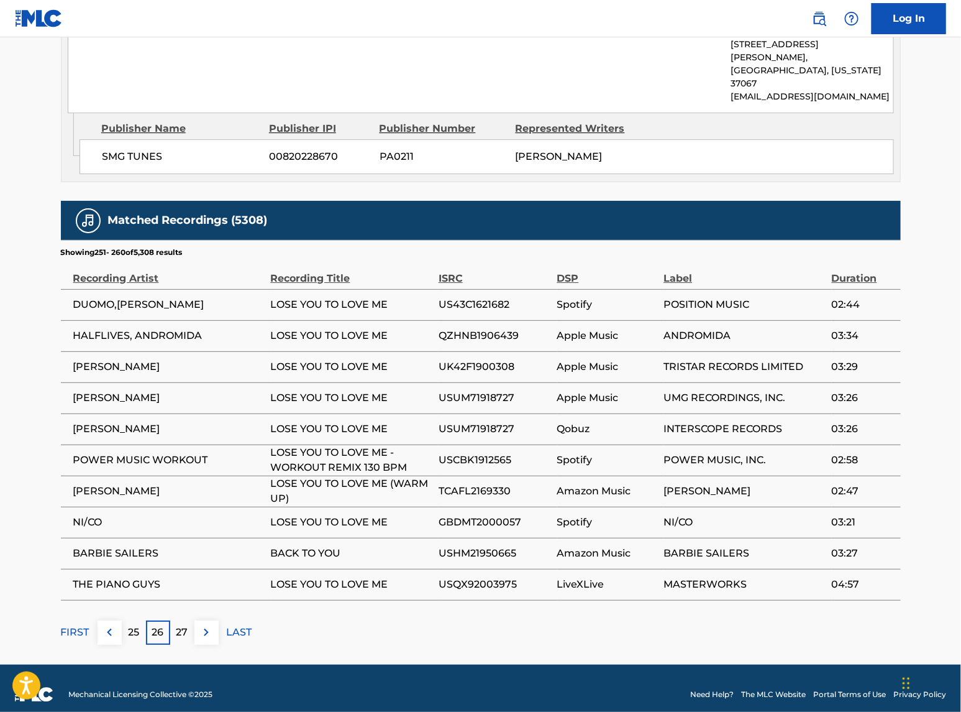
click at [188, 574] on div "27" at bounding box center [182, 632] width 24 height 24
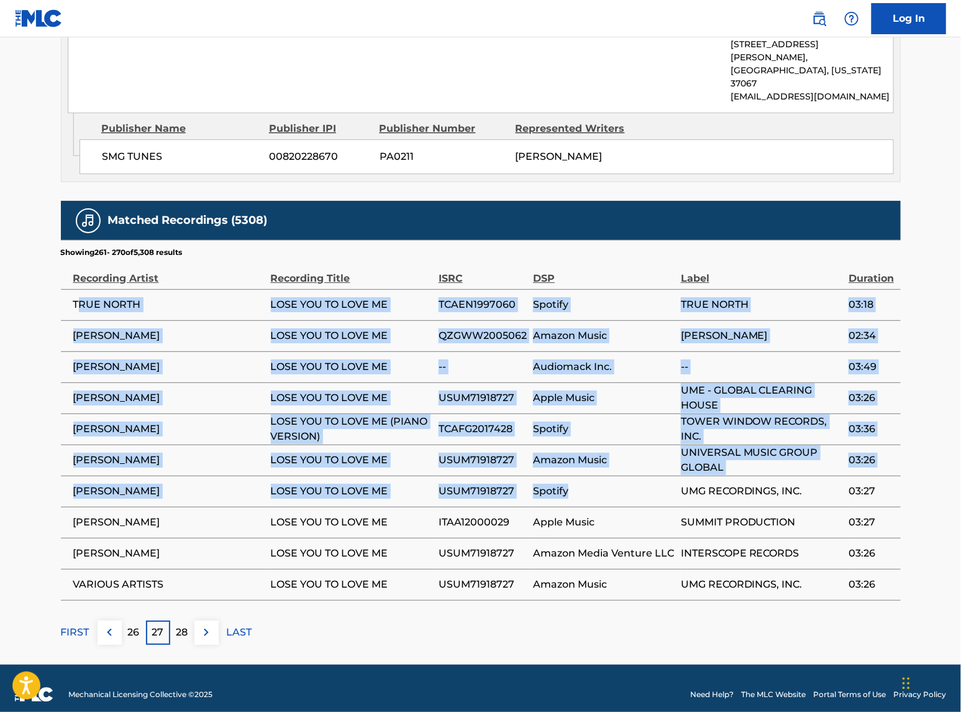
drag, startPoint x: 76, startPoint y: 293, endPoint x: 669, endPoint y: 489, distance: 625.2
click at [669, 489] on tbody "TRUE NORTH LOSE YOU TO LOVE ME TCAEN1997060 Spotify TRUE NORTH 03:18 [PERSON_NA…" at bounding box center [481, 444] width 840 height 311
click at [134, 320] on td "[PERSON_NAME]" at bounding box center [166, 335] width 210 height 31
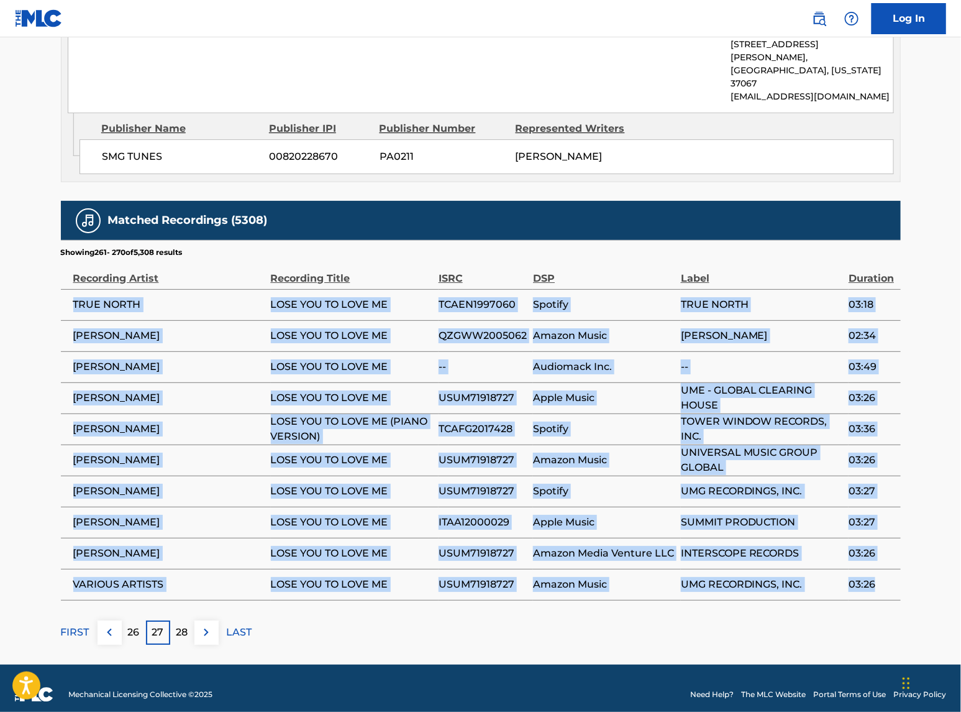
drag, startPoint x: 75, startPoint y: 288, endPoint x: 897, endPoint y: 562, distance: 866.9
click at [897, 562] on tbody "TRUE NORTH LOSE YOU TO LOVE ME TCAEN1997060 Spotify TRUE NORTH 03:18 [PERSON_NA…" at bounding box center [481, 444] width 840 height 311
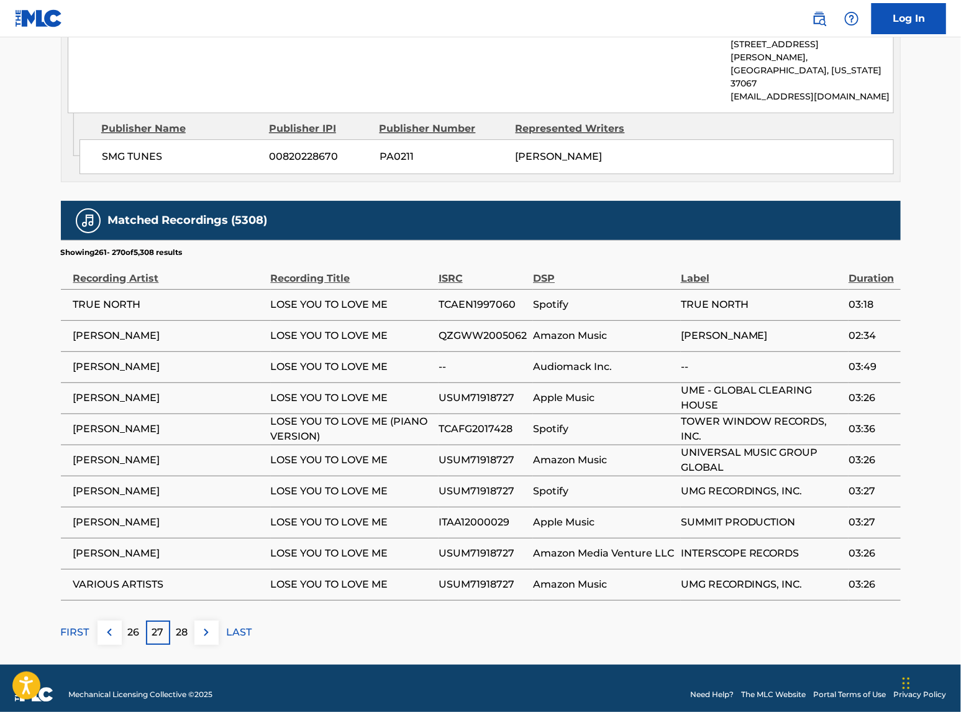
click at [178, 574] on p "28" at bounding box center [183, 632] width 12 height 15
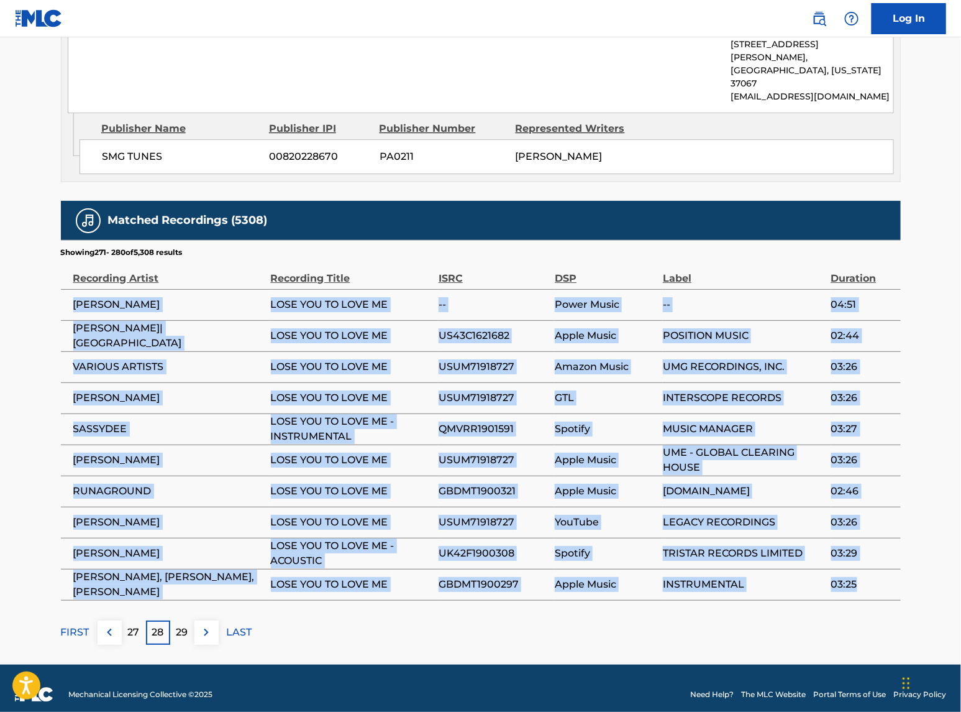
drag, startPoint x: 71, startPoint y: 291, endPoint x: 859, endPoint y: 575, distance: 837.1
click at [859, 574] on tbody "[PERSON_NAME] LOSE YOU TO LOVE ME -- Power Music -- 04:51 [PERSON_NAME]|DUOMO L…" at bounding box center [481, 444] width 840 height 311
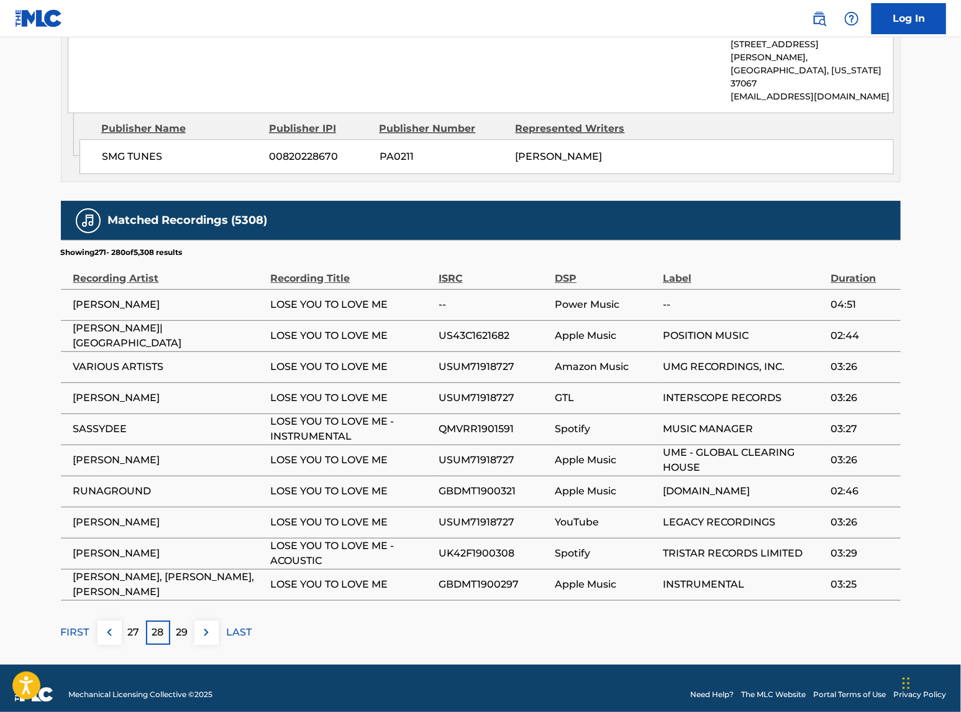
click at [185, 574] on p "29" at bounding box center [183, 632] width 12 height 15
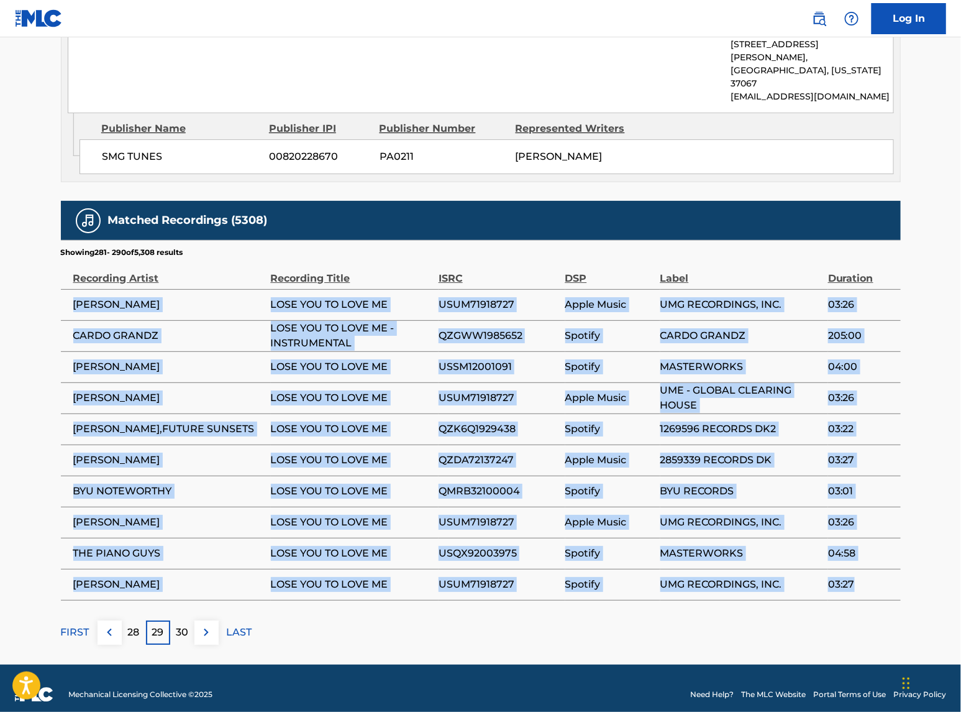
drag, startPoint x: 70, startPoint y: 293, endPoint x: 859, endPoint y: 582, distance: 840.6
click at [859, 574] on tbody "[PERSON_NAME] LOSE YOU TO LOVE ME USUM71918727 Apple Music UMG RECORDINGS, INC.…" at bounding box center [481, 444] width 840 height 311
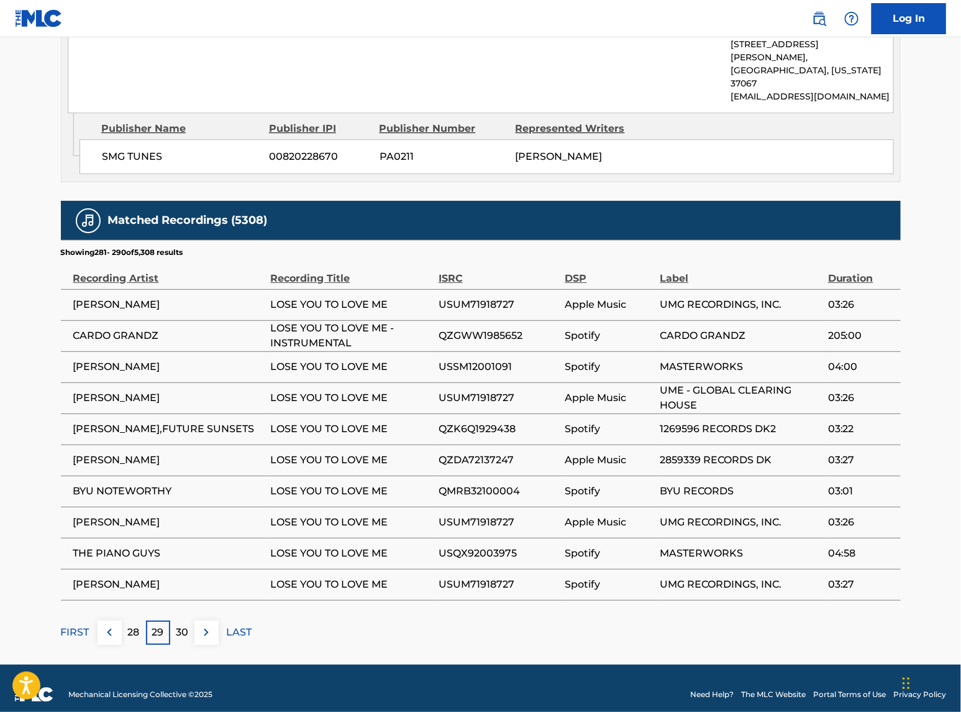
click at [177, 574] on div "30" at bounding box center [182, 632] width 24 height 24
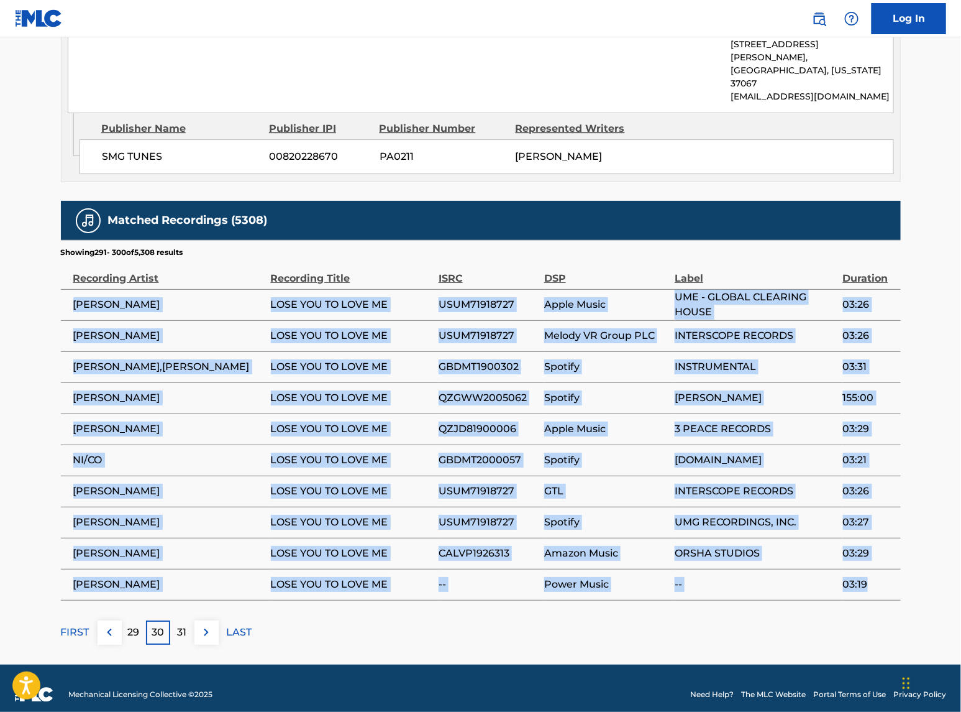
drag, startPoint x: 75, startPoint y: 292, endPoint x: 875, endPoint y: 586, distance: 852.2
click at [875, 574] on tbody "[PERSON_NAME] LOSE YOU TO LOVE ME USUM71918727 Apple Music UME - GLOBAL CLEARIN…" at bounding box center [481, 444] width 840 height 311
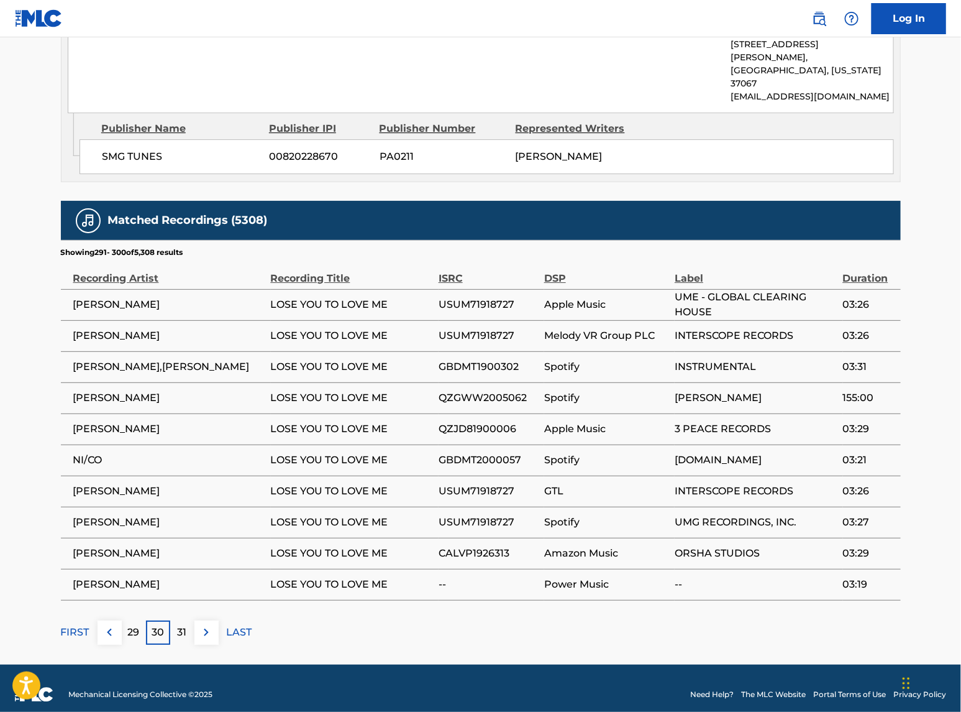
click at [178, 574] on p "31" at bounding box center [182, 632] width 9 height 15
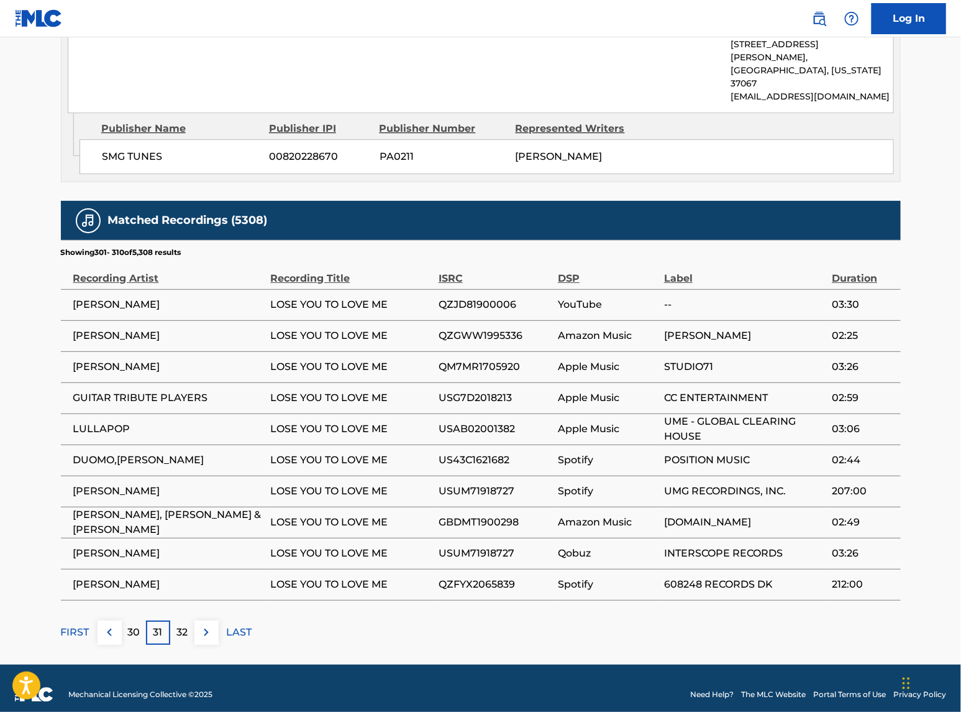
click at [85, 297] on span "[PERSON_NAME]" at bounding box center [168, 304] width 191 height 15
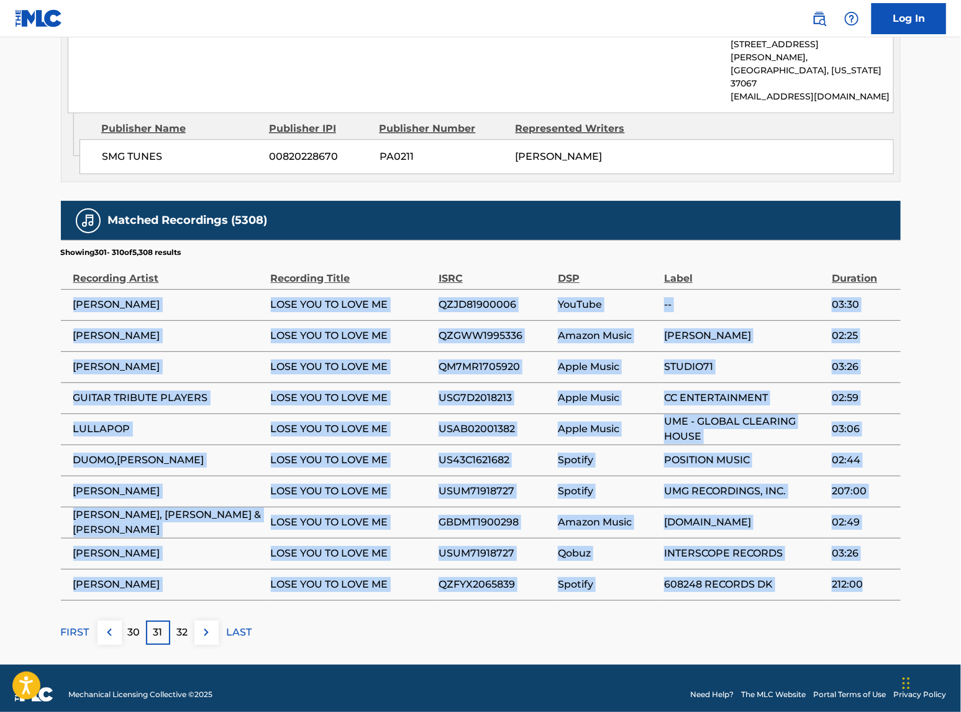
drag, startPoint x: 75, startPoint y: 291, endPoint x: 892, endPoint y: 588, distance: 869.0
click at [892, 574] on table "Recording Artist Recording Title ISRC DSP Label Duration [PERSON_NAME] LOSE YOU…" at bounding box center [481, 429] width 840 height 342
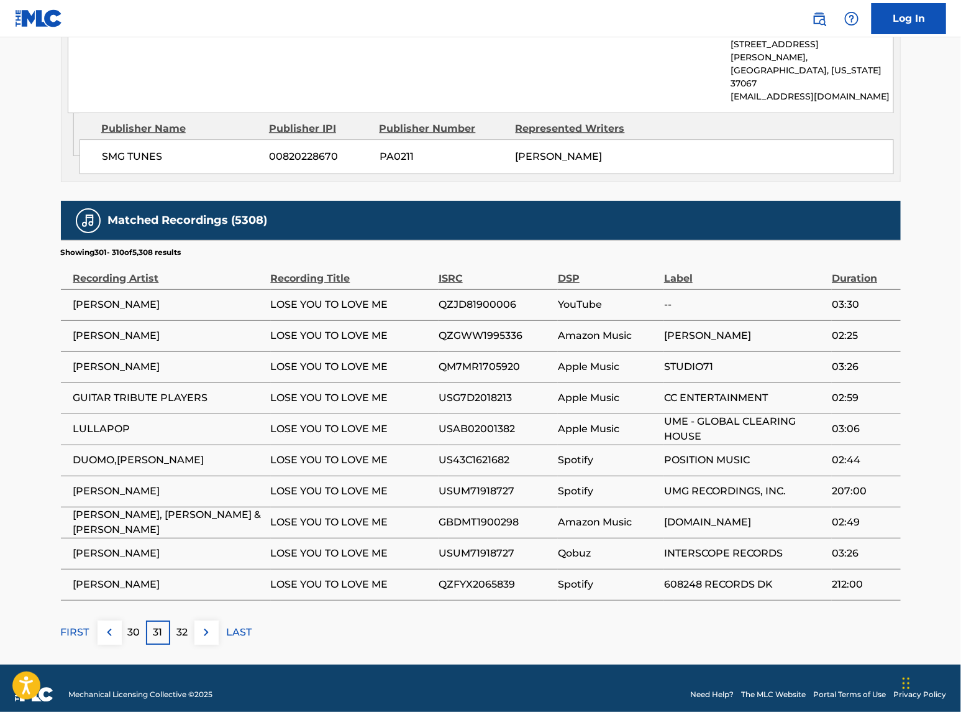
click at [193, 574] on div "32" at bounding box center [182, 632] width 24 height 24
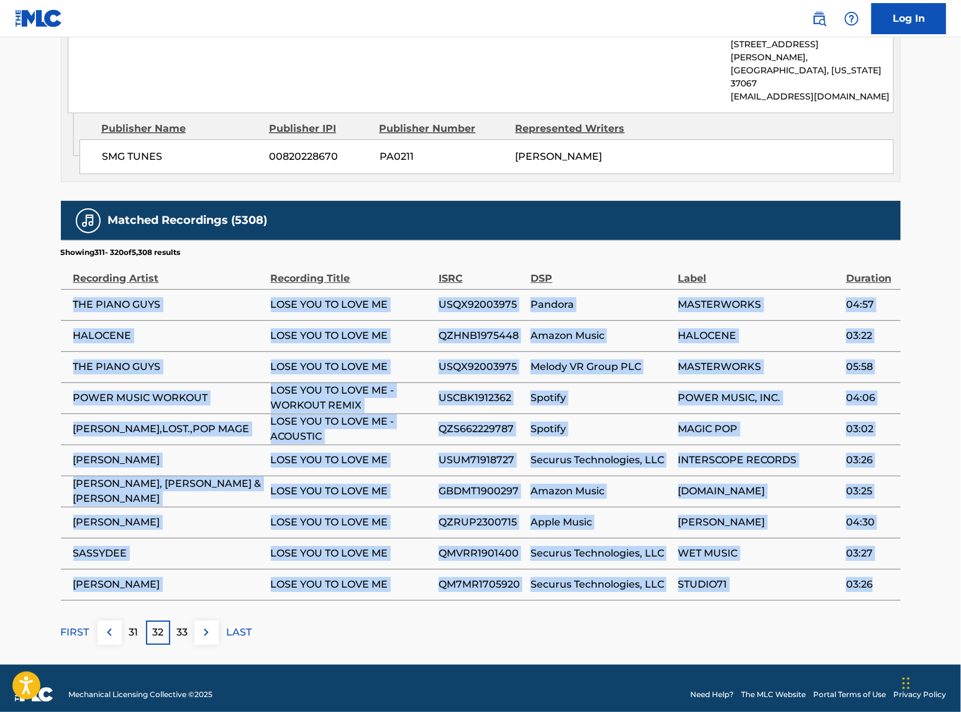
drag, startPoint x: 75, startPoint y: 289, endPoint x: 899, endPoint y: 579, distance: 874.3
click at [899, 574] on tbody "THE PIANO GUYS LOSE YOU TO LOVE ME USQX92003975 Pandora MASTERWORKS 04:57 HALOC…" at bounding box center [481, 444] width 840 height 311
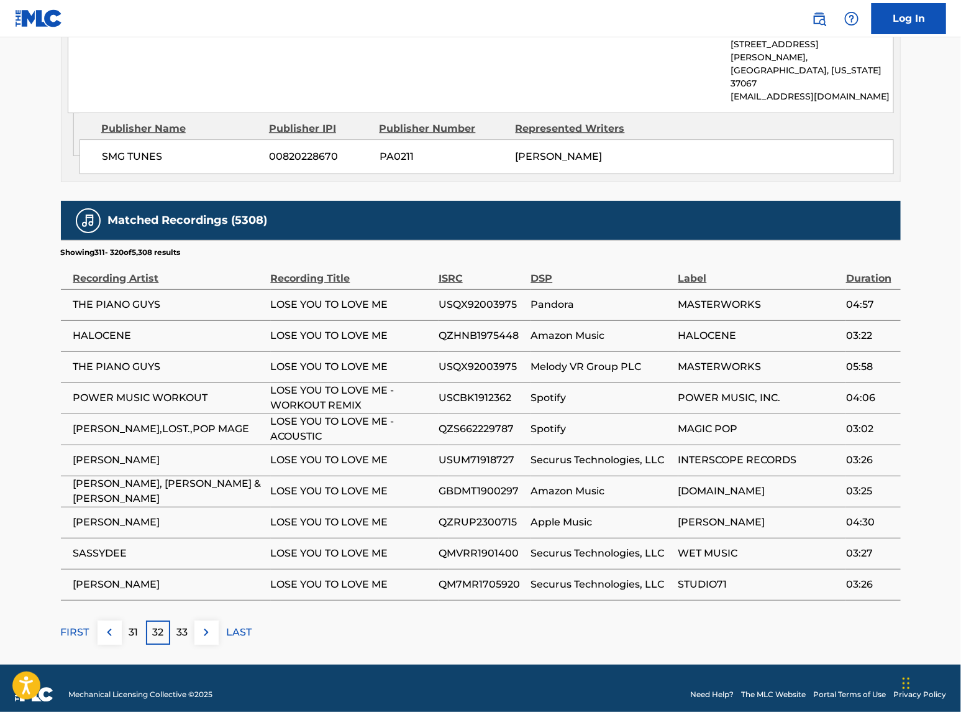
click at [191, 574] on div "33" at bounding box center [182, 632] width 24 height 24
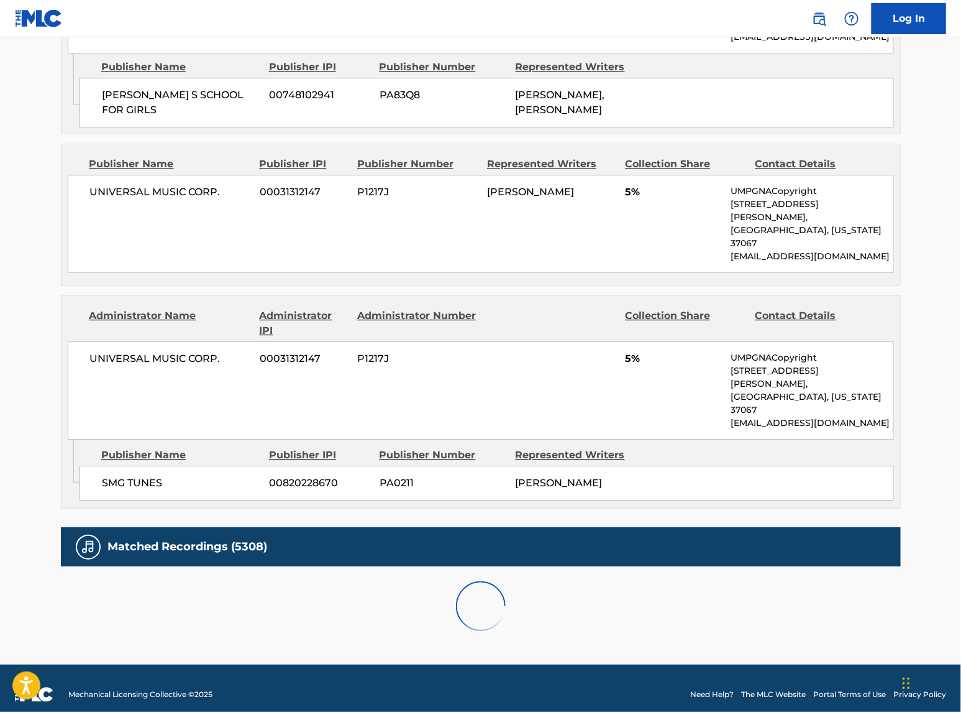
scroll to position [1617, 0]
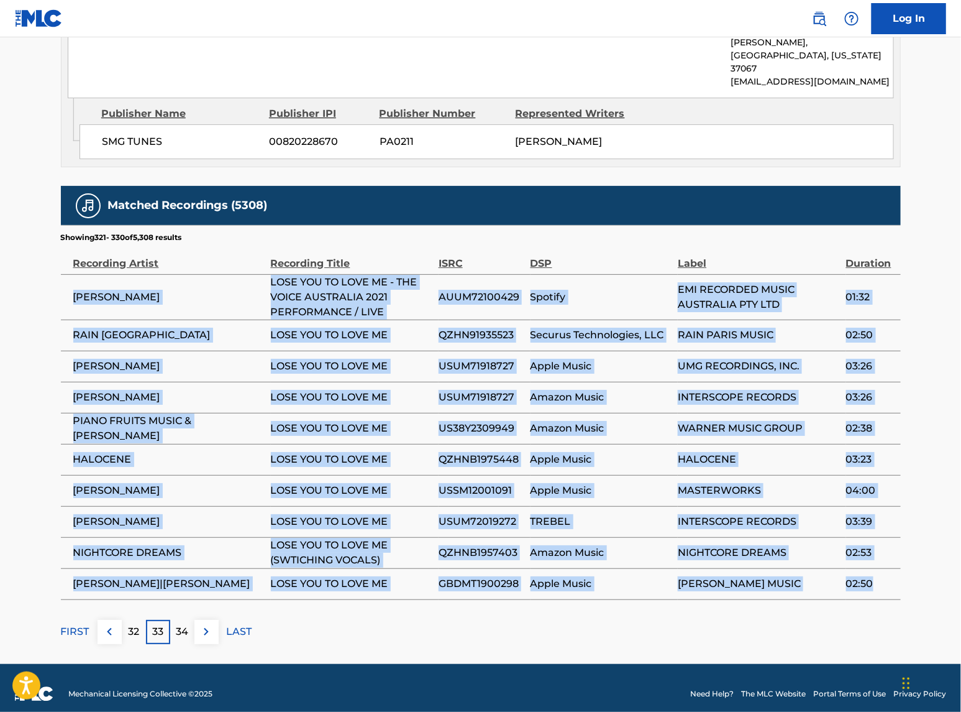
drag, startPoint x: 73, startPoint y: 278, endPoint x: 886, endPoint y: 579, distance: 866.0
click at [886, 574] on tbody "[PERSON_NAME] LOSE YOU TO LOVE ME - THE VOICE AUSTRALIA 2021 PERFORMANCE / LIVE…" at bounding box center [481, 436] width 840 height 325
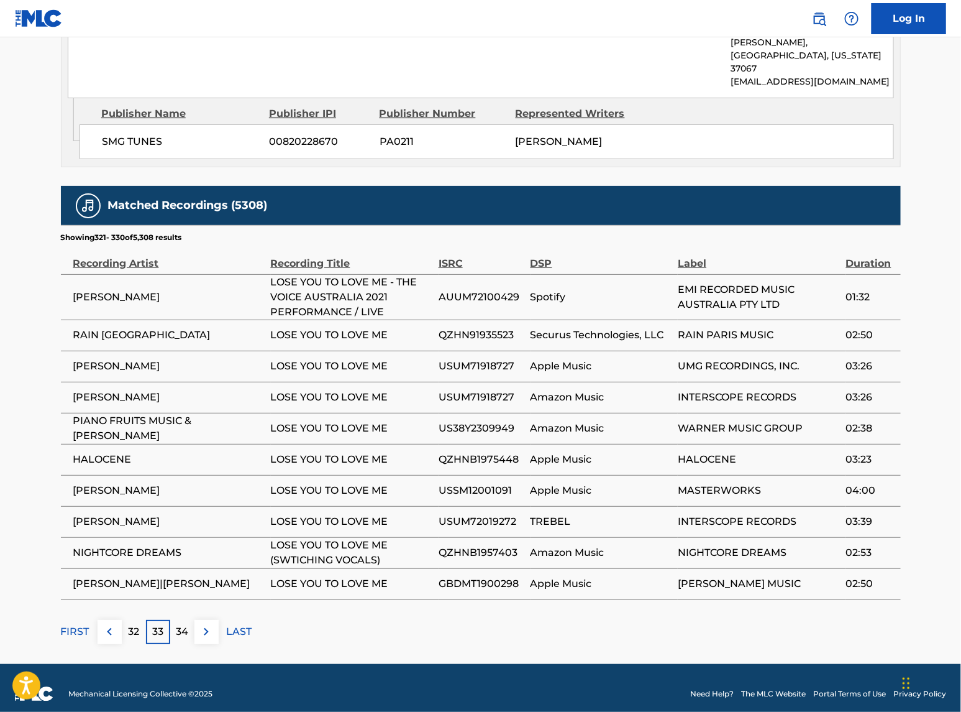
click at [190, 574] on div "34" at bounding box center [182, 632] width 24 height 24
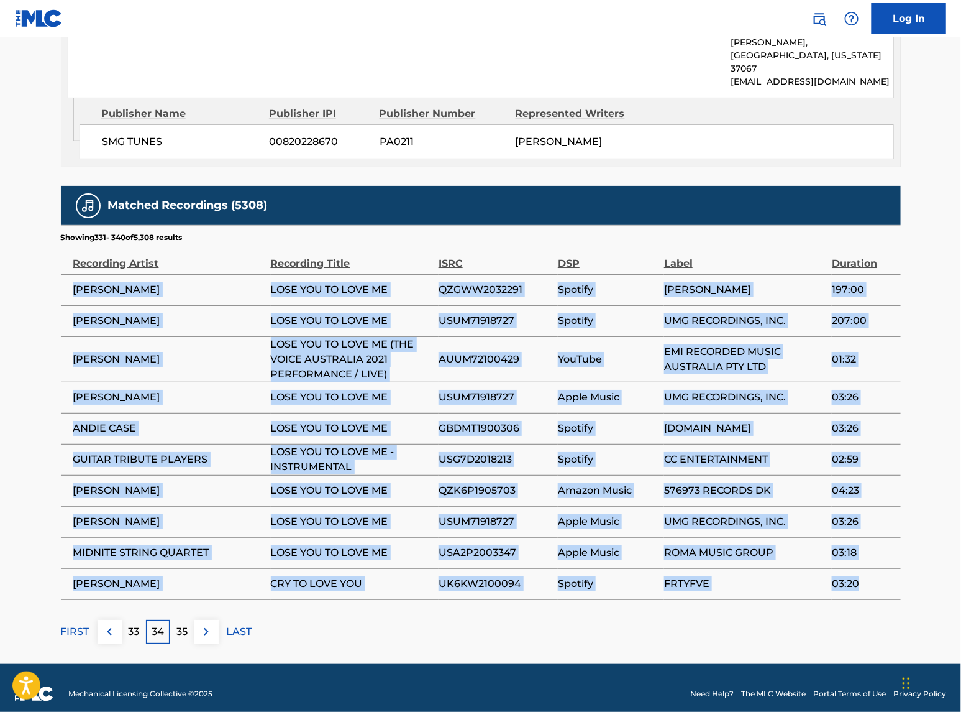
drag, startPoint x: 75, startPoint y: 272, endPoint x: 862, endPoint y: 579, distance: 844.9
click at [862, 574] on tbody "[PERSON_NAME] LOSE YOU TO LOVE ME QZGWW2032291 Spotify [PERSON_NAME] 197:00 [PE…" at bounding box center [481, 436] width 840 height 325
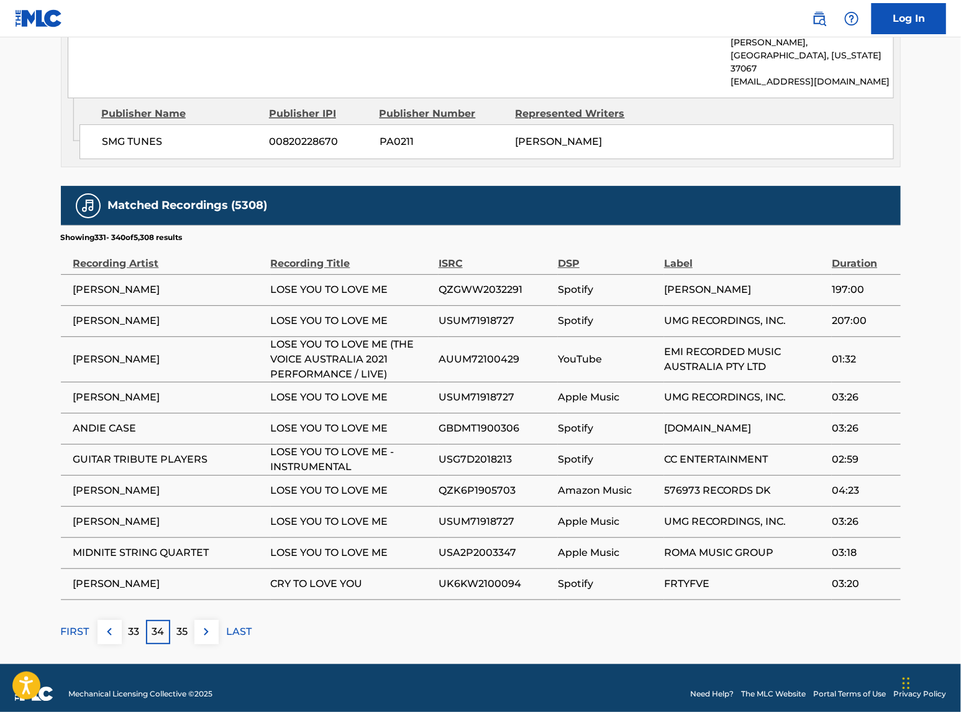
click at [183, 574] on p "35" at bounding box center [182, 631] width 11 height 15
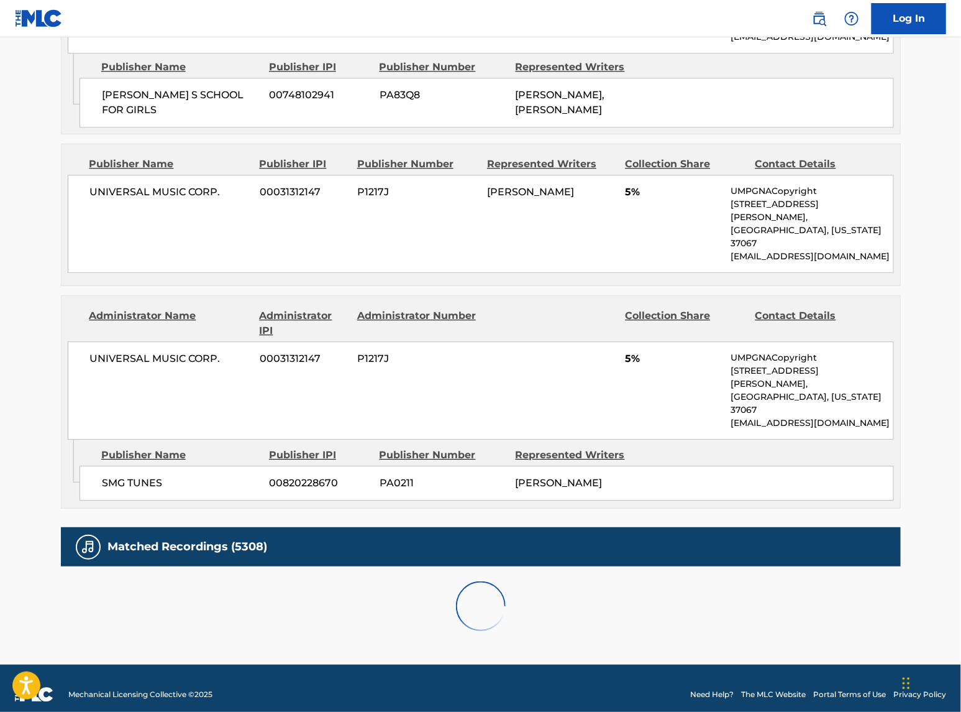
scroll to position [1602, 0]
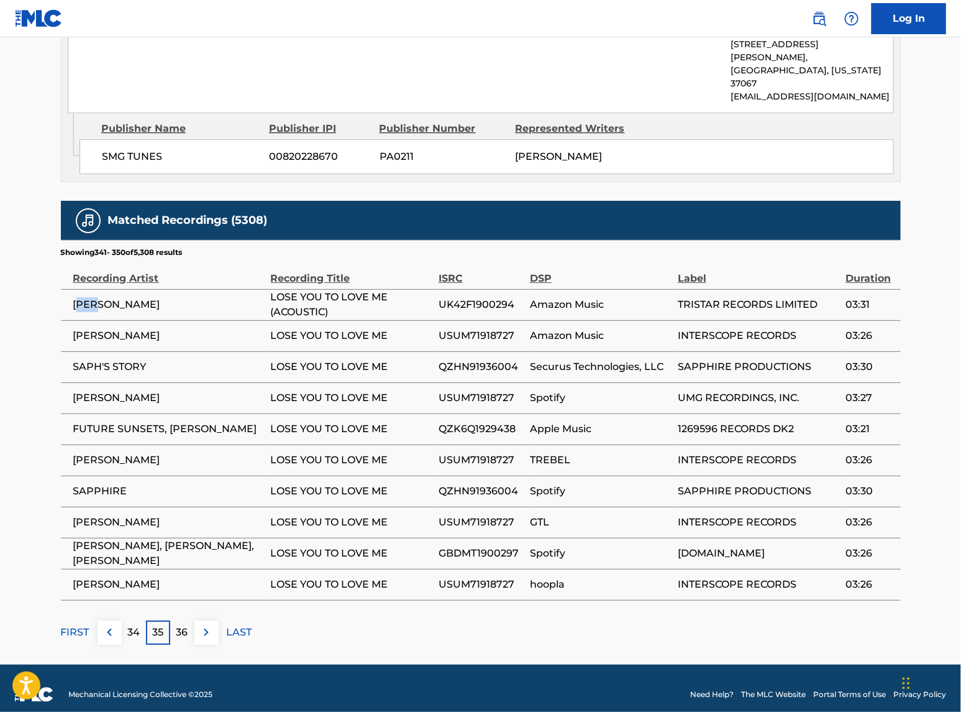
drag, startPoint x: 76, startPoint y: 290, endPoint x: 104, endPoint y: 292, distance: 28.0
click at [104, 297] on span "[PERSON_NAME]" at bounding box center [168, 304] width 191 height 15
drag, startPoint x: 104, startPoint y: 292, endPoint x: 80, endPoint y: 293, distance: 24.9
click at [80, 297] on span "[PERSON_NAME]" at bounding box center [168, 304] width 191 height 15
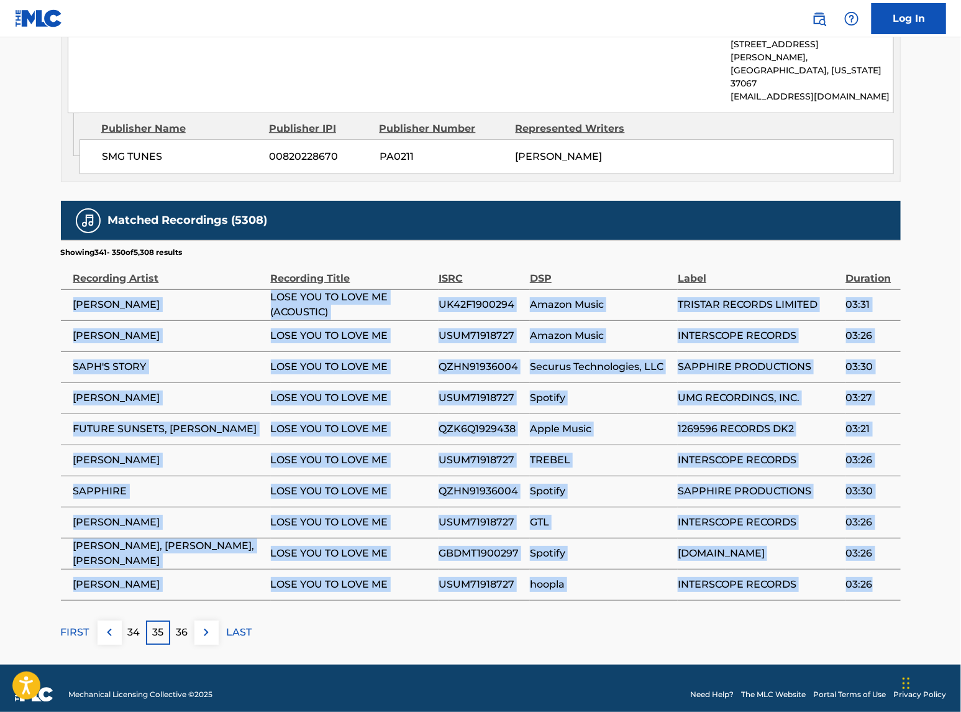
drag, startPoint x: 73, startPoint y: 292, endPoint x: 876, endPoint y: 569, distance: 850.1
click at [876, 569] on tbody "[PERSON_NAME] LOSE YOU TO LOVE ME (ACOUSTIC) UK42F1900294 Amazon Music TRISTAR …" at bounding box center [481, 444] width 840 height 311
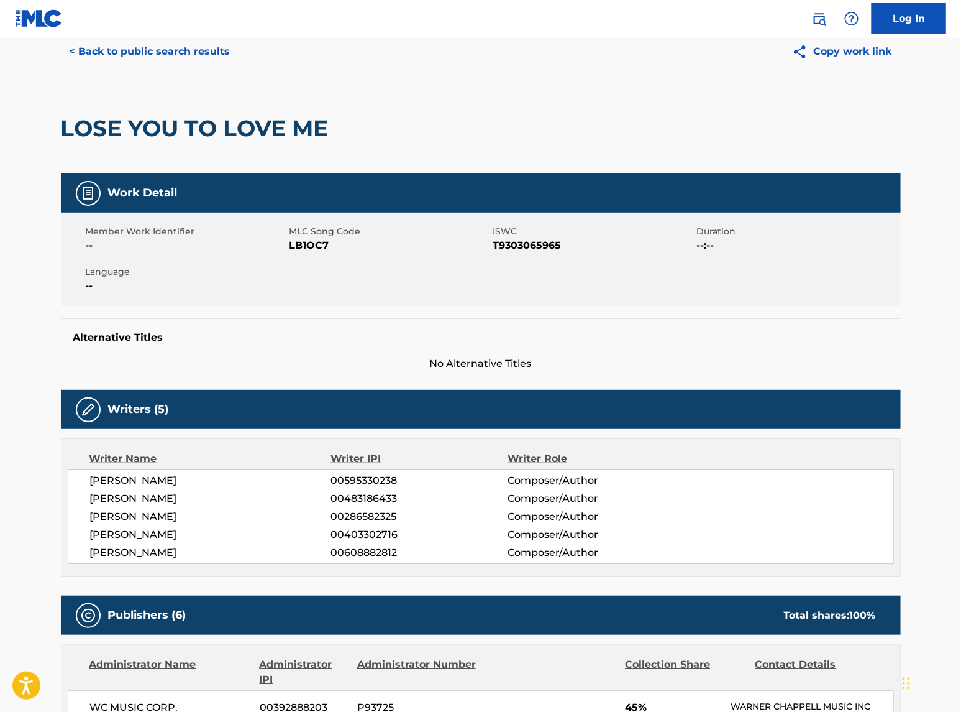
scroll to position [0, 0]
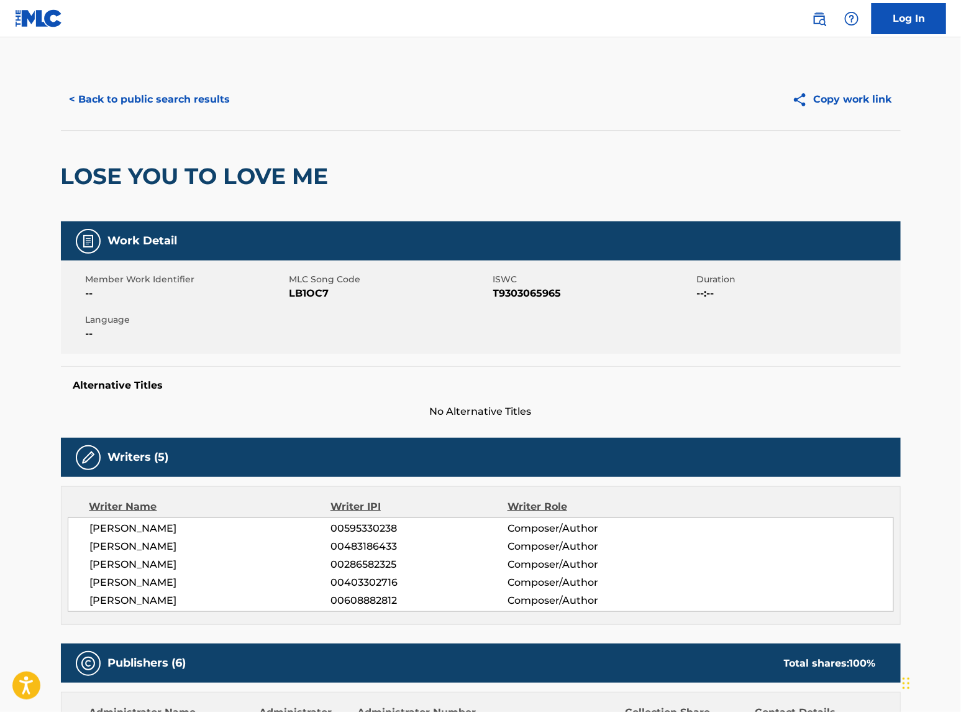
click at [319, 292] on span "LB1OC7" at bounding box center [390, 293] width 201 height 15
click at [499, 275] on span "ISWC" at bounding box center [593, 279] width 201 height 13
click at [522, 292] on span "T9303065965" at bounding box center [593, 293] width 201 height 15
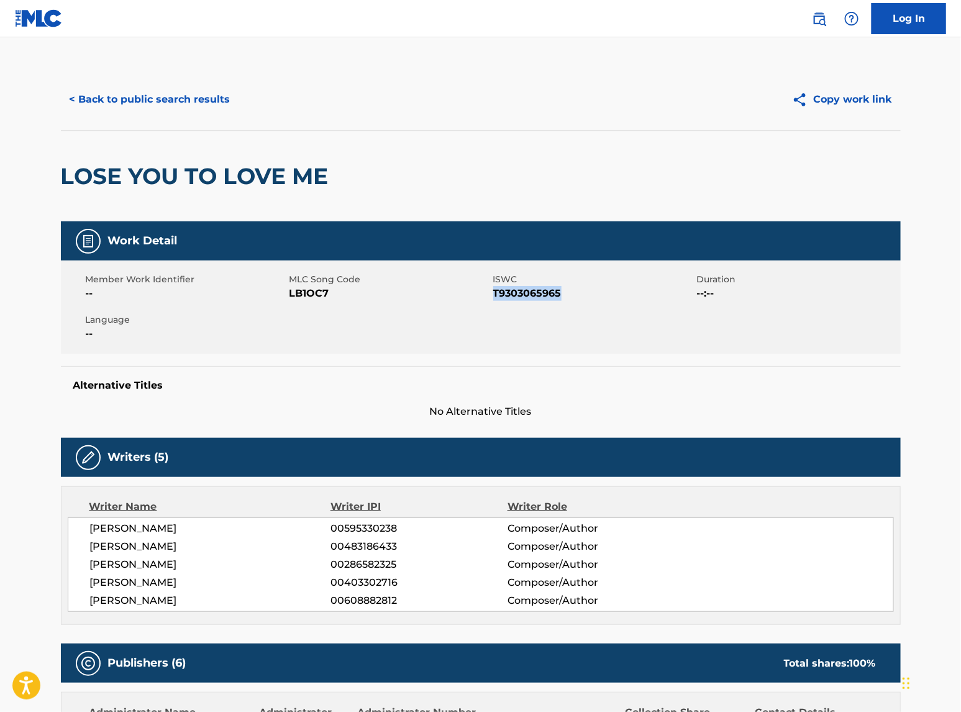
click at [522, 292] on span "T9303065965" at bounding box center [593, 293] width 201 height 15
click at [315, 287] on span "LB1OC7" at bounding box center [390, 293] width 201 height 15
click at [532, 290] on span "T9303065965" at bounding box center [593, 293] width 201 height 15
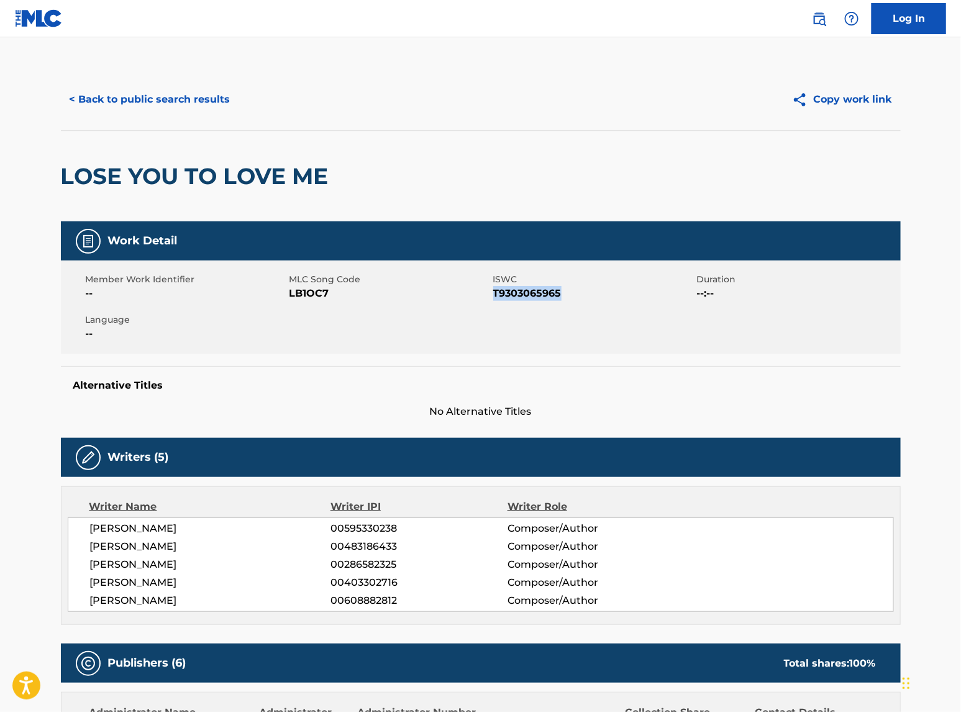
click at [532, 290] on span "T9303065965" at bounding box center [593, 293] width 201 height 15
click at [311, 296] on span "LB1OC7" at bounding box center [390, 293] width 201 height 15
